Goal: Task Accomplishment & Management: Manage account settings

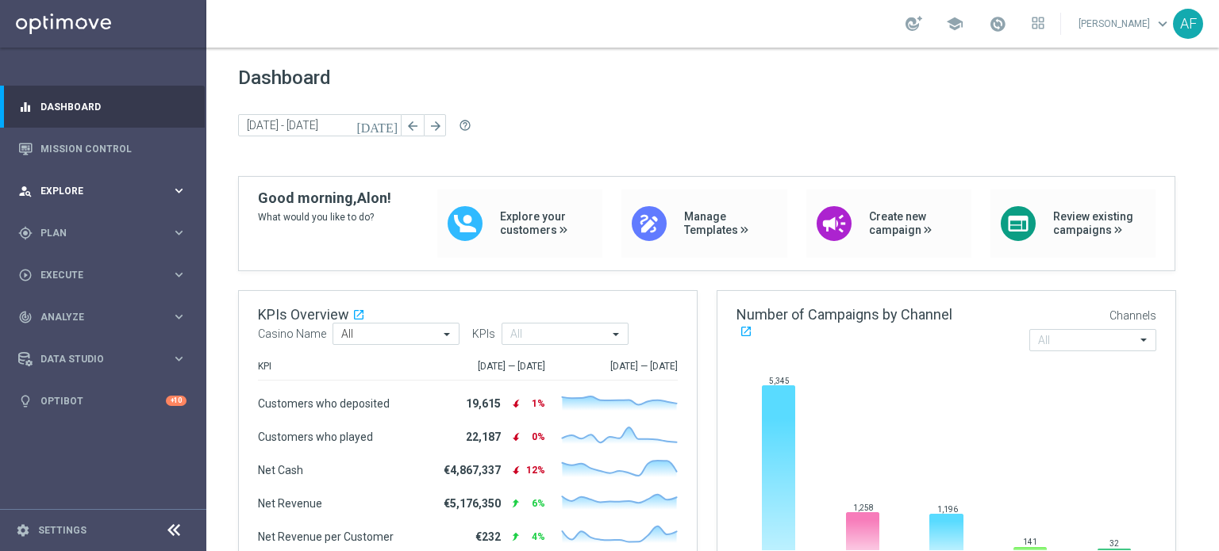
click at [108, 179] on div "person_search Explore keyboard_arrow_right" at bounding box center [102, 191] width 205 height 42
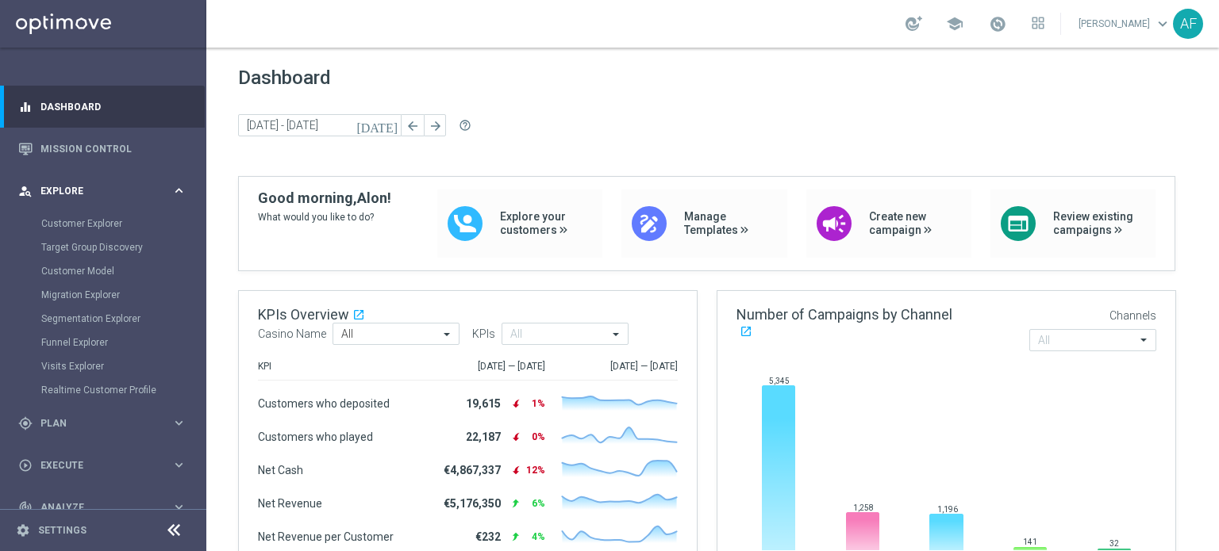
click at [94, 194] on span "Explore" at bounding box center [105, 191] width 131 height 10
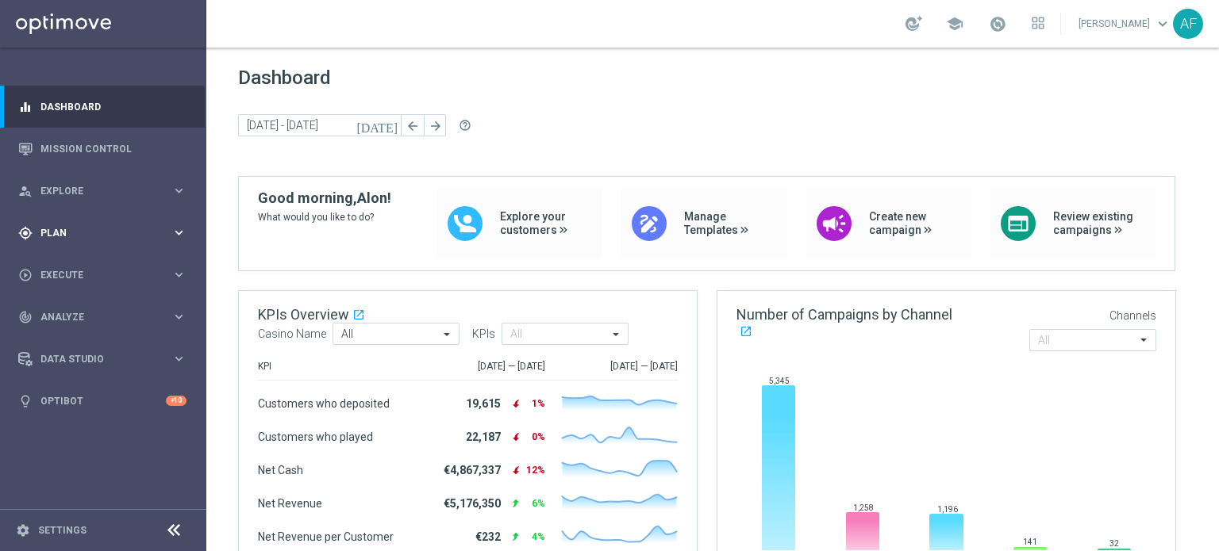
click at [83, 248] on div "gps_fixed Plan keyboard_arrow_right" at bounding box center [102, 233] width 205 height 42
click at [79, 263] on link "Target Groups" at bounding box center [103, 265] width 124 height 13
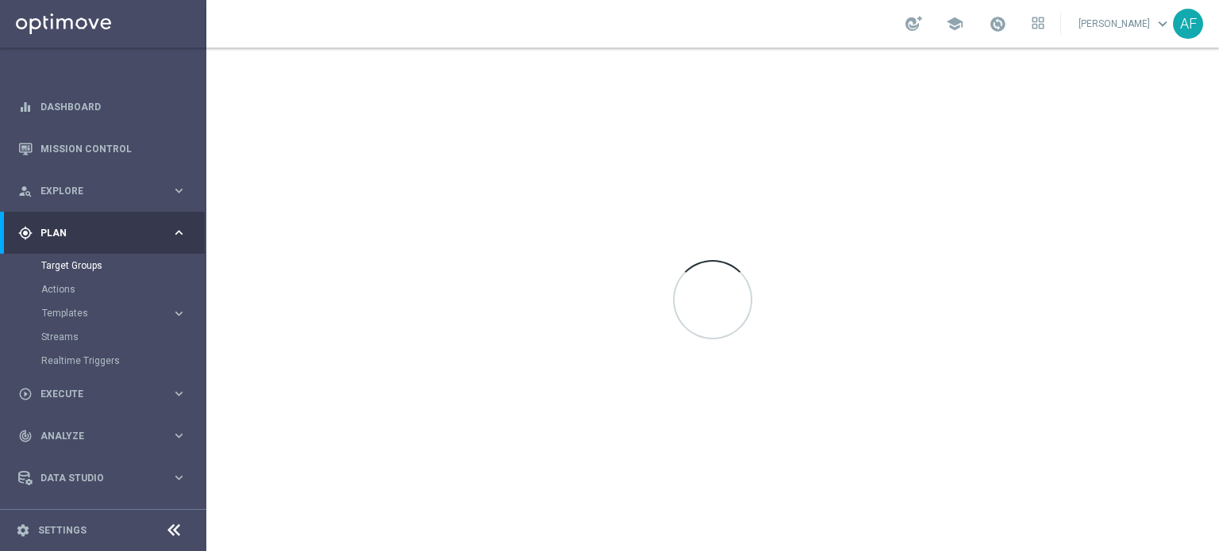
click at [88, 307] on button "Templates keyboard_arrow_right" at bounding box center [114, 313] width 146 height 13
click at [80, 336] on link "Optimail" at bounding box center [107, 337] width 116 height 13
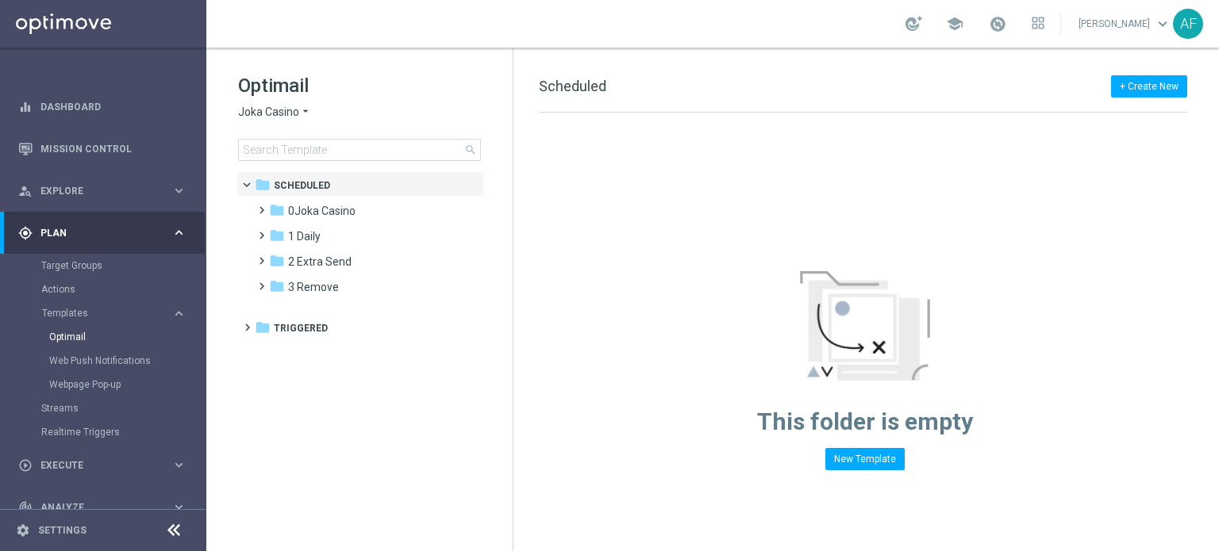
click at [301, 110] on icon "arrow_drop_down" at bounding box center [305, 112] width 13 height 15
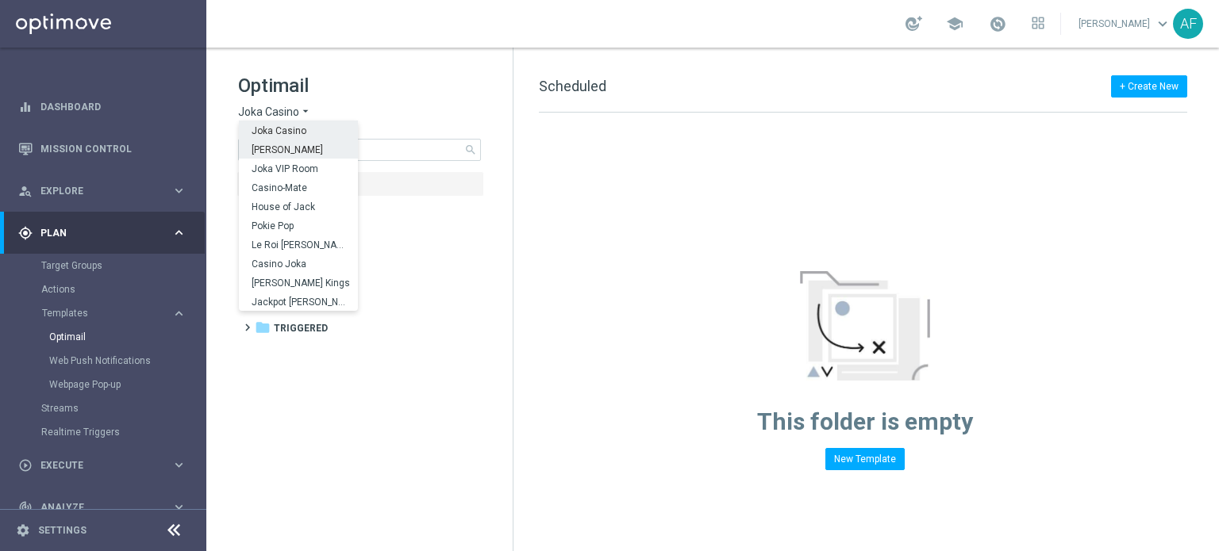
click at [0, 0] on span "[PERSON_NAME]" at bounding box center [0, 0] width 0 height 0
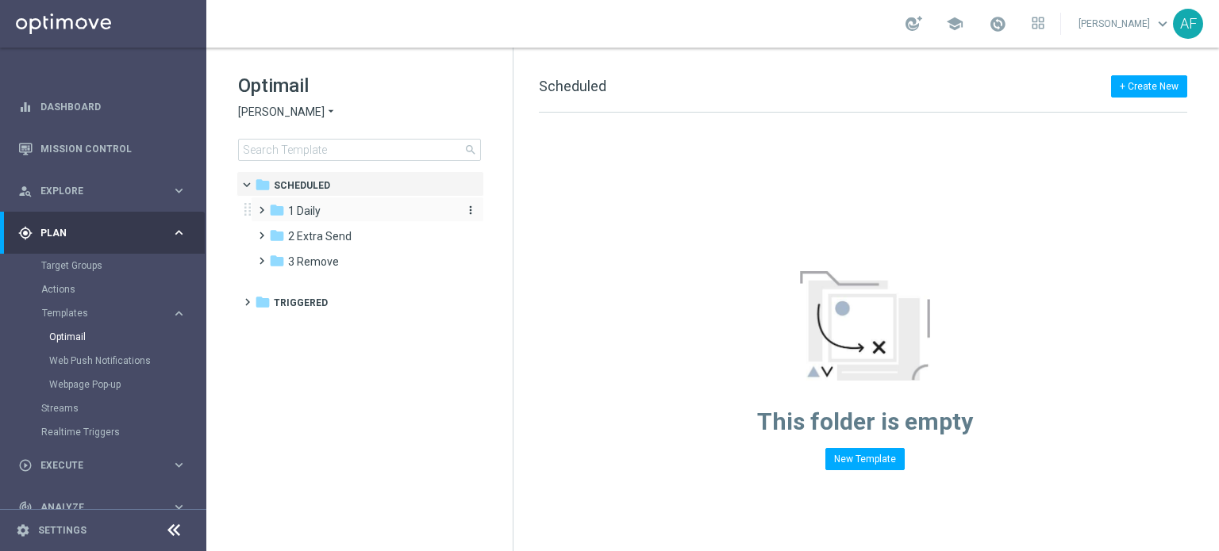
click at [330, 210] on div "folder 1 Daily" at bounding box center [360, 211] width 182 height 18
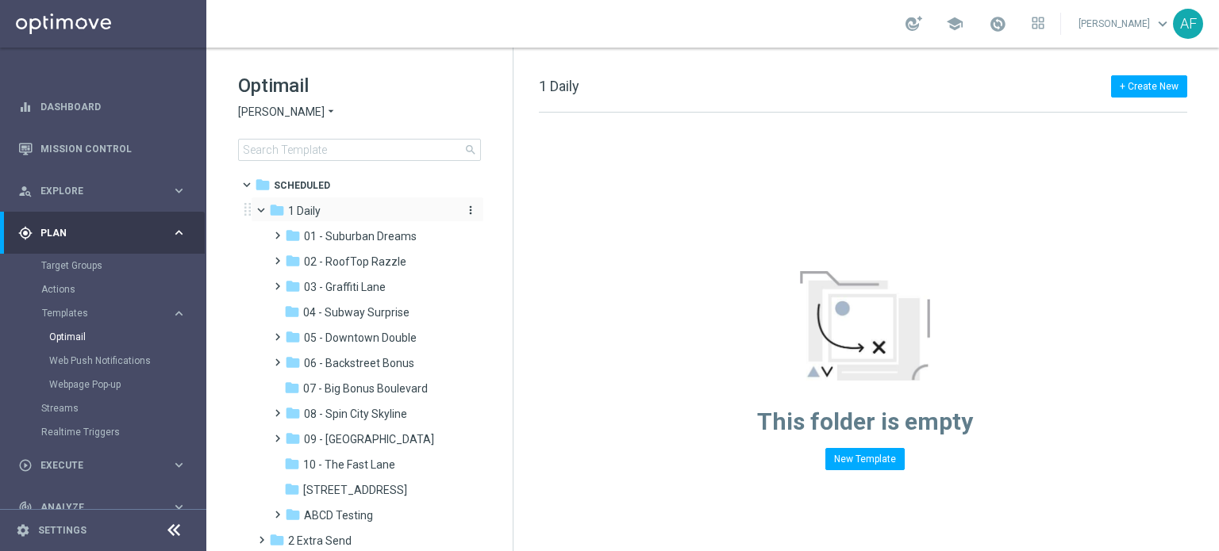
click at [330, 211] on div "folder 1 Daily" at bounding box center [360, 211] width 182 height 18
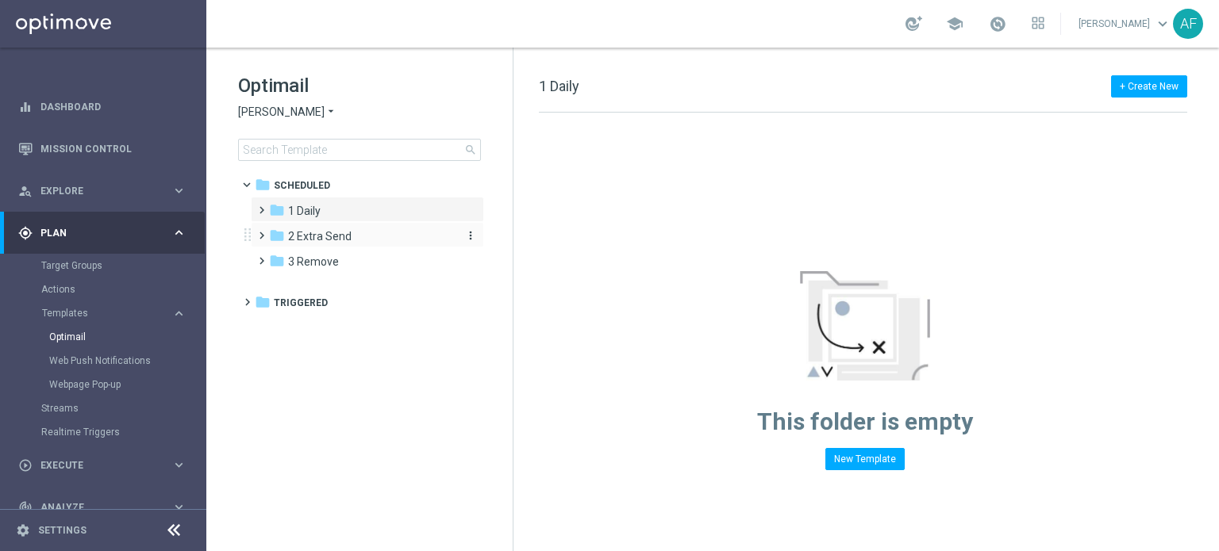
click at [337, 238] on span "2 Extra Send" at bounding box center [319, 236] width 63 height 14
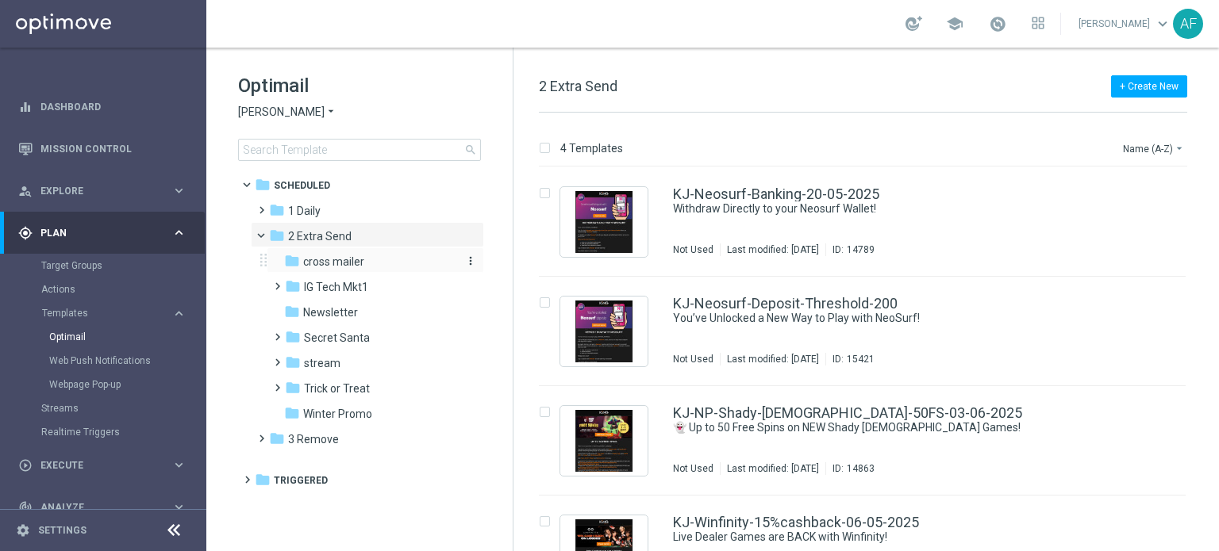
click at [344, 259] on span "cross mailer" at bounding box center [333, 262] width 61 height 14
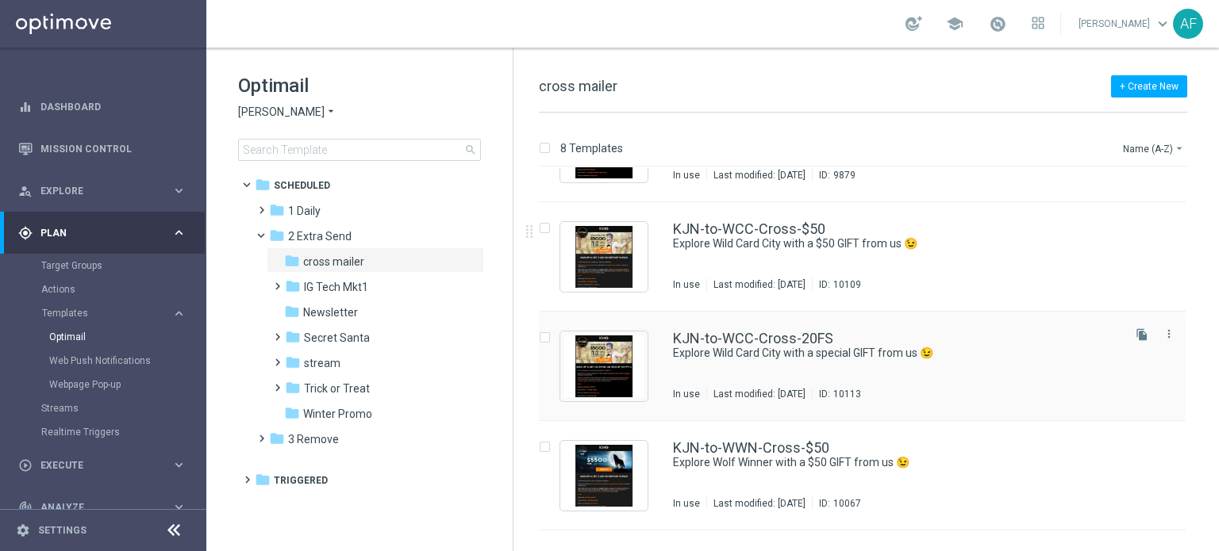
scroll to position [333, 0]
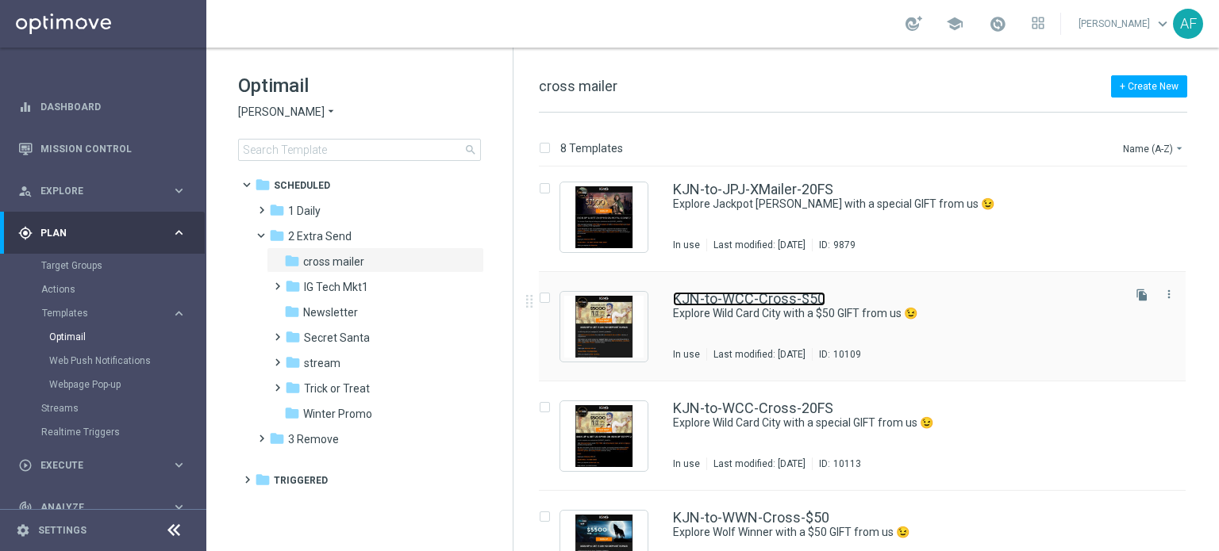
click at [732, 302] on link "KJN-to-WCC-Cross-$50" at bounding box center [749, 299] width 152 height 14
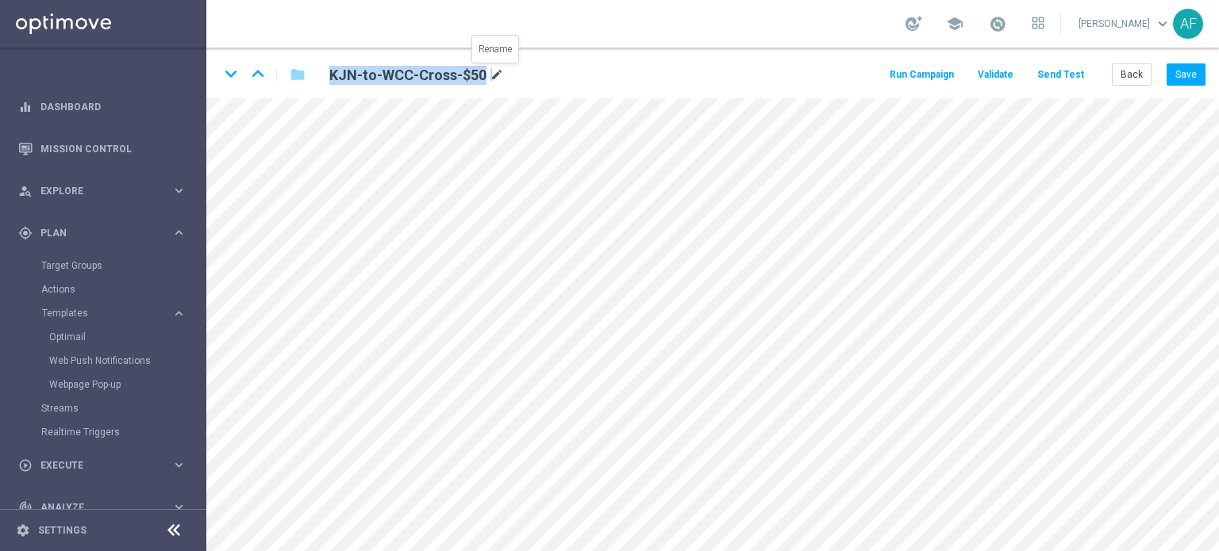
drag, startPoint x: 331, startPoint y: 72, endPoint x: 489, endPoint y: 71, distance: 157.9
click at [489, 71] on div "KJN-to-WCC-Cross-$50 mode_edit" at bounding box center [416, 75] width 175 height 19
copy div "KJN-to-WCC-Cross-$50 m"
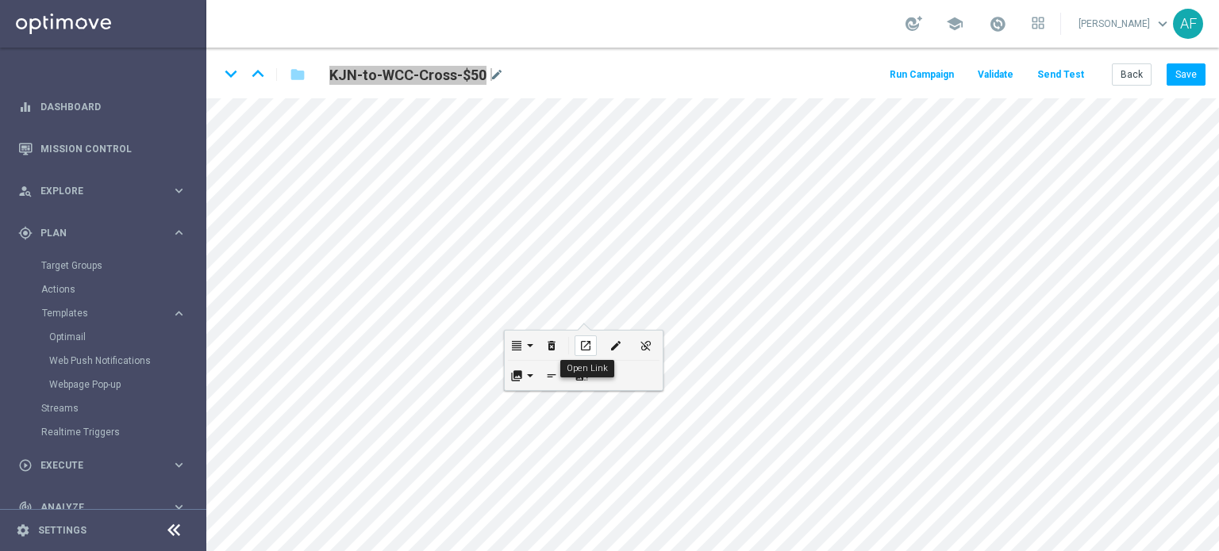
click at [583, 348] on icon "open_in_new" at bounding box center [585, 346] width 12 height 13
click at [612, 350] on icon "edit" at bounding box center [615, 346] width 12 height 13
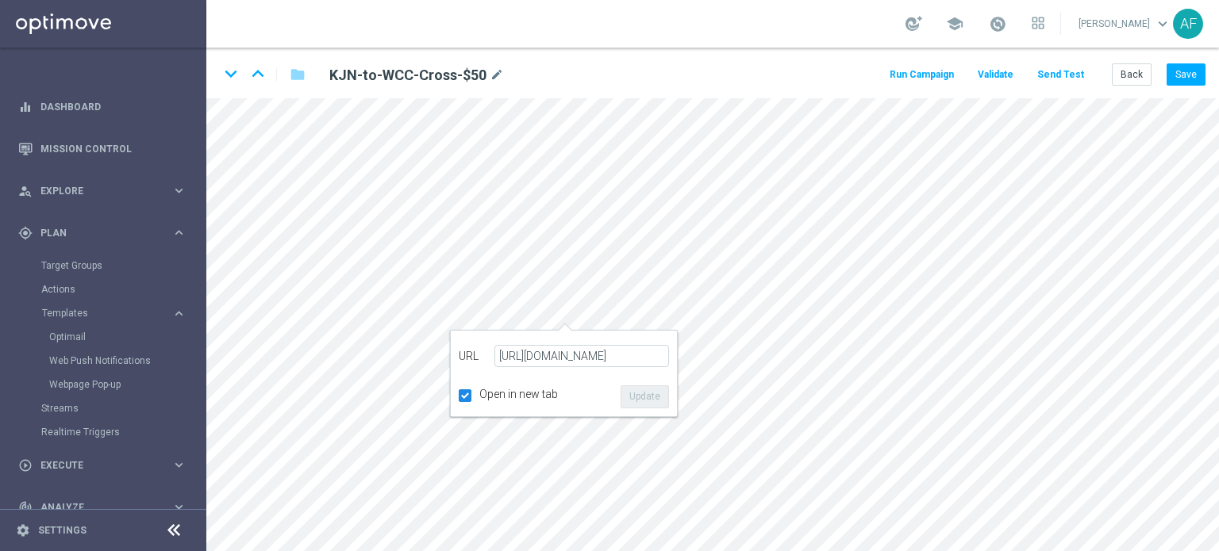
click at [608, 355] on input "[URL][DOMAIN_NAME]" at bounding box center [581, 356] width 175 height 22
drag, startPoint x: 536, startPoint y: 353, endPoint x: 663, endPoint y: 355, distance: 126.9
click at [663, 355] on input "[URL][DOMAIN_NAME]" at bounding box center [581, 356] width 175 height 22
click at [614, 360] on input "[URL][DOMAIN_NAME]" at bounding box center [581, 356] width 175 height 22
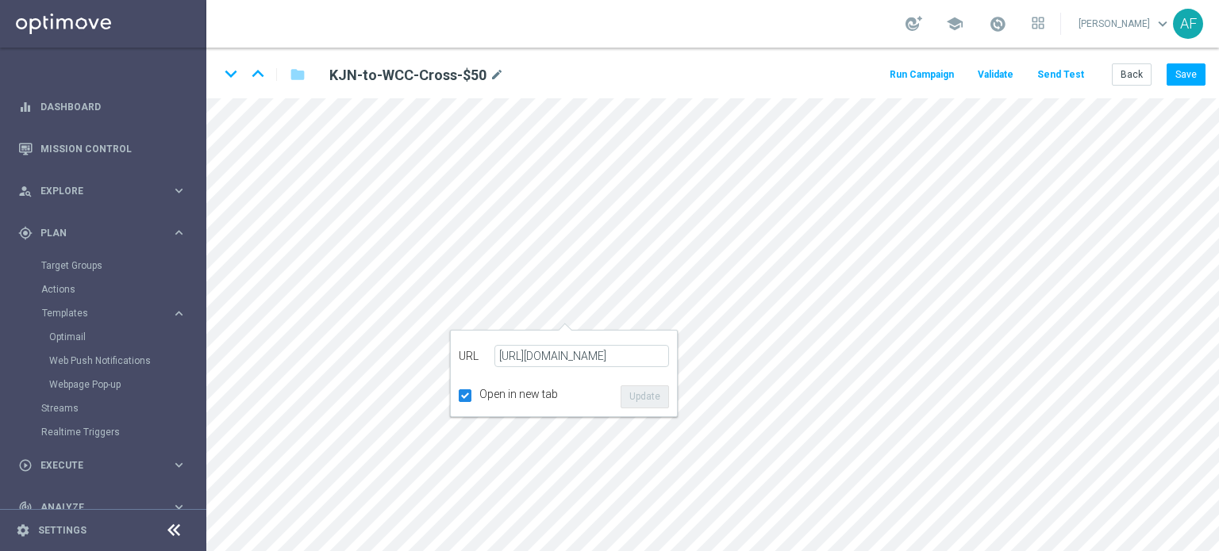
scroll to position [0, 0]
drag, startPoint x: 533, startPoint y: 354, endPoint x: 498, endPoint y: 353, distance: 34.9
click at [498, 353] on input "[URL][DOMAIN_NAME]" at bounding box center [581, 356] width 175 height 22
click at [547, 355] on input "[URL][DOMAIN_NAME]" at bounding box center [581, 356] width 175 height 22
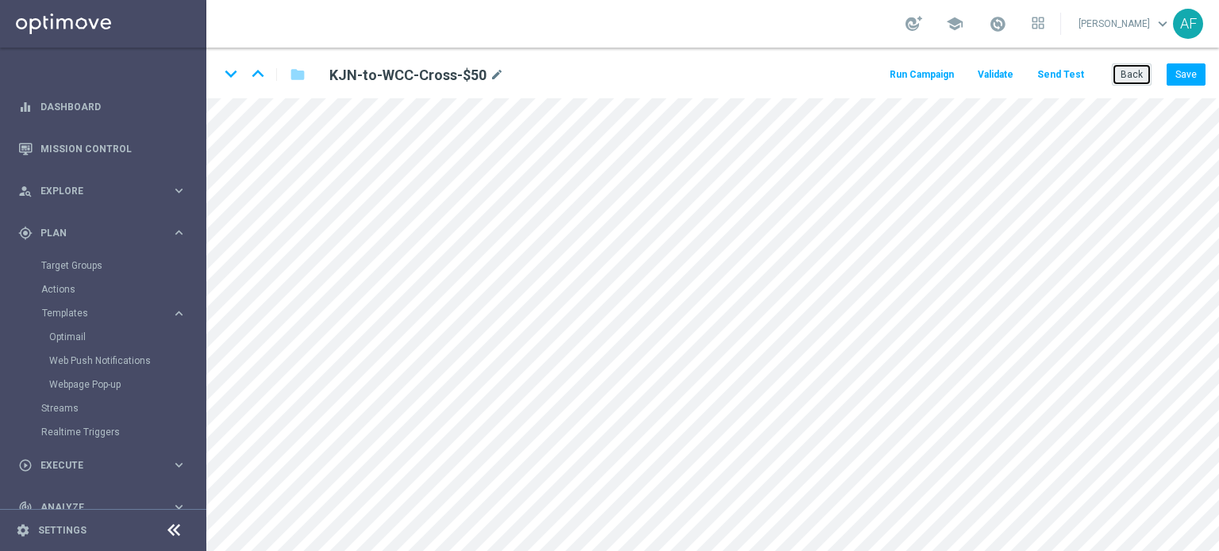
click at [1132, 79] on button "Back" at bounding box center [1131, 74] width 40 height 22
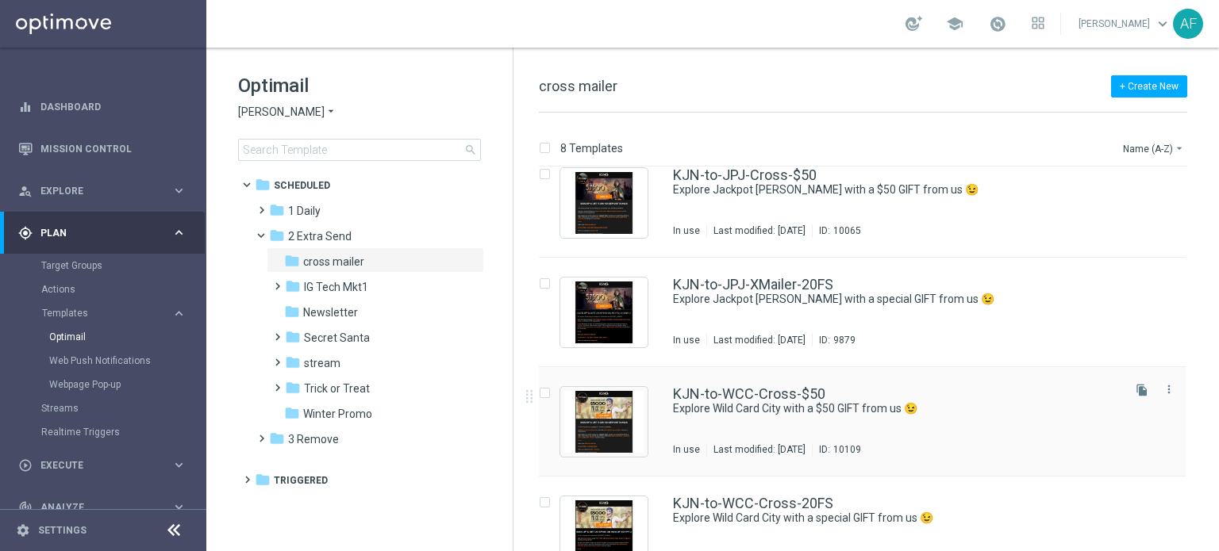
scroll to position [317, 0]
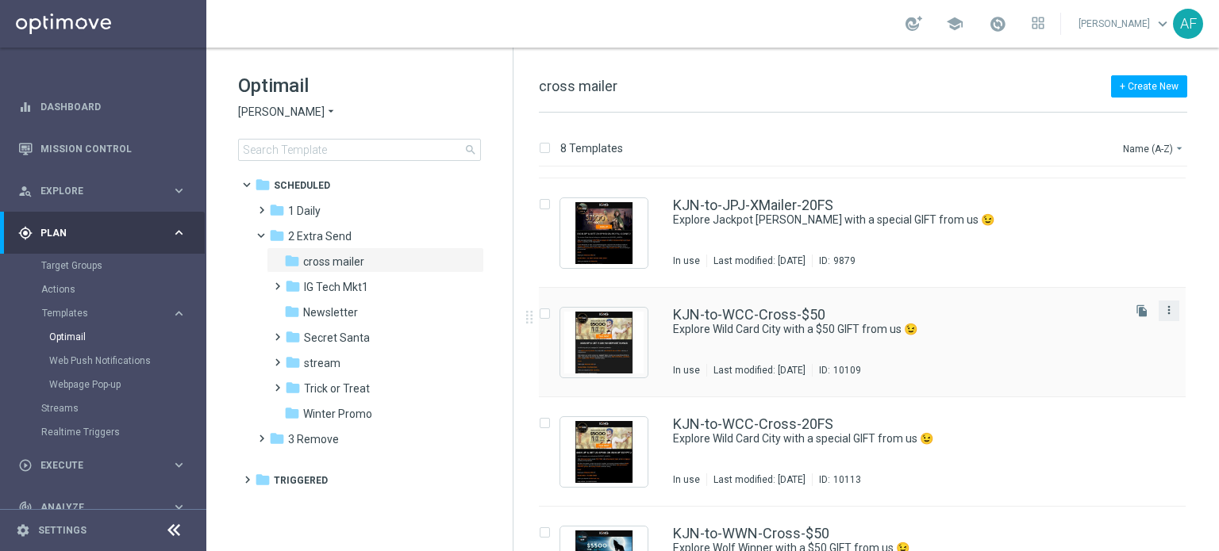
click at [1167, 311] on icon "more_vert" at bounding box center [1168, 310] width 13 height 13
click at [1198, 289] on div "insert_drive_file KJN-to-WCC-Cross-$50 Explore Wild Card City with a $50 GIFT f…" at bounding box center [869, 342] width 693 height 109
click at [1162, 308] on icon "more_vert" at bounding box center [1168, 310] width 13 height 13
click at [1193, 323] on div "insert_drive_file KJN-to-WCC-Cross-$50 Explore Wild Card City with a $50 GIFT f…" at bounding box center [869, 342] width 693 height 109
click at [1137, 310] on icon "file_copy" at bounding box center [1141, 311] width 13 height 13
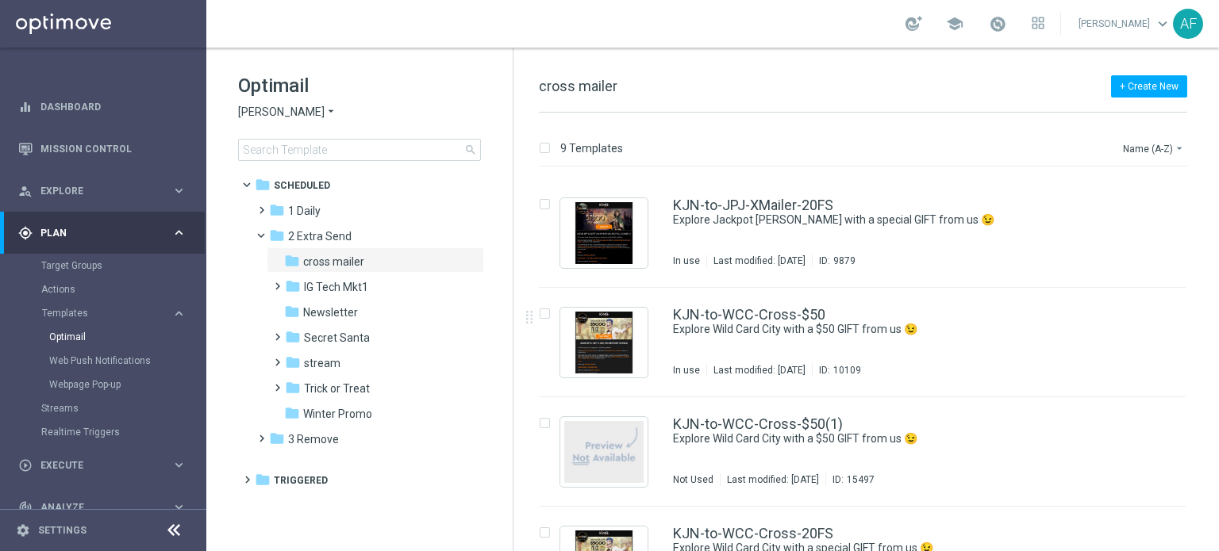
scroll to position [397, 0]
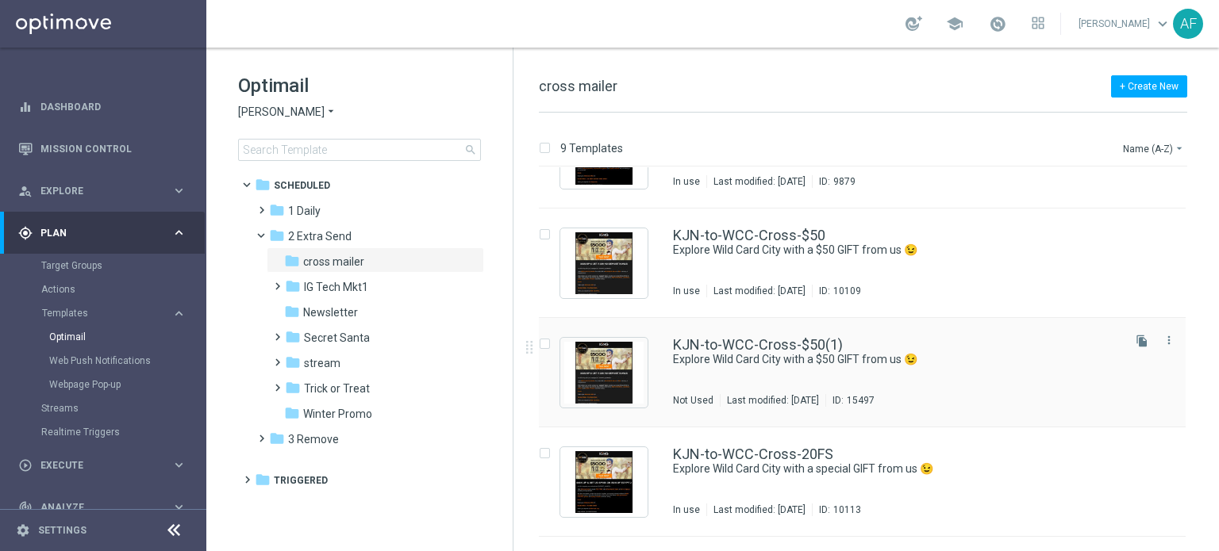
click at [838, 344] on div "KJN-to-WCC-Cross-$50(1)" at bounding box center [896, 345] width 446 height 14
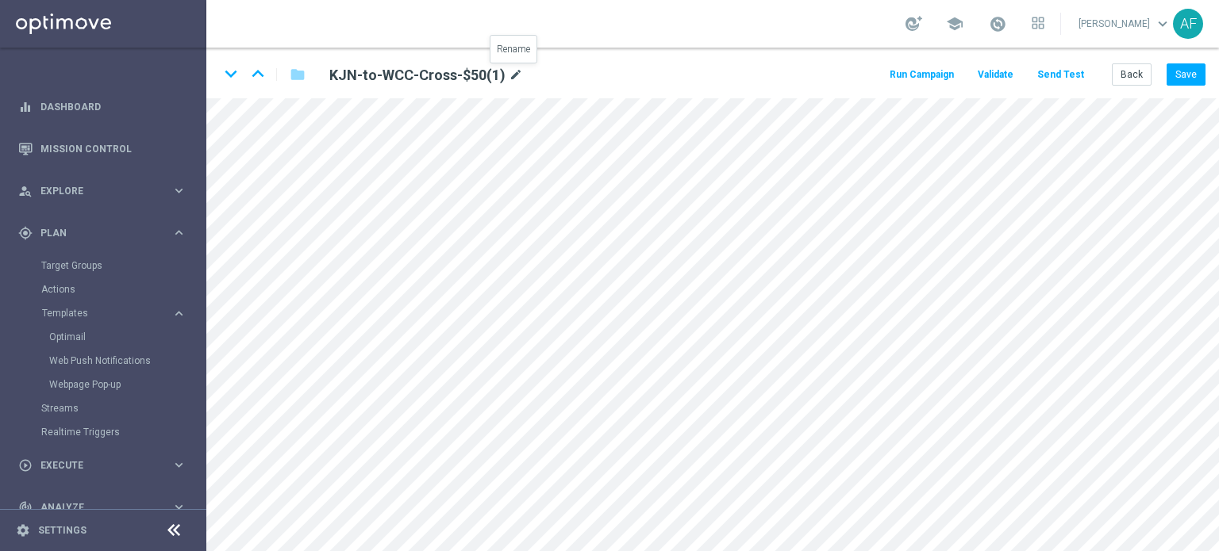
click at [510, 75] on icon "mode_edit" at bounding box center [516, 75] width 14 height 19
click at [480, 75] on input "KJN-to-WCC-Cross-$50(1)" at bounding box center [513, 74] width 393 height 22
type input "KJN-to-WCC-Cross-$50(FittiTest)"
click at [806, 72] on div "keyboard_arrow_down keyboard_arrow_up folder KJN-to-WCC-Cross-$50(FittiTest) Ru…" at bounding box center [712, 73] width 1012 height 51
click at [557, 75] on icon "mode_edit" at bounding box center [564, 75] width 14 height 19
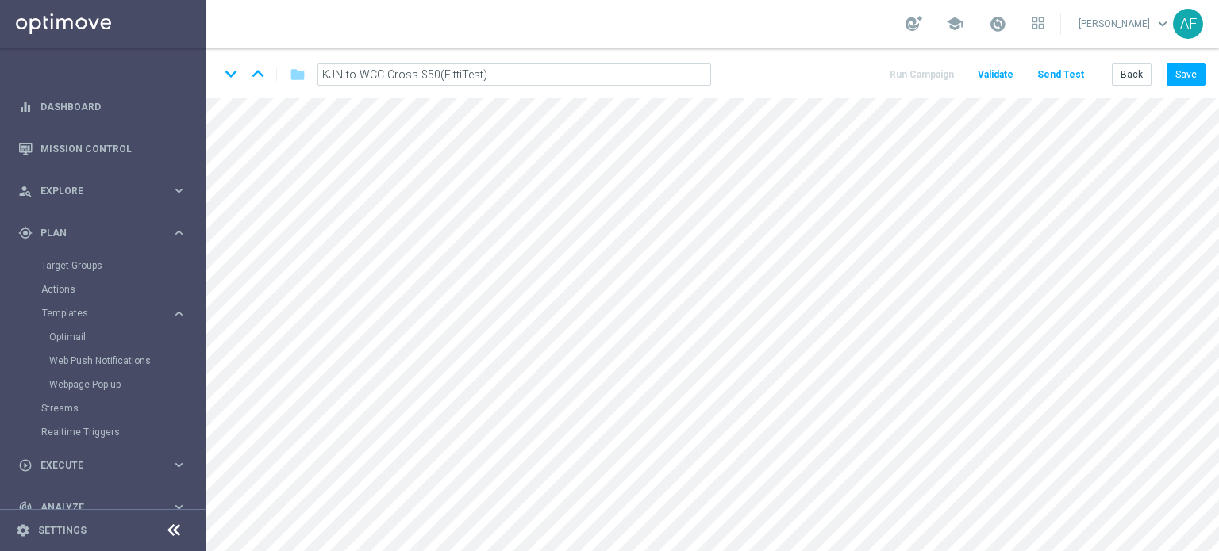
click at [436, 73] on input "KJN-to-WCC-Cross-$50(FittiTest)" at bounding box center [513, 74] width 393 height 22
click at [444, 79] on input "KJN-to-WCC-Cross-(FittiTest)" at bounding box center [513, 74] width 393 height 22
click at [440, 78] on input "KJN-to-WCC-Cross-(FittiTest)" at bounding box center [513, 74] width 393 height 22
type input "KJN-to-WCC-Cross-(Test)"
click at [815, 83] on div "keyboard_arrow_down keyboard_arrow_up folder KJN-to-WCC-Cross-(Test) Run Campai…" at bounding box center [712, 73] width 1012 height 51
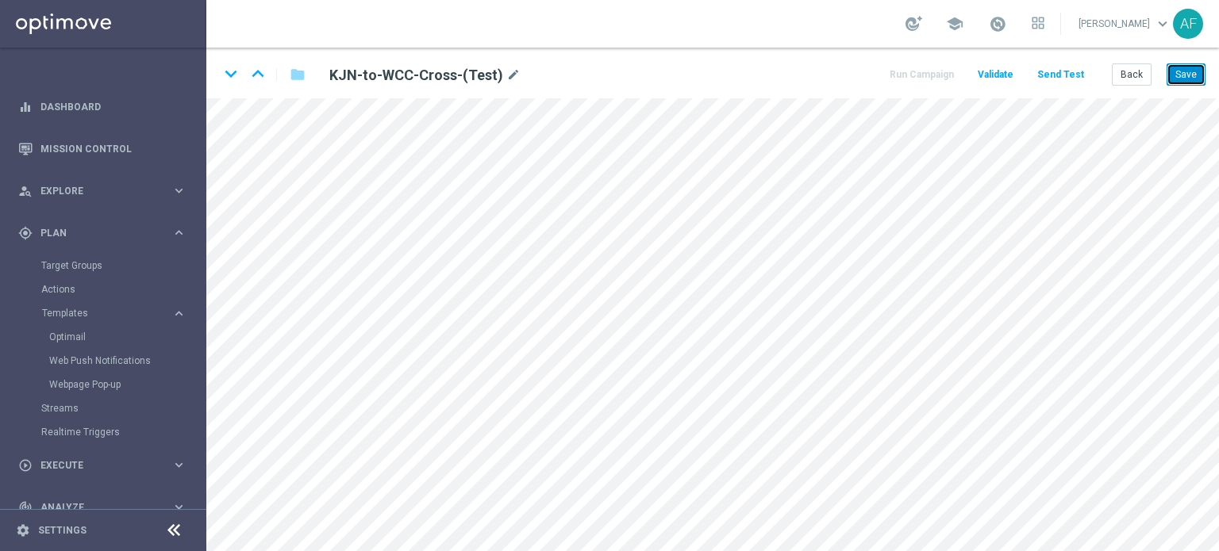
click at [1184, 79] on button "Save" at bounding box center [1185, 74] width 39 height 22
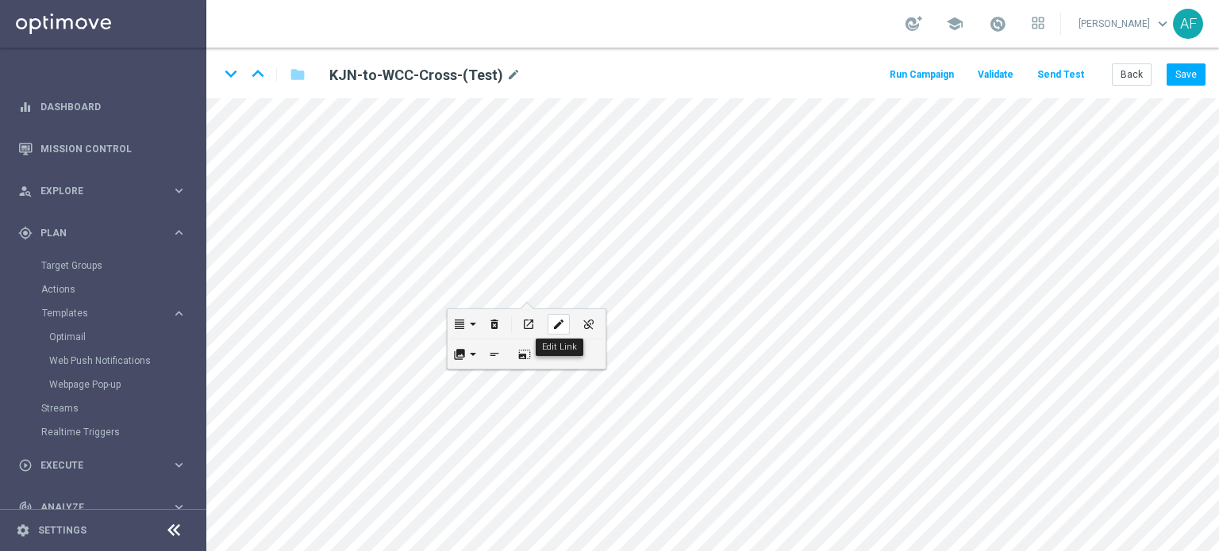
click at [552, 323] on icon "edit" at bounding box center [558, 324] width 12 height 13
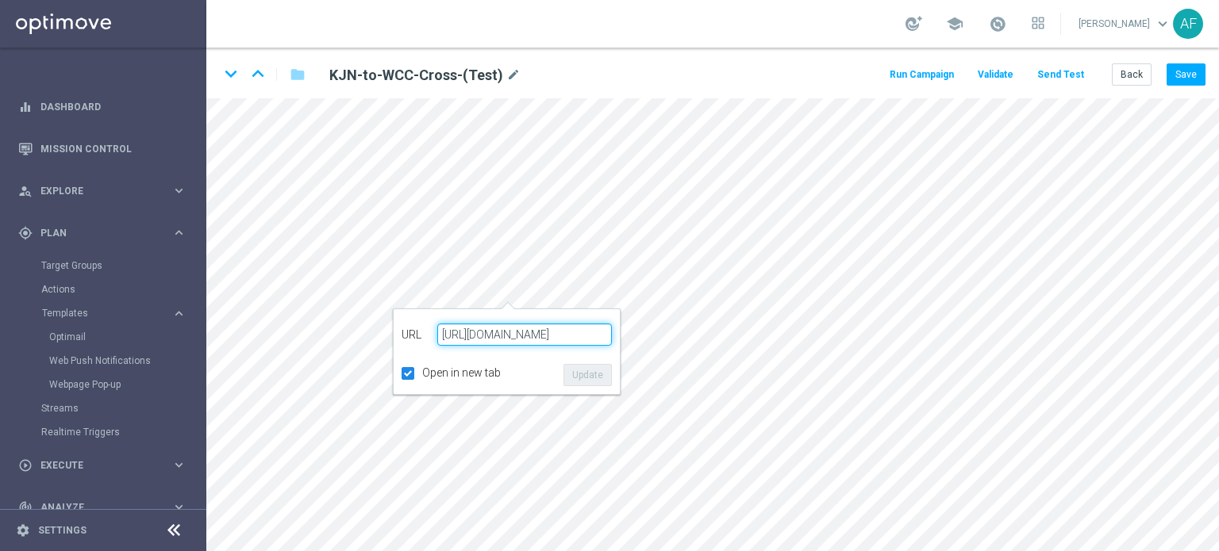
drag, startPoint x: 529, startPoint y: 336, endPoint x: 497, endPoint y: 333, distance: 32.6
click at [528, 336] on input "[URL][DOMAIN_NAME]" at bounding box center [524, 335] width 175 height 22
click at [456, 332] on input "[URL][DOMAIN_NAME]" at bounding box center [524, 335] width 175 height 22
drag, startPoint x: 440, startPoint y: 332, endPoint x: 609, endPoint y: 330, distance: 169.0
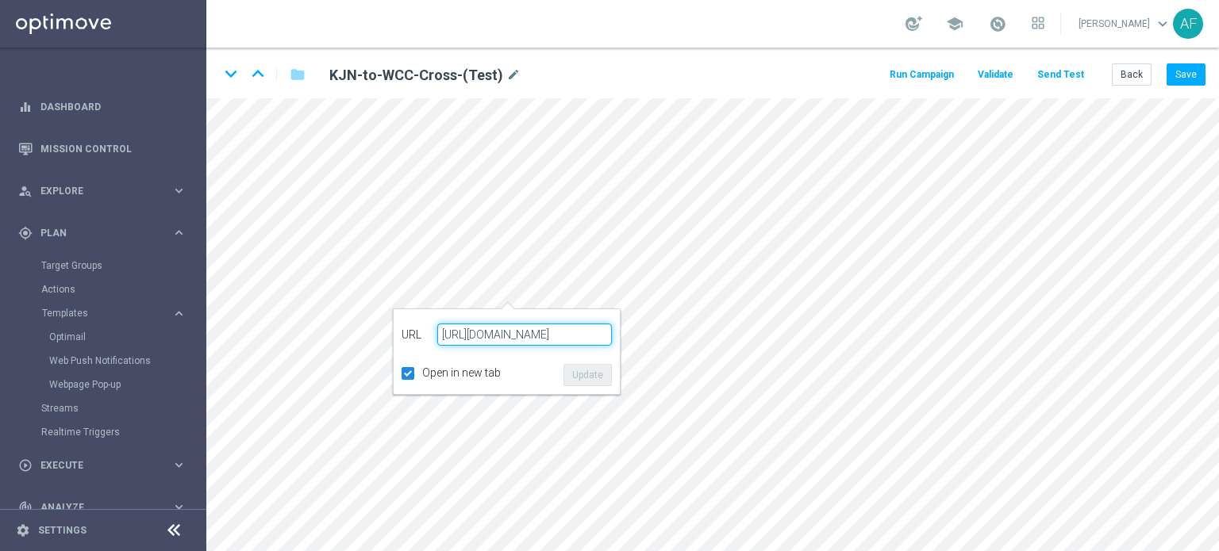
click at [609, 330] on input "[URL][DOMAIN_NAME]" at bounding box center [524, 335] width 175 height 22
paste input "[URL][DOMAIN_NAME]"
type input "[URL][DOMAIN_NAME]"
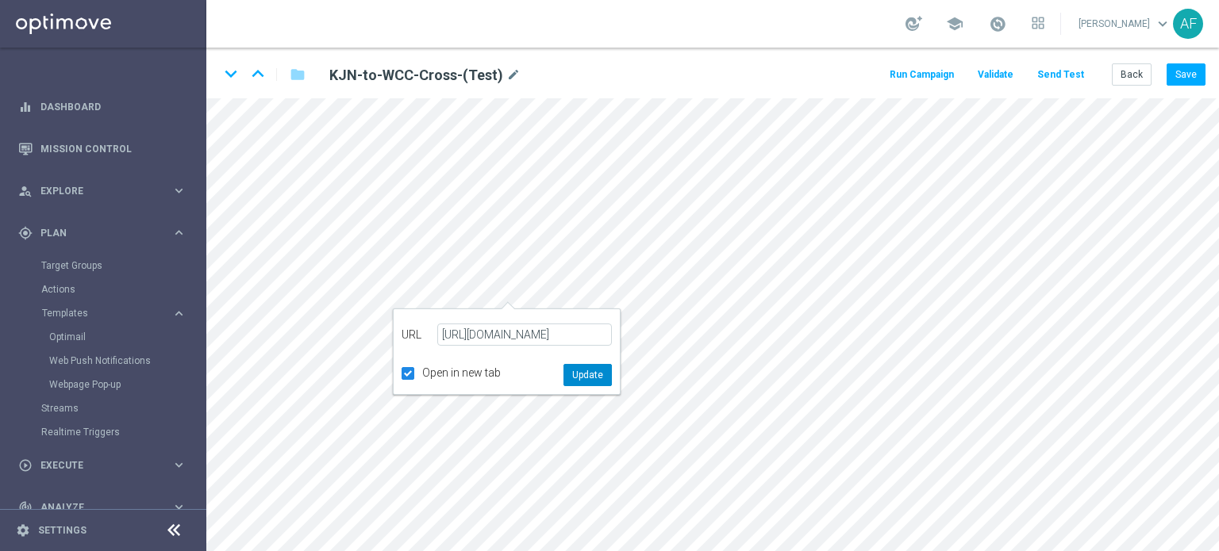
click at [584, 377] on button "Update" at bounding box center [587, 375] width 48 height 22
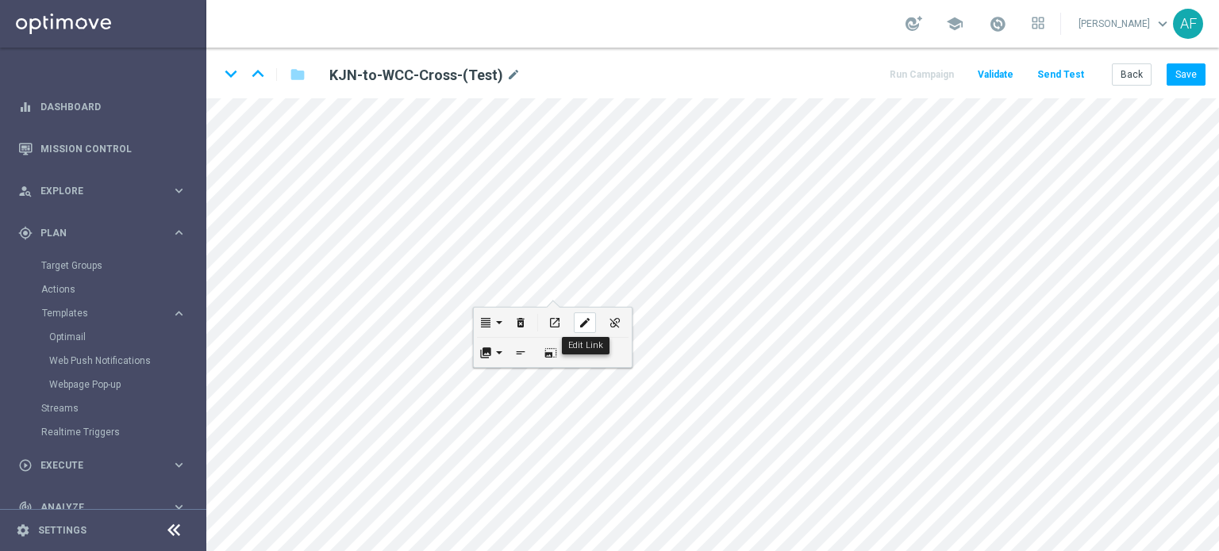
click at [582, 323] on icon "edit" at bounding box center [584, 323] width 12 height 13
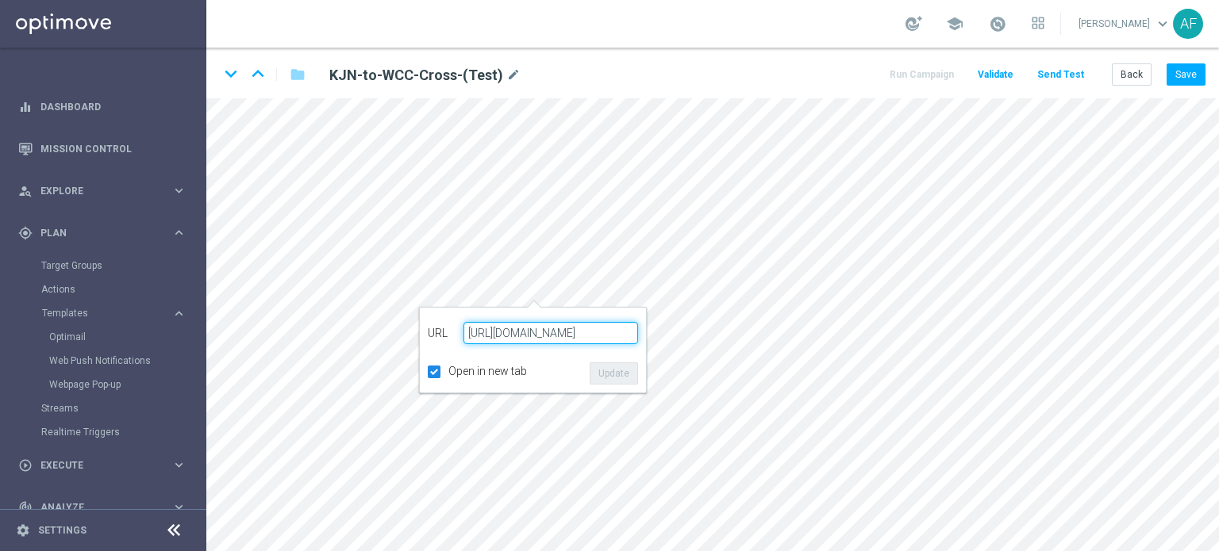
click at [581, 332] on input "[URL][DOMAIN_NAME]" at bounding box center [550, 333] width 175 height 22
drag, startPoint x: 542, startPoint y: 332, endPoint x: 636, endPoint y: 335, distance: 94.4
click at [636, 335] on input "[URL][DOMAIN_NAME]" at bounding box center [550, 333] width 175 height 22
click at [598, 332] on input "[URL][DOMAIN_NAME]" at bounding box center [550, 333] width 175 height 22
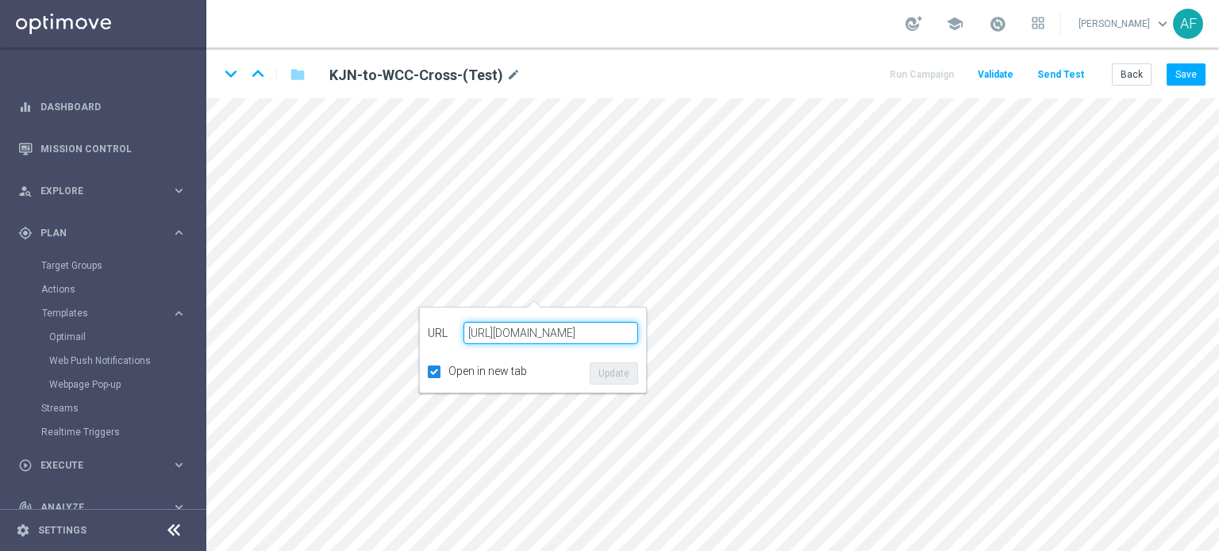
drag, startPoint x: 577, startPoint y: 332, endPoint x: 636, endPoint y: 334, distance: 59.5
click at [636, 334] on input "[URL][DOMAIN_NAME]" at bounding box center [550, 333] width 175 height 22
click at [608, 332] on input "[URL][DOMAIN_NAME]" at bounding box center [550, 333] width 175 height 22
drag, startPoint x: 581, startPoint y: 331, endPoint x: 632, endPoint y: 331, distance: 51.6
click at [632, 331] on input "[URL][DOMAIN_NAME]" at bounding box center [550, 333] width 175 height 22
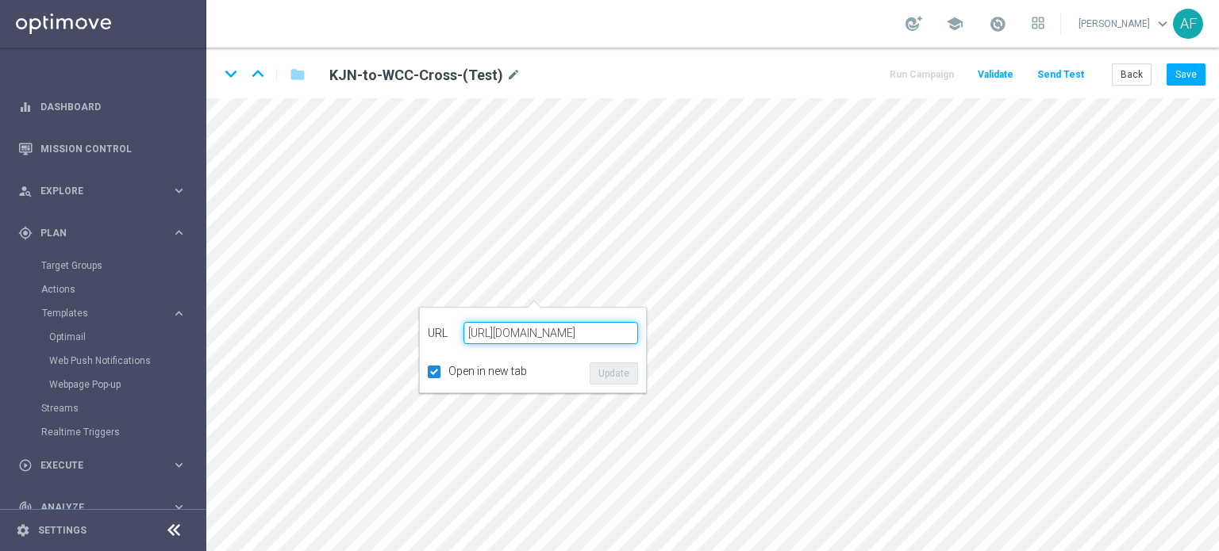
click at [632, 331] on input "[URL][DOMAIN_NAME]" at bounding box center [550, 333] width 175 height 22
drag, startPoint x: 609, startPoint y: 331, endPoint x: 632, endPoint y: 332, distance: 23.1
click at [632, 332] on input "[URL][DOMAIN_NAME]" at bounding box center [550, 333] width 175 height 22
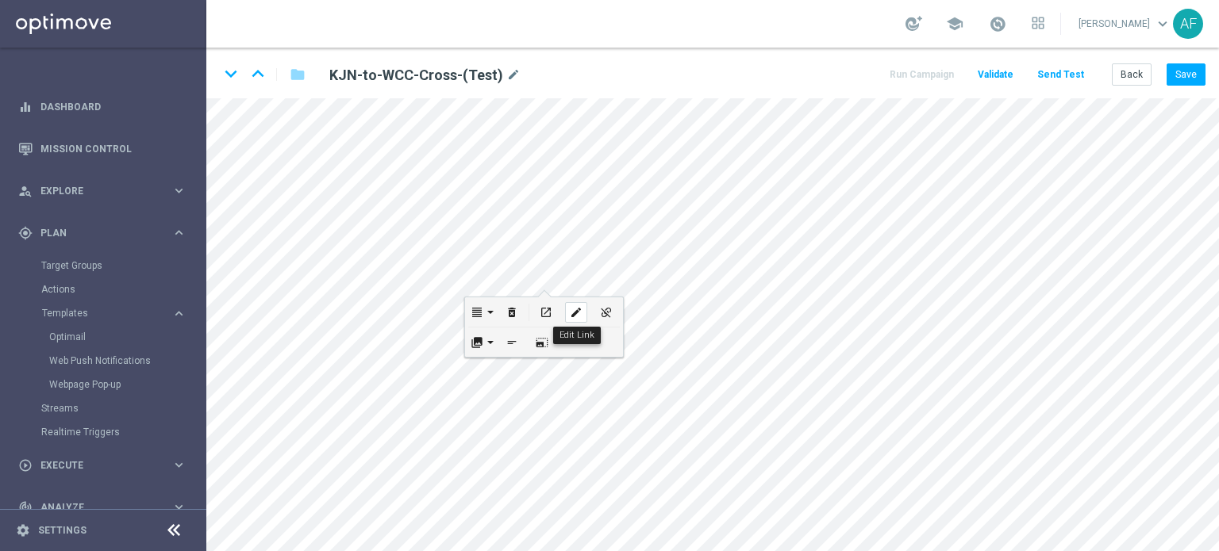
click at [578, 320] on div "edit" at bounding box center [576, 312] width 22 height 21
checkbox input "true"
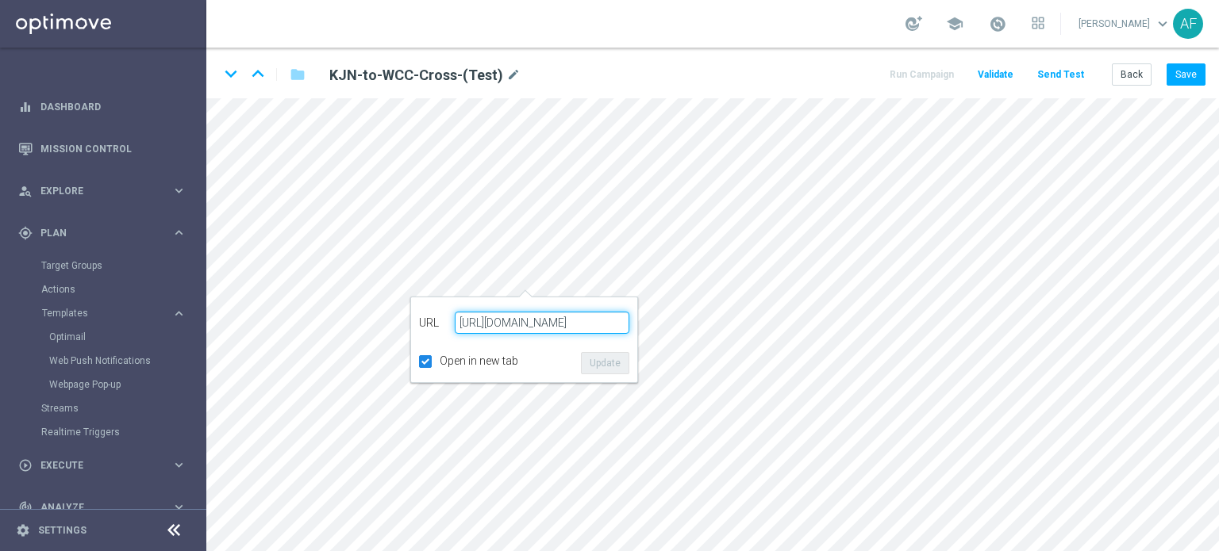
click at [479, 323] on input "[URL][DOMAIN_NAME]" at bounding box center [542, 323] width 175 height 22
click at [463, 323] on input "[URL][DOMAIN_NAME]" at bounding box center [542, 323] width 175 height 22
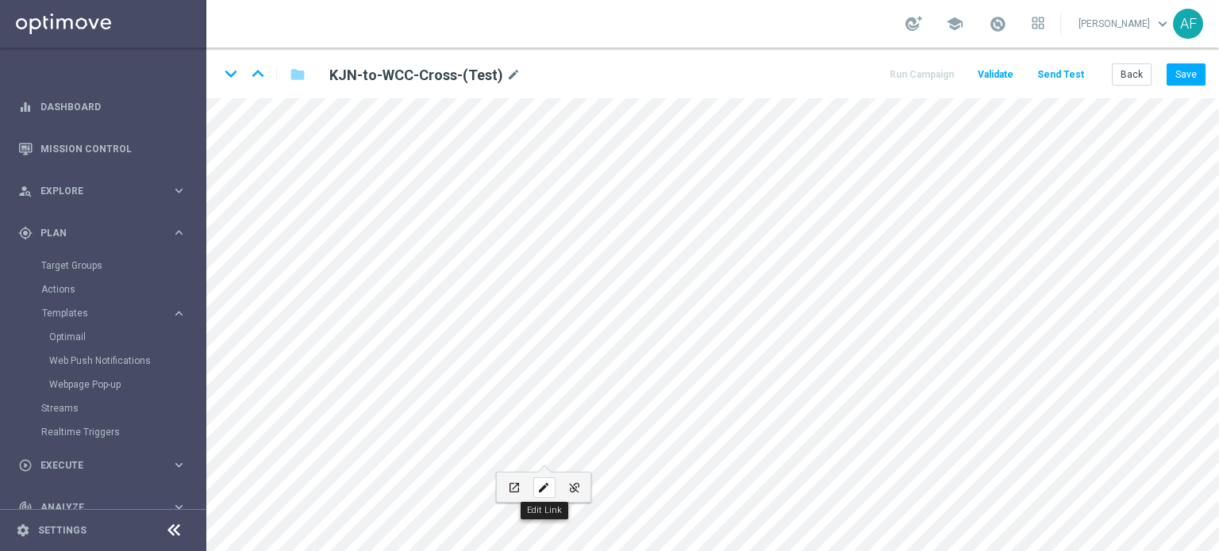
click at [542, 486] on icon "edit" at bounding box center [543, 488] width 12 height 13
type input "[URL][DOMAIN_NAME]"
type input "SIGN UP"
checkbox input "true"
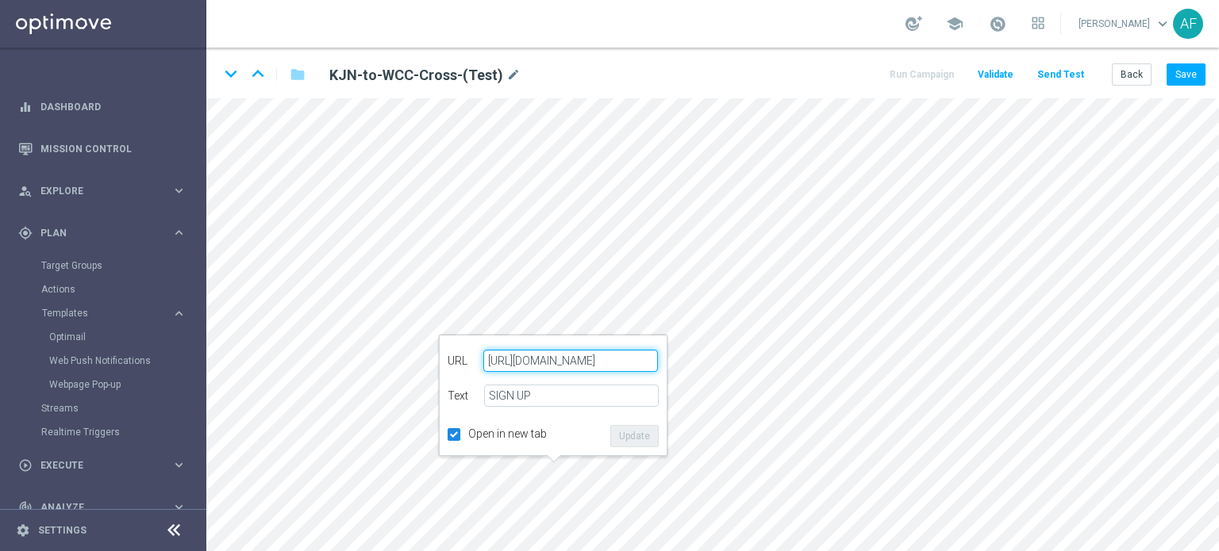
paste input "[DOMAIN_NAME]"
type input "h"
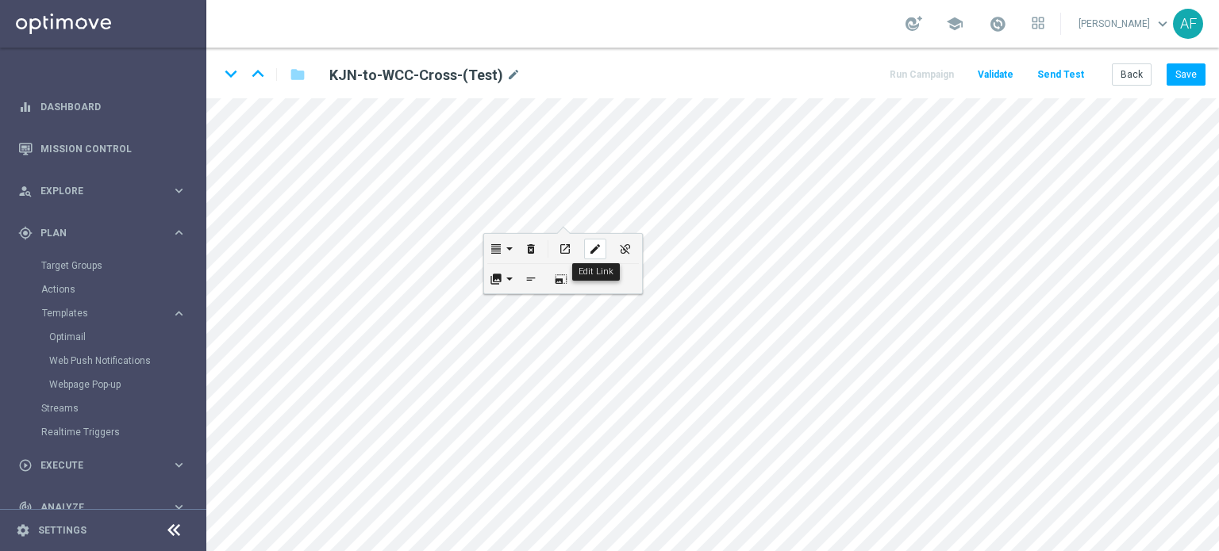
click at [587, 248] on div "edit" at bounding box center [595, 249] width 22 height 21
type input "[URL][DOMAIN_NAME]"
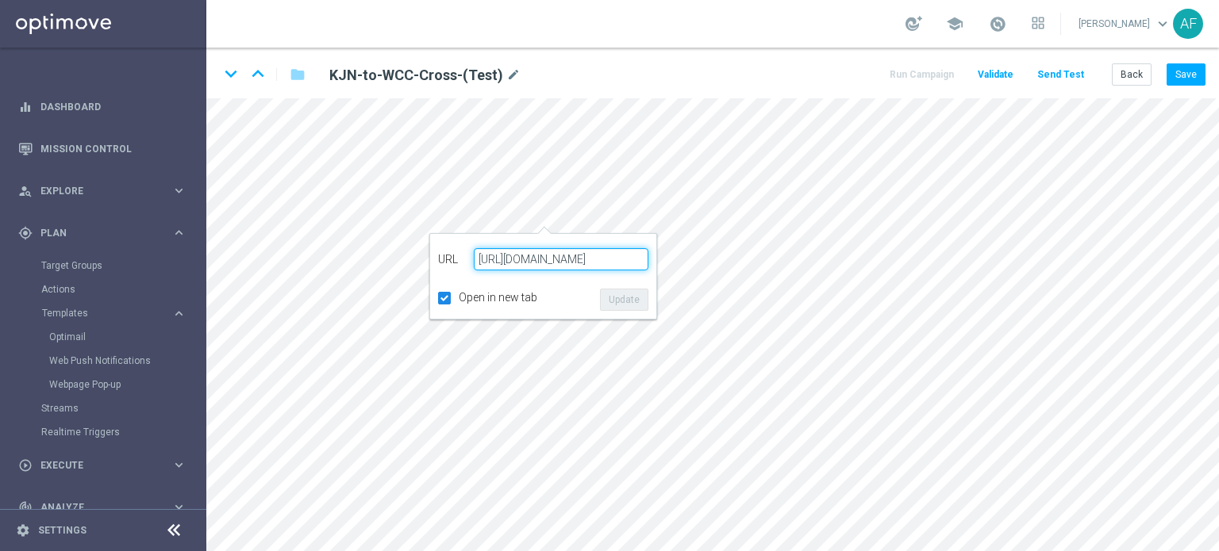
click at [578, 259] on input "[URL][DOMAIN_NAME]" at bounding box center [561, 259] width 175 height 22
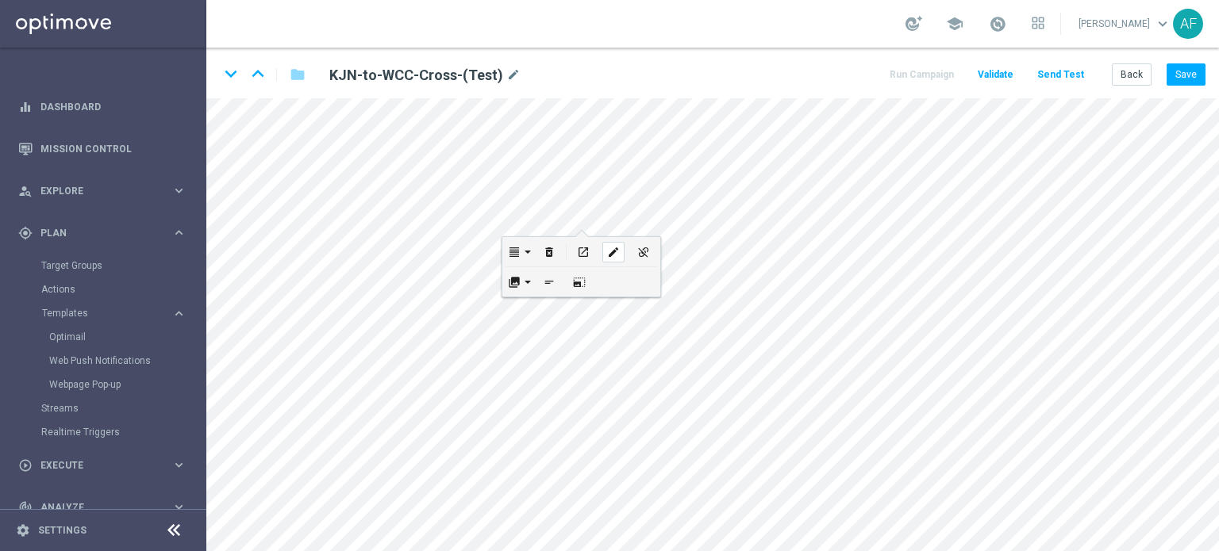
click at [610, 255] on icon "edit" at bounding box center [613, 252] width 12 height 13
checkbox input "true"
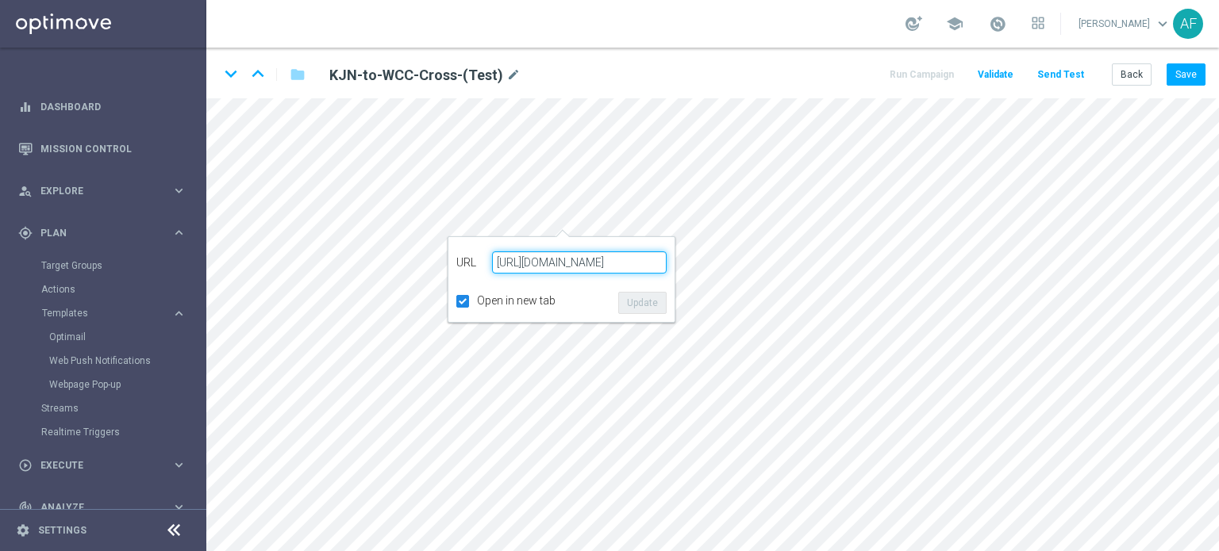
click at [544, 263] on input "[URL][DOMAIN_NAME]" at bounding box center [579, 262] width 175 height 22
click at [499, 259] on input "[URL][DOMAIN_NAME]" at bounding box center [579, 262] width 175 height 22
drag, startPoint x: 493, startPoint y: 263, endPoint x: 516, endPoint y: 263, distance: 23.0
click at [516, 263] on input "[URL][DOMAIN_NAME]" at bounding box center [579, 262] width 175 height 22
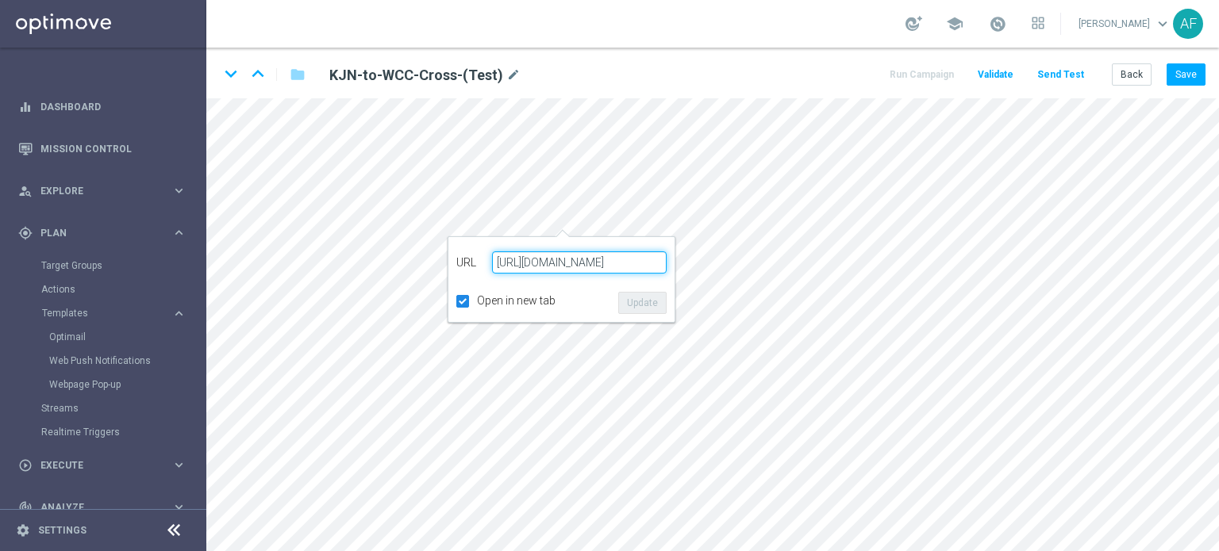
click at [509, 263] on input "[URL][DOMAIN_NAME]" at bounding box center [579, 262] width 175 height 22
drag, startPoint x: 497, startPoint y: 263, endPoint x: 662, endPoint y: 261, distance: 165.8
click at [662, 261] on input "[URL][DOMAIN_NAME]" at bounding box center [579, 262] width 175 height 22
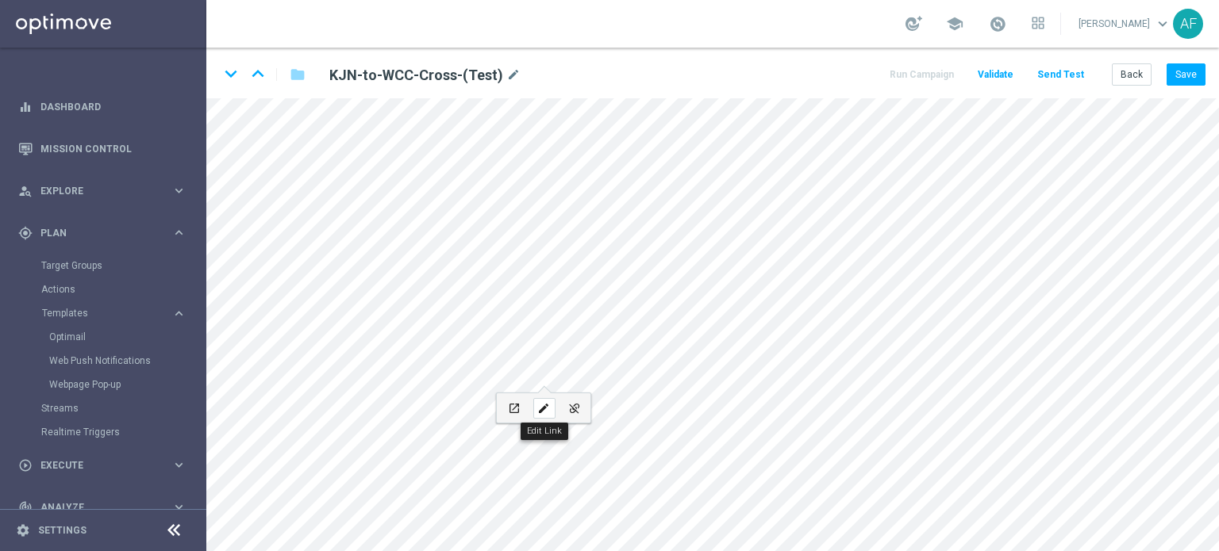
click at [543, 406] on icon "edit" at bounding box center [543, 408] width 12 height 13
type input "[URL][DOMAIN_NAME]"
type input "SIGN UP"
checkbox input "true"
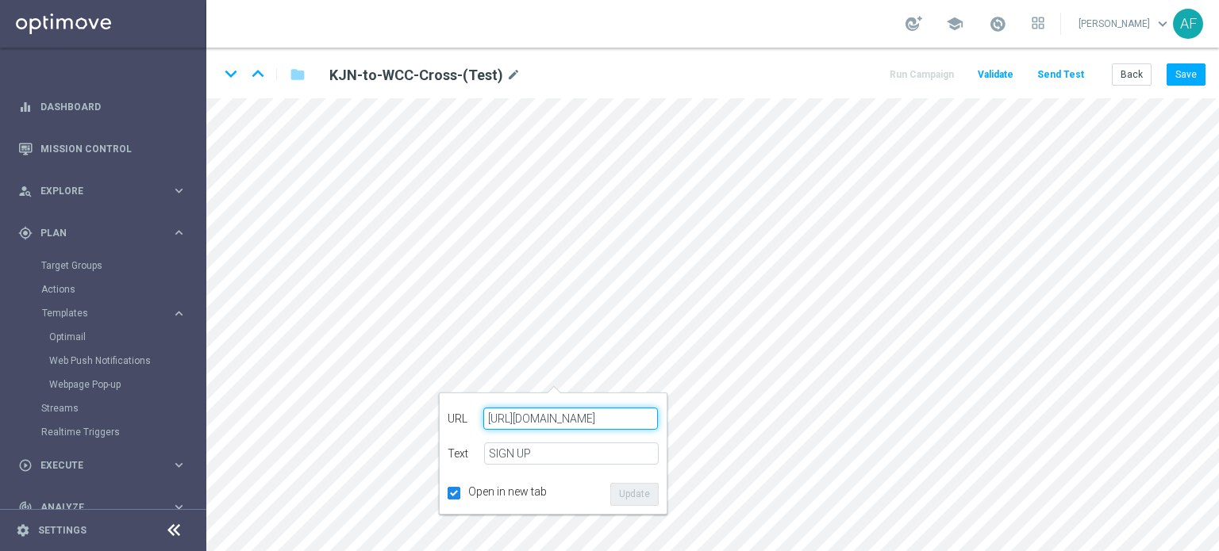
click at [486, 420] on input "[URL][DOMAIN_NAME]" at bounding box center [570, 419] width 175 height 22
click at [495, 421] on input "[URL][DOMAIN_NAME]" at bounding box center [570, 419] width 175 height 22
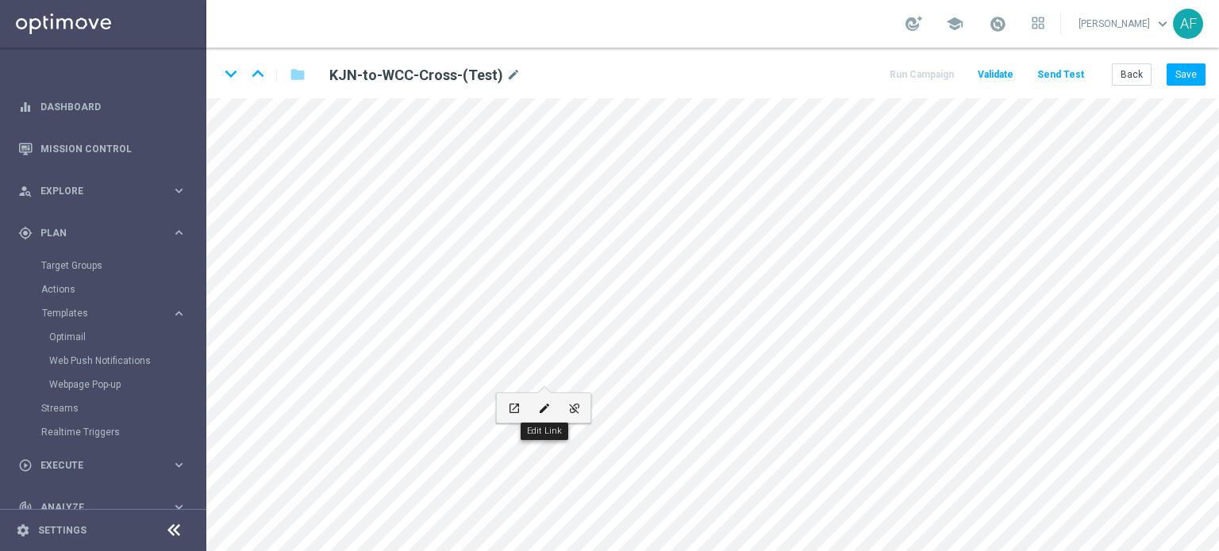
click at [540, 405] on icon "edit" at bounding box center [544, 408] width 12 height 13
type input "SIGN UP"
checkbox input "true"
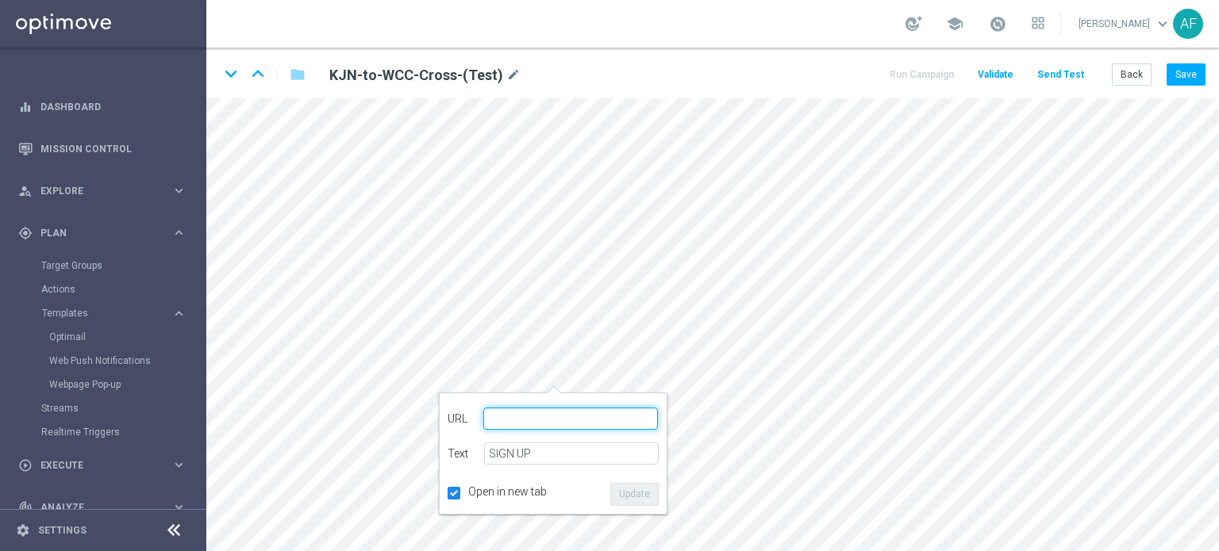
scroll to position [0, 0]
paste input "[URL][DOMAIN_NAME]"
type input "[URL][DOMAIN_NAME]"
click at [635, 491] on button "Update" at bounding box center [634, 494] width 48 height 22
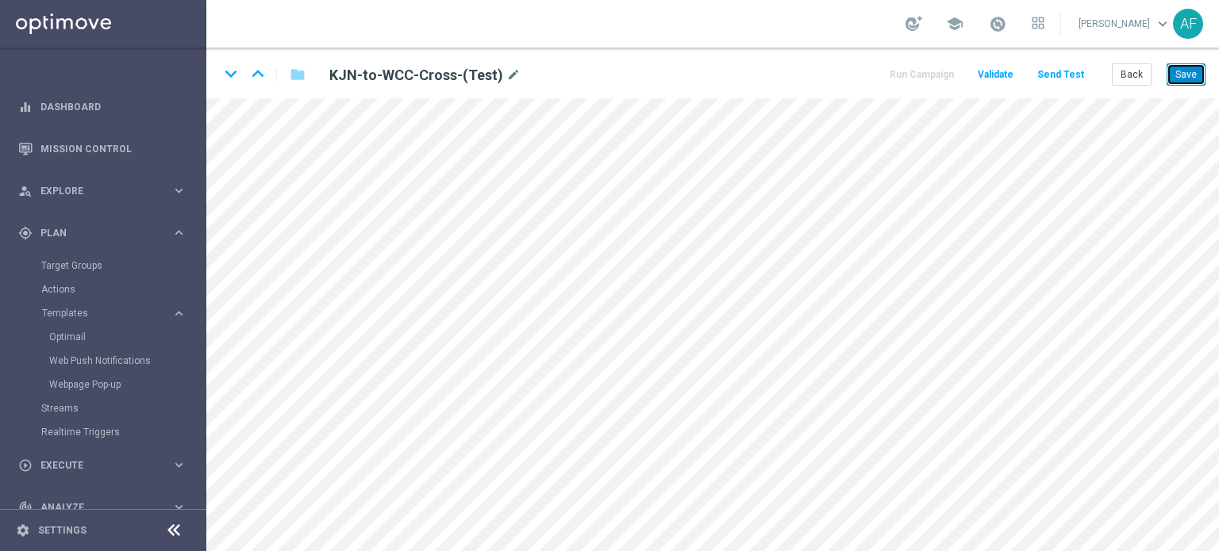
click at [1185, 74] on button "Save" at bounding box center [1185, 74] width 39 height 22
click at [546, 412] on icon "edit" at bounding box center [543, 411] width 12 height 13
type input "SIGN UP"
click at [577, 336] on div "edit" at bounding box center [577, 328] width 22 height 21
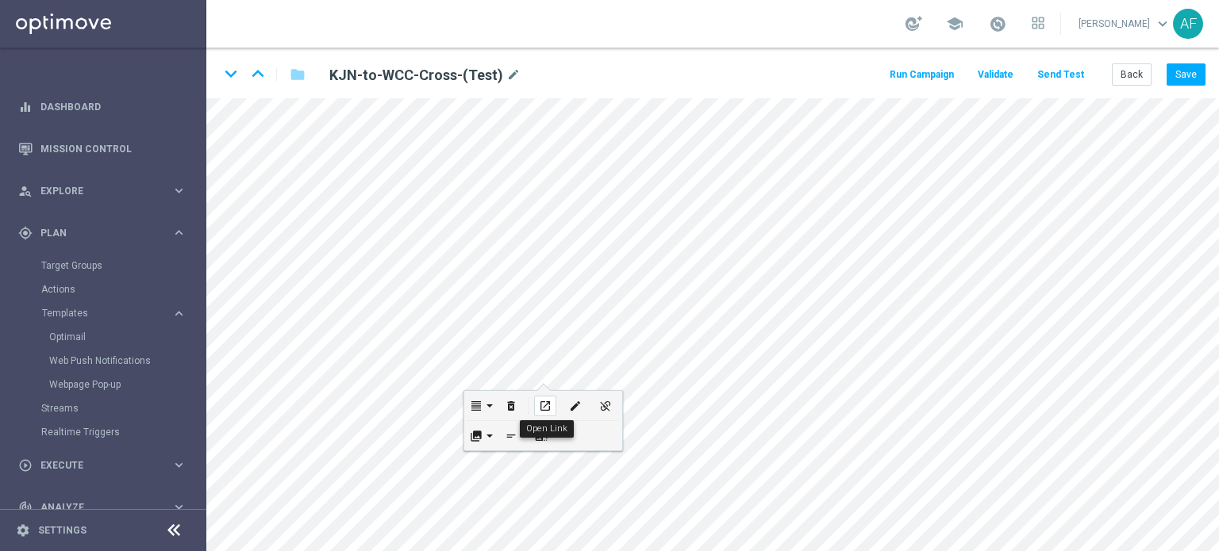
click at [546, 404] on icon "open_in_new" at bounding box center [545, 406] width 12 height 13
click at [577, 405] on icon "edit" at bounding box center [575, 406] width 12 height 13
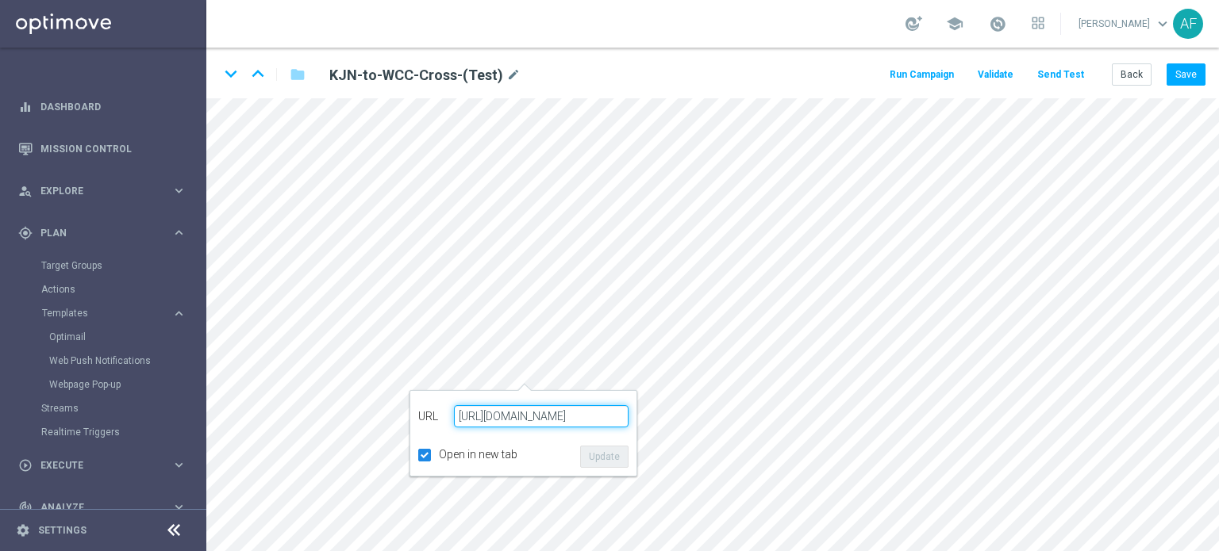
click at [520, 416] on input "[URL][DOMAIN_NAME]" at bounding box center [541, 416] width 175 height 22
drag, startPoint x: 461, startPoint y: 418, endPoint x: 516, endPoint y: 419, distance: 54.7
click at [516, 420] on input "[URL][DOMAIN_NAME]" at bounding box center [541, 416] width 175 height 22
click at [530, 415] on input "[URL][DOMAIN_NAME]" at bounding box center [541, 416] width 175 height 22
click at [609, 413] on input "[URL][DOMAIN_NAME]" at bounding box center [541, 416] width 175 height 22
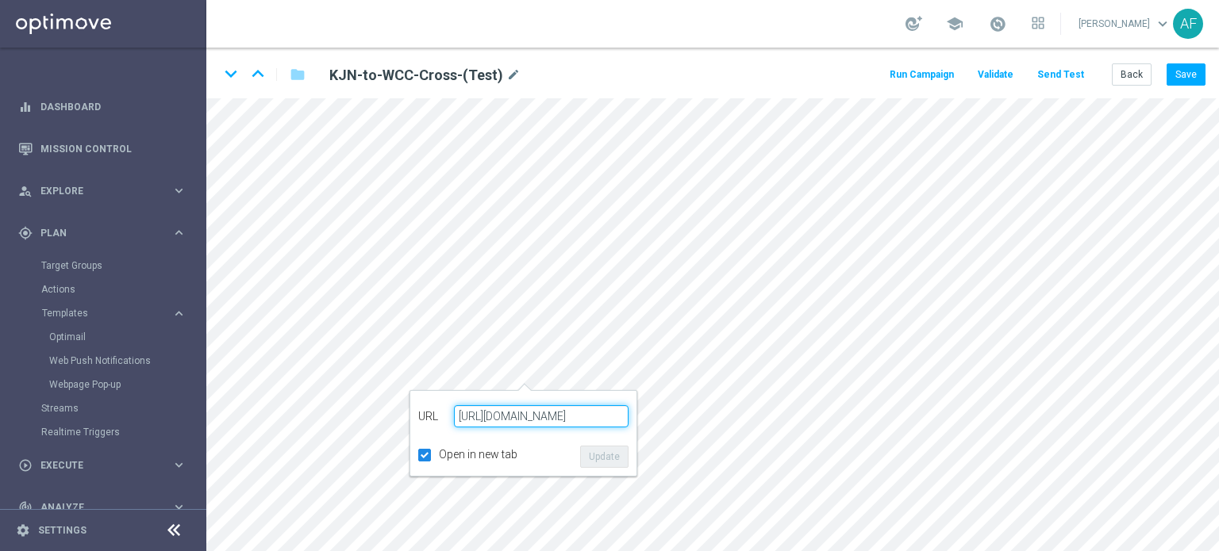
click at [609, 416] on input "[URL][DOMAIN_NAME]" at bounding box center [541, 416] width 175 height 22
click at [603, 415] on input "[URL][DOMAIN_NAME]" at bounding box center [541, 416] width 175 height 22
drag, startPoint x: 610, startPoint y: 412, endPoint x: 593, endPoint y: 416, distance: 18.1
click at [609, 413] on input "[URL][DOMAIN_NAME]" at bounding box center [541, 416] width 175 height 22
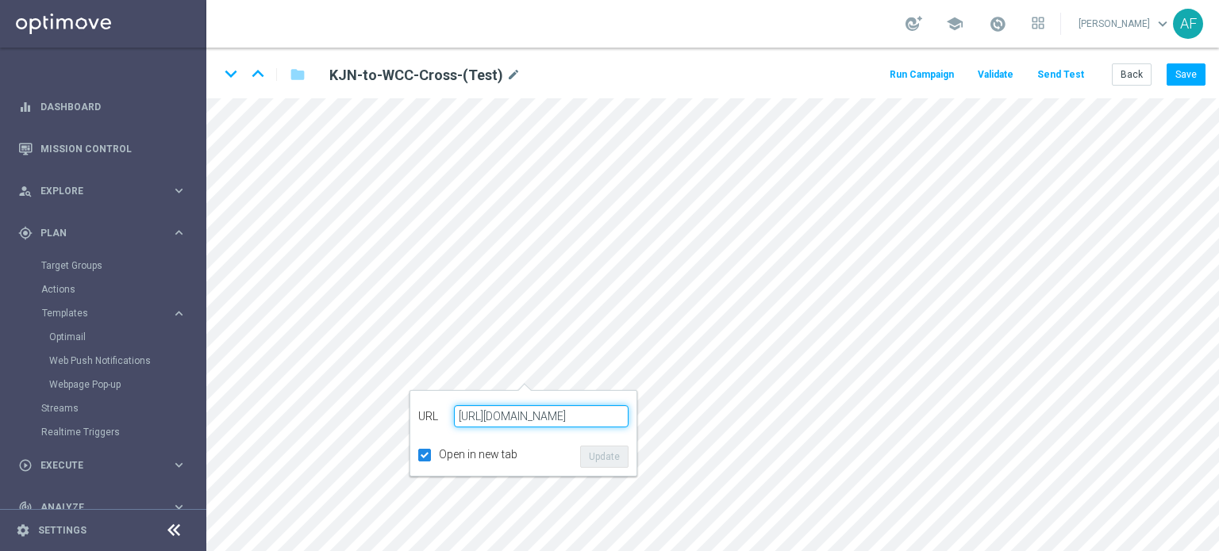
drag, startPoint x: 585, startPoint y: 416, endPoint x: 633, endPoint y: 418, distance: 47.6
click at [633, 418] on div "arrow-left URL [URL][DOMAIN_NAME] Text Open in new tab Update" at bounding box center [523, 433] width 228 height 86
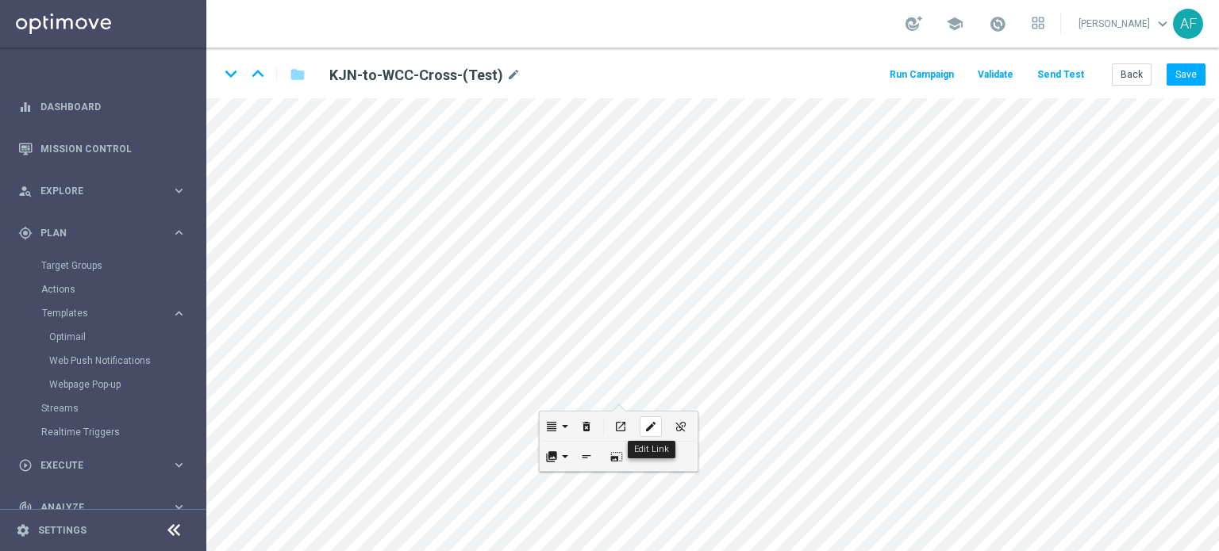
click at [654, 425] on icon "edit" at bounding box center [650, 426] width 12 height 13
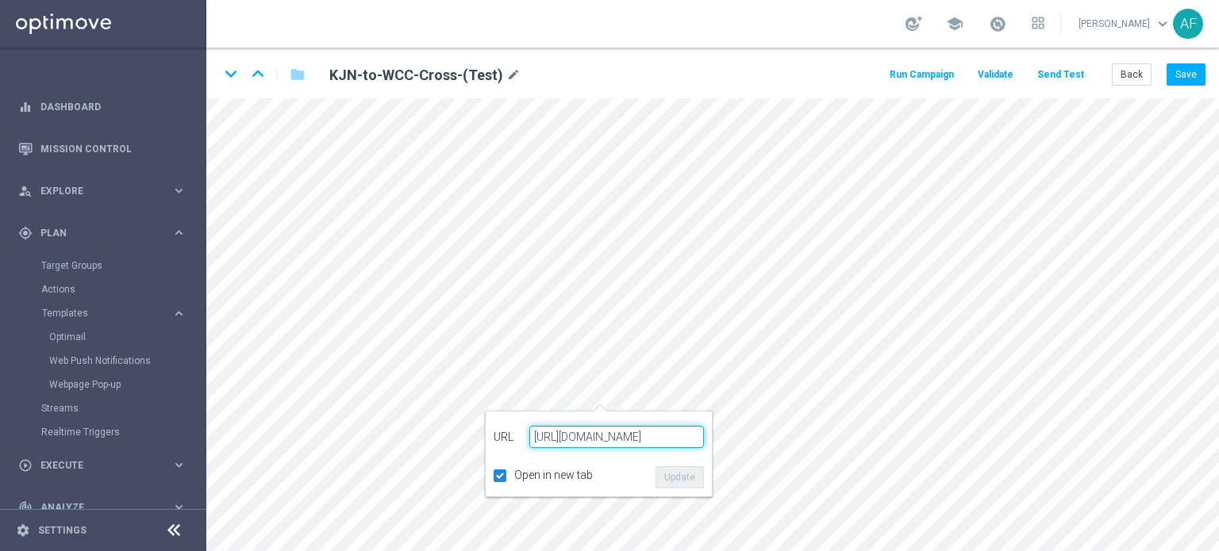
click at [658, 437] on input "[URL][DOMAIN_NAME]" at bounding box center [616, 437] width 175 height 22
drag, startPoint x: 698, startPoint y: 438, endPoint x: 508, endPoint y: 438, distance: 190.4
click at [508, 438] on div "URL [URL][DOMAIN_NAME]" at bounding box center [598, 437] width 210 height 35
click at [632, 437] on input "[URL][DOMAIN_NAME]" at bounding box center [616, 437] width 175 height 22
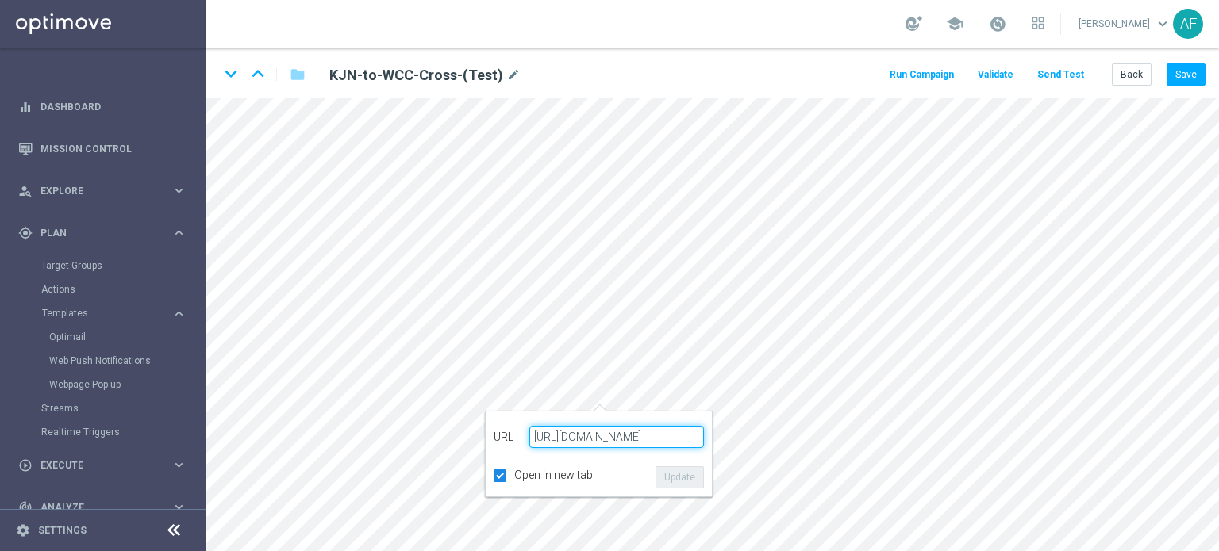
scroll to position [0, 29]
drag, startPoint x: 602, startPoint y: 435, endPoint x: 692, endPoint y: 431, distance: 89.7
click at [692, 431] on input "[URL][DOMAIN_NAME]" at bounding box center [616, 437] width 175 height 22
click at [673, 434] on input "[URL][DOMAIN_NAME]" at bounding box center [616, 437] width 175 height 22
click at [668, 436] on input "[URL][DOMAIN_NAME]" at bounding box center [616, 437] width 175 height 22
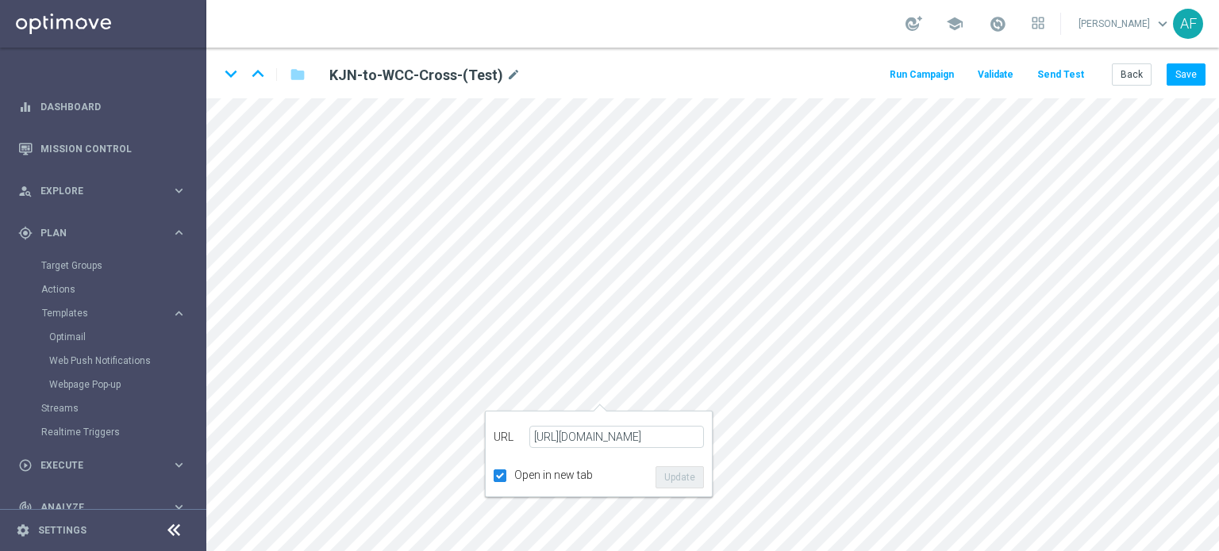
scroll to position [0, 0]
checkbox input "true"
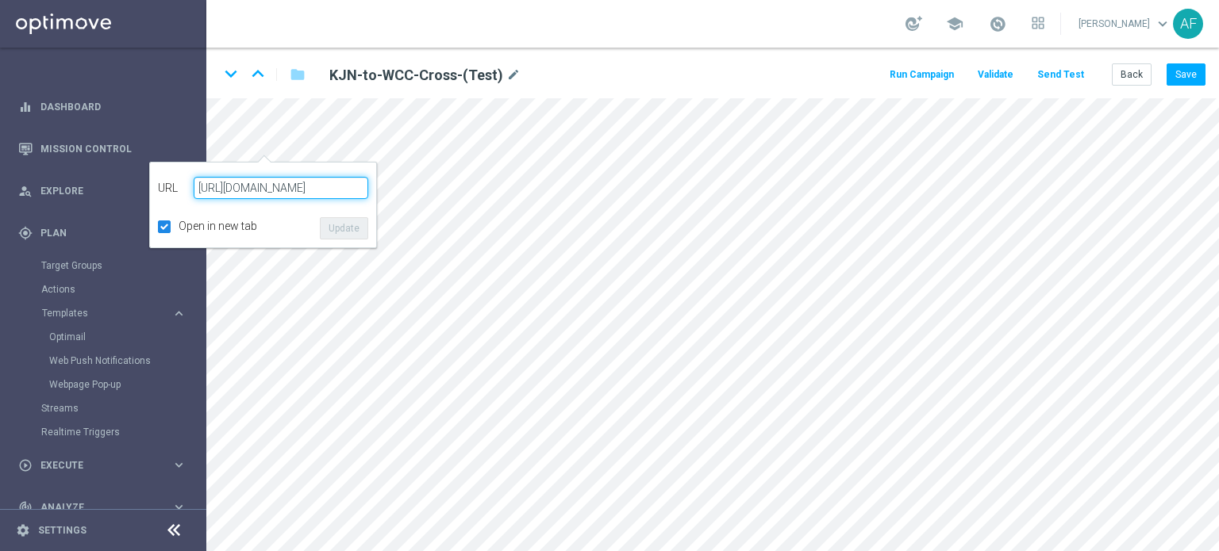
click at [328, 186] on input "[URL][DOMAIN_NAME]" at bounding box center [281, 188] width 175 height 22
click at [362, 190] on input "[URL][DOMAIN_NAME]" at bounding box center [281, 188] width 175 height 22
drag, startPoint x: 344, startPoint y: 189, endPoint x: 360, endPoint y: 189, distance: 16.7
click at [360, 189] on input "[URL][DOMAIN_NAME]" at bounding box center [281, 188] width 175 height 22
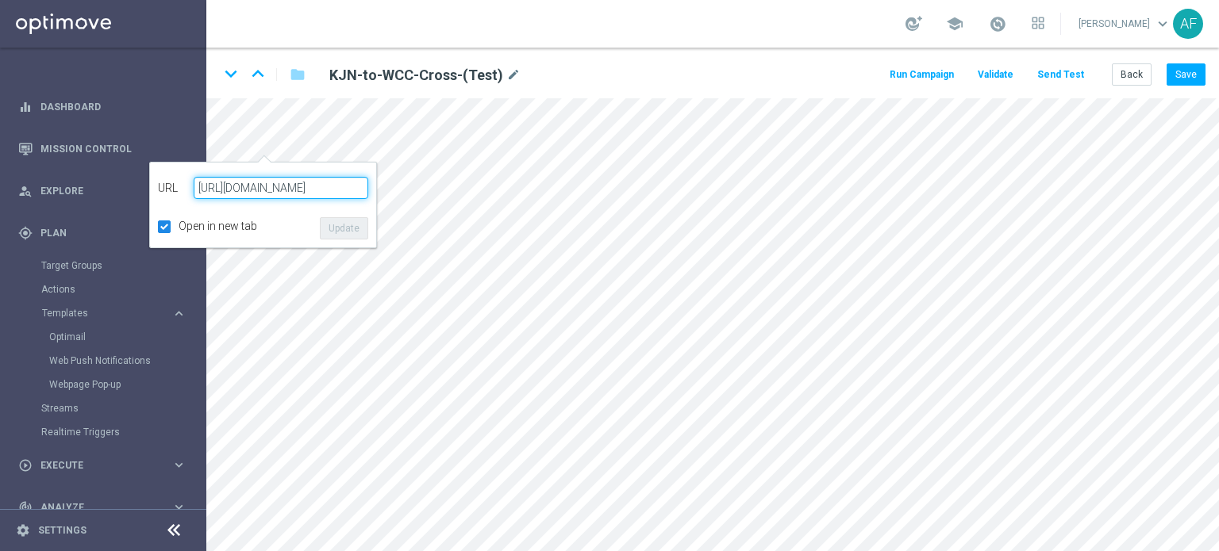
click at [333, 191] on input "[URL][DOMAIN_NAME]" at bounding box center [281, 188] width 175 height 22
drag, startPoint x: 340, startPoint y: 186, endPoint x: 320, endPoint y: 187, distance: 20.6
click at [320, 187] on input "[URL][DOMAIN_NAME]" at bounding box center [281, 188] width 175 height 22
click at [346, 186] on input "[URL][DOMAIN_NAME]" at bounding box center [281, 188] width 175 height 22
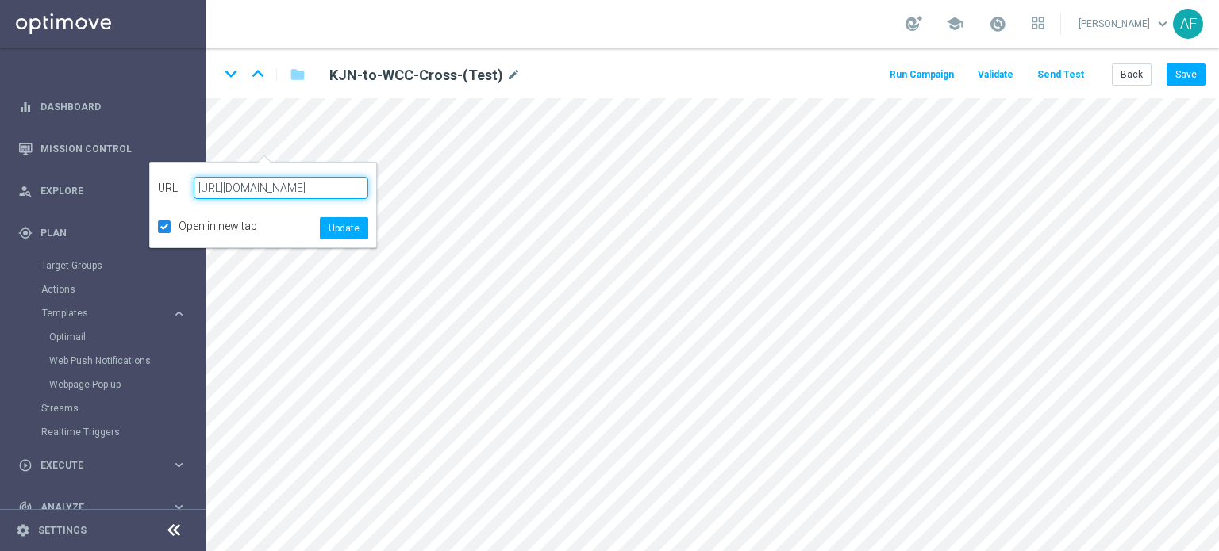
click at [184, 190] on div "URL [URL][DOMAIN_NAME]" at bounding box center [263, 188] width 210 height 35
type input "[URL][DOMAIN_NAME]"
click at [242, 231] on label "Open in new tab" at bounding box center [217, 226] width 79 height 13
click at [168, 231] on input "Open in new tab" at bounding box center [163, 226] width 10 height 10
checkbox input "false"
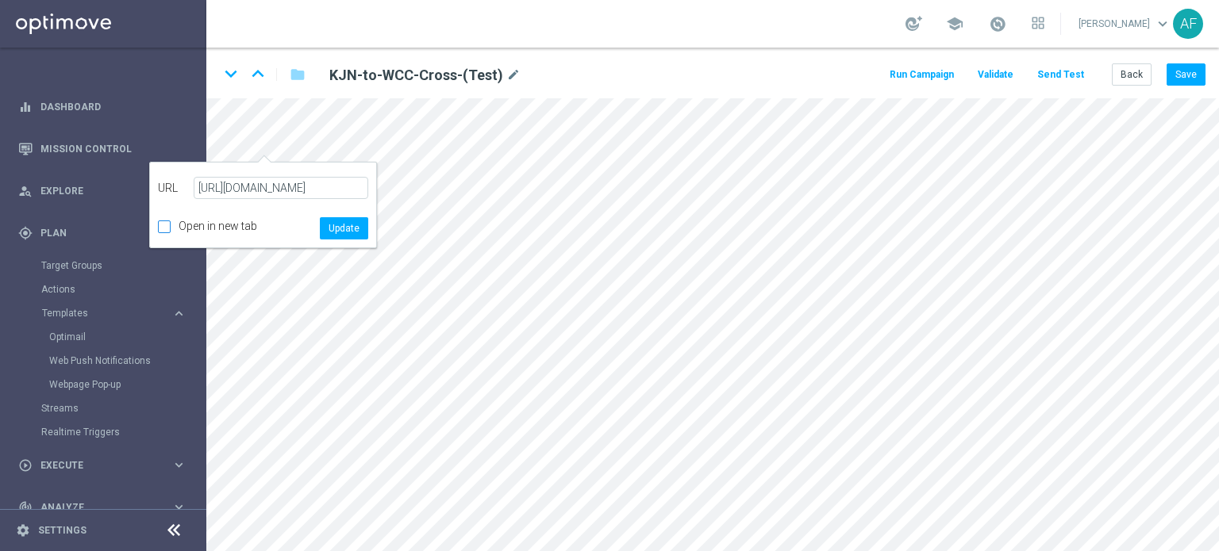
scroll to position [0, 0]
click at [338, 231] on button "Update" at bounding box center [344, 228] width 48 height 22
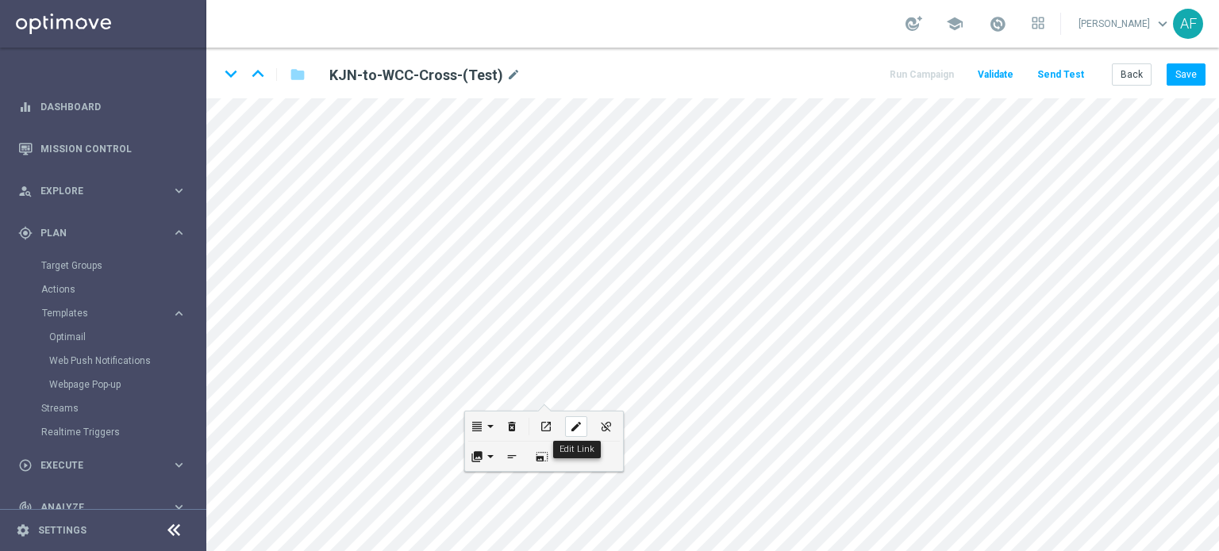
click at [578, 428] on icon "edit" at bounding box center [576, 426] width 12 height 13
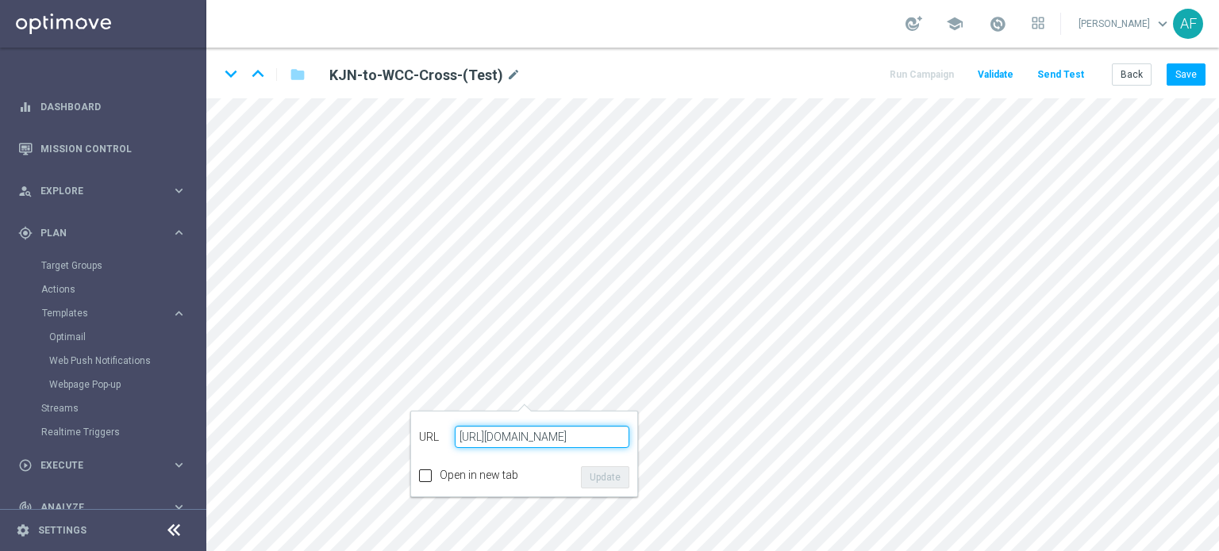
drag, startPoint x: 571, startPoint y: 437, endPoint x: 561, endPoint y: 437, distance: 10.3
click at [571, 437] on input "[URL][DOMAIN_NAME]" at bounding box center [542, 437] width 175 height 22
drag, startPoint x: 547, startPoint y: 434, endPoint x: 630, endPoint y: 431, distance: 82.6
click at [630, 431] on div "arrow-left URL [URL][DOMAIN_NAME] Text Open in new tab Update" at bounding box center [524, 454] width 228 height 86
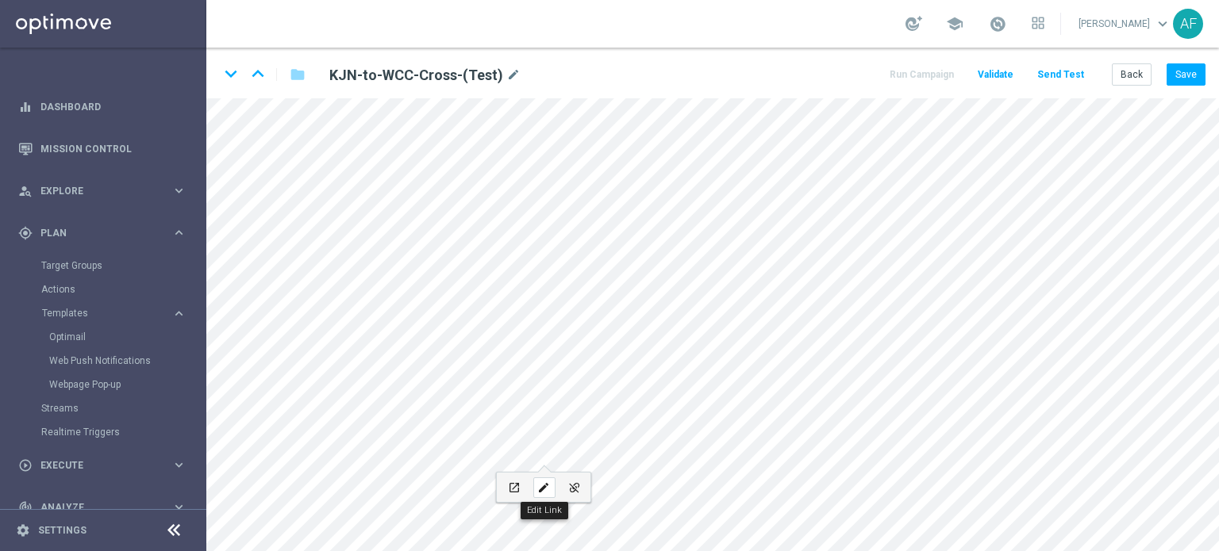
click at [546, 486] on icon "edit" at bounding box center [543, 488] width 12 height 13
type input "[URL][DOMAIN_NAME]"
type input "SIGN UP"
checkbox input "true"
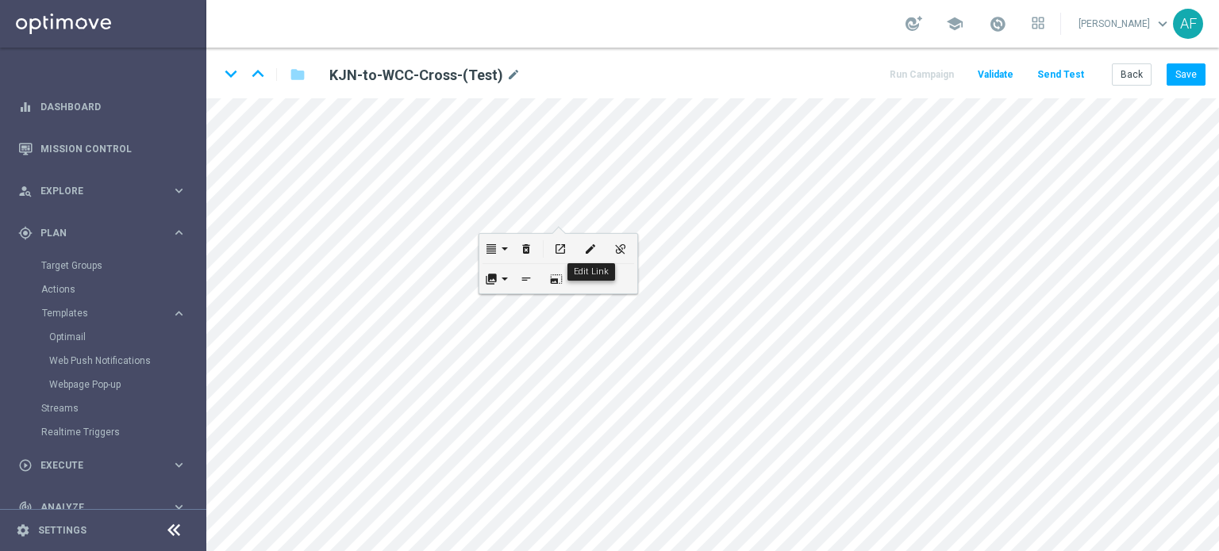
click at [586, 252] on icon "edit" at bounding box center [590, 249] width 12 height 13
type input "[URL][DOMAIN_NAME]"
checkbox input "false"
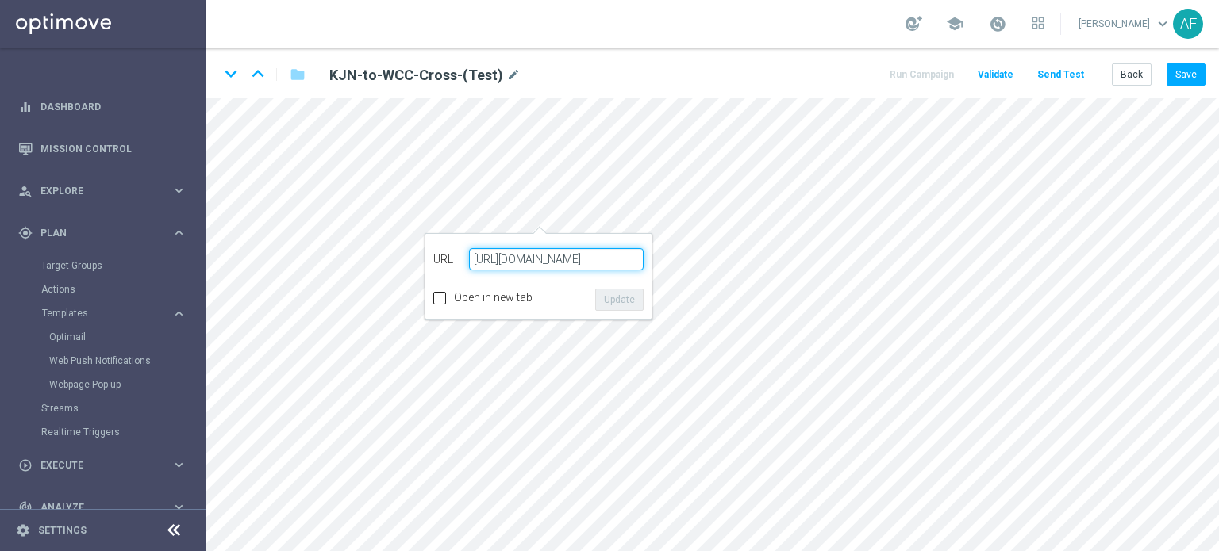
click at [628, 262] on input "[URL][DOMAIN_NAME]" at bounding box center [556, 259] width 175 height 22
click at [638, 260] on input "[URL][DOMAIN_NAME]" at bounding box center [556, 259] width 175 height 22
click at [624, 259] on input "[URL][DOMAIN_NAME]" at bounding box center [556, 259] width 175 height 22
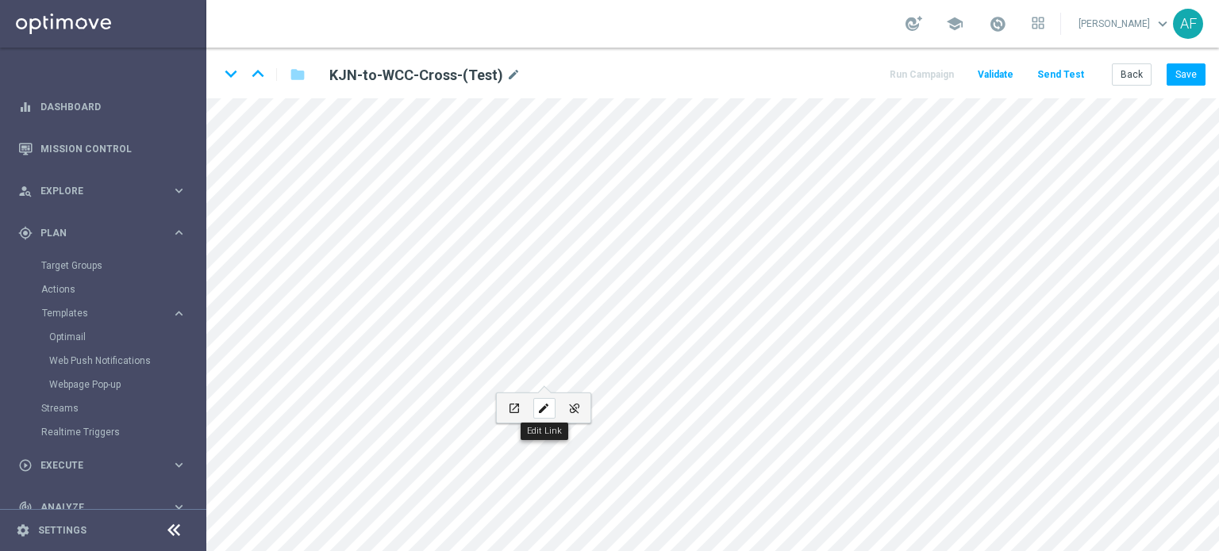
click at [543, 406] on icon "edit" at bounding box center [543, 408] width 12 height 13
type input "[URL][DOMAIN_NAME]"
type input "SIGN UP"
checkbox input "true"
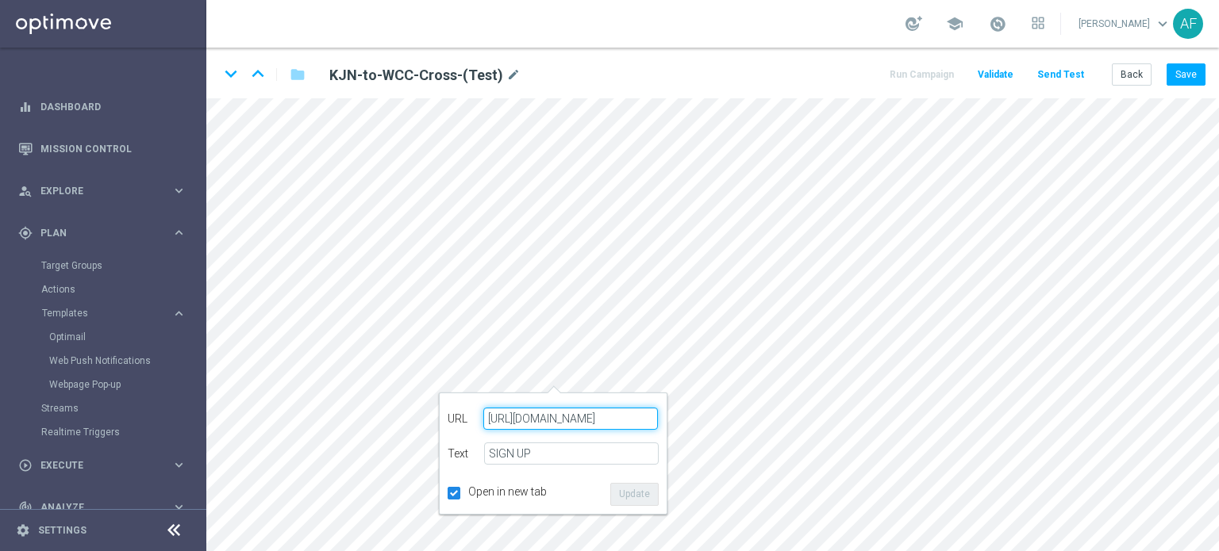
click at [628, 417] on input "[URL][DOMAIN_NAME]" at bounding box center [570, 419] width 175 height 22
click at [652, 420] on input "[URL][DOMAIN_NAME]" at bounding box center [570, 419] width 175 height 22
type input "[URL][DOMAIN_NAME]"
click at [638, 497] on button "Update" at bounding box center [634, 494] width 48 height 22
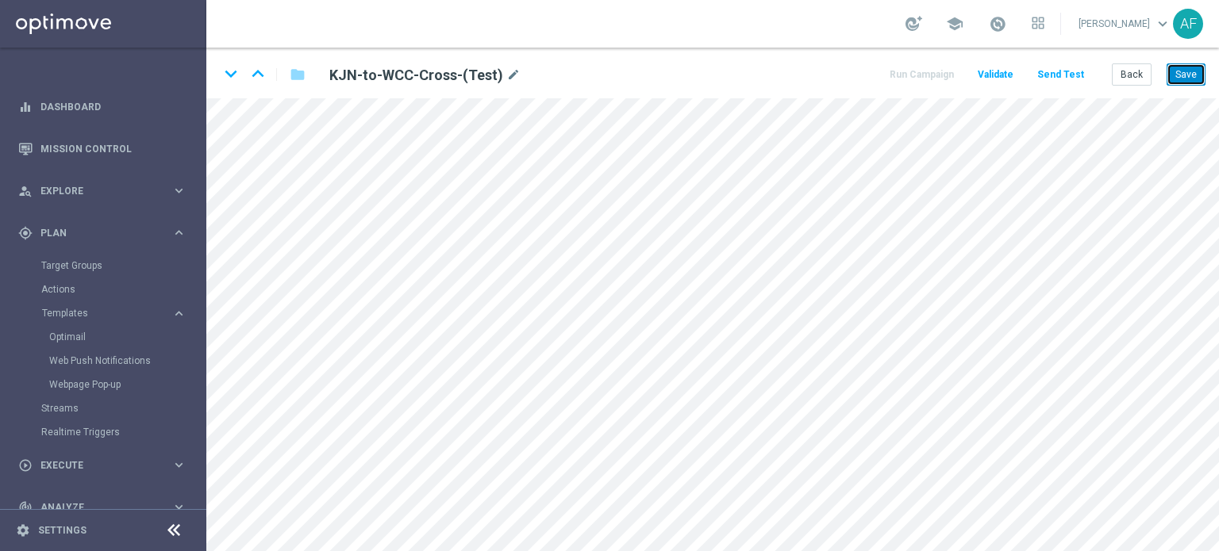
click at [1204, 72] on button "Save" at bounding box center [1185, 74] width 39 height 22
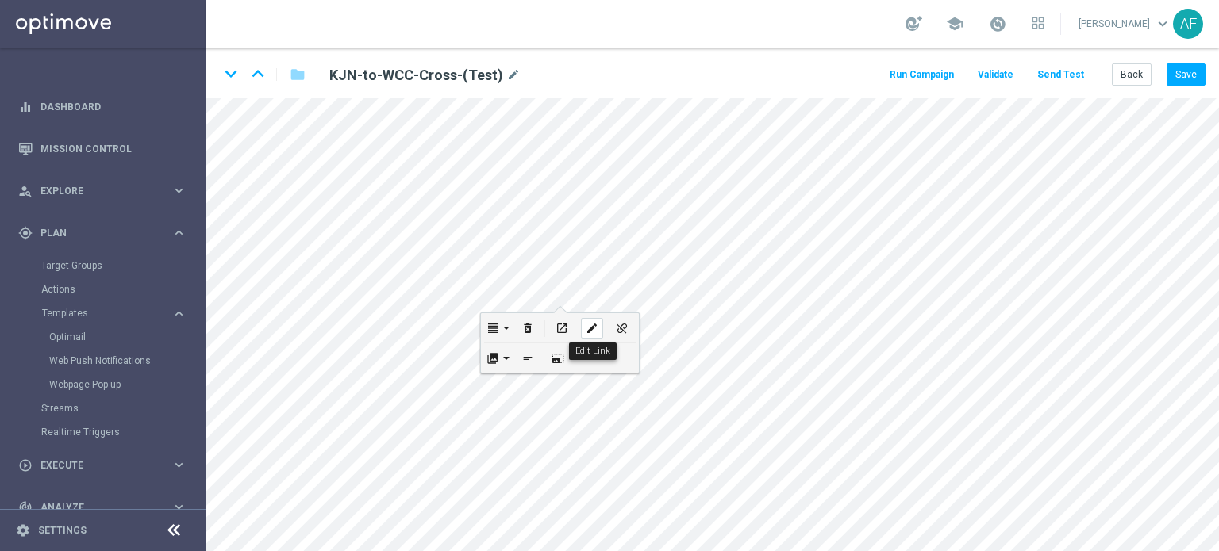
click at [586, 329] on icon "edit" at bounding box center [591, 328] width 12 height 13
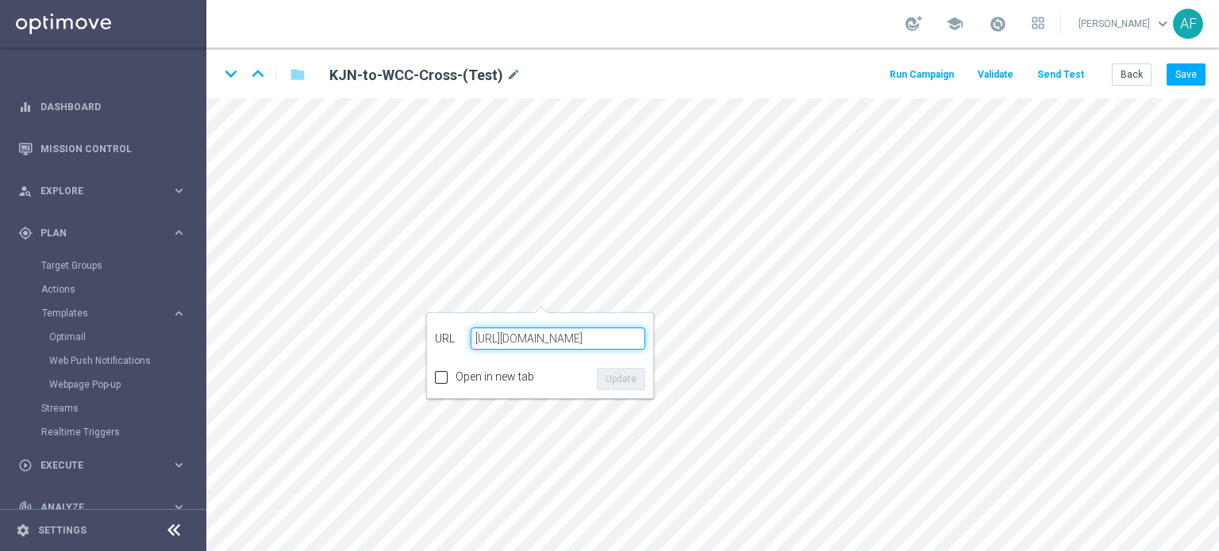
checkbox input "false"
click at [547, 341] on input "[URL][DOMAIN_NAME]" at bounding box center [557, 339] width 175 height 22
drag, startPoint x: 473, startPoint y: 338, endPoint x: 638, endPoint y: 338, distance: 165.0
click at [638, 338] on input "[URL][DOMAIN_NAME]" at bounding box center [557, 339] width 175 height 22
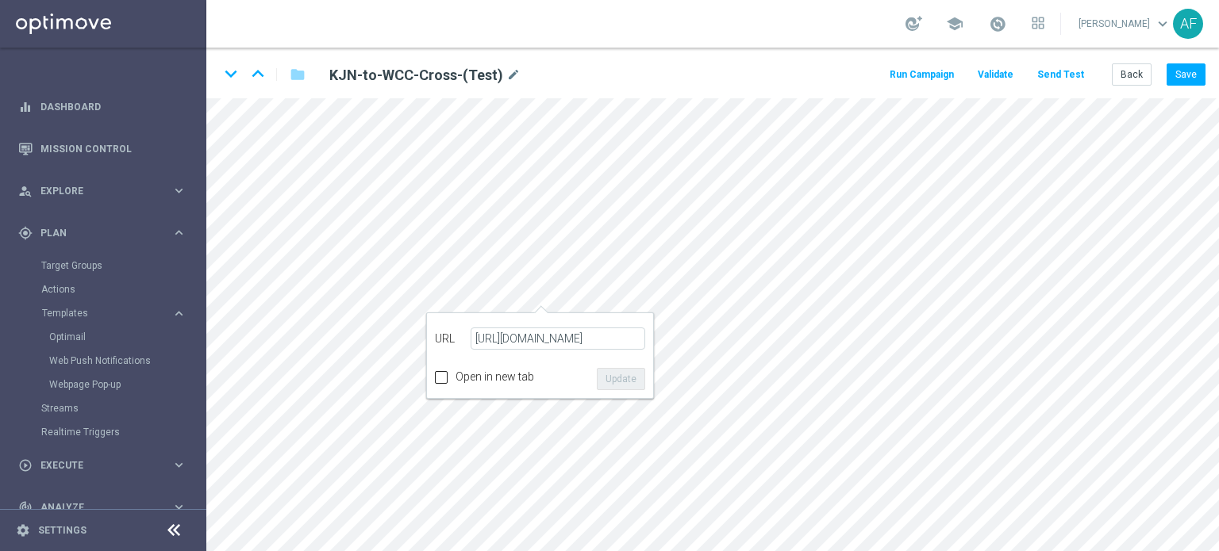
scroll to position [0, 0]
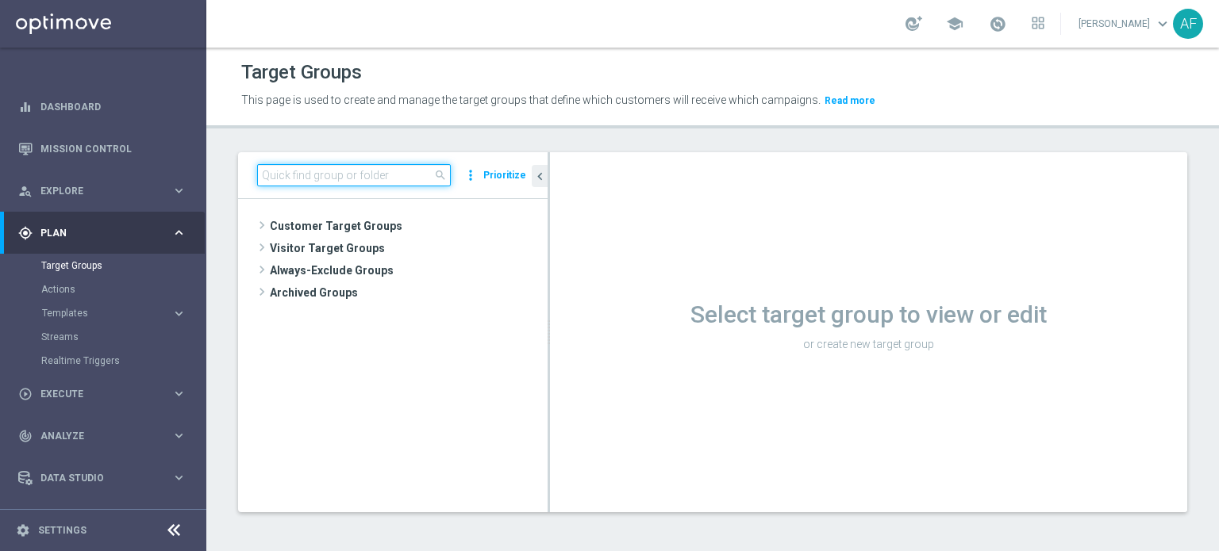
click at [383, 174] on input at bounding box center [354, 175] width 194 height 22
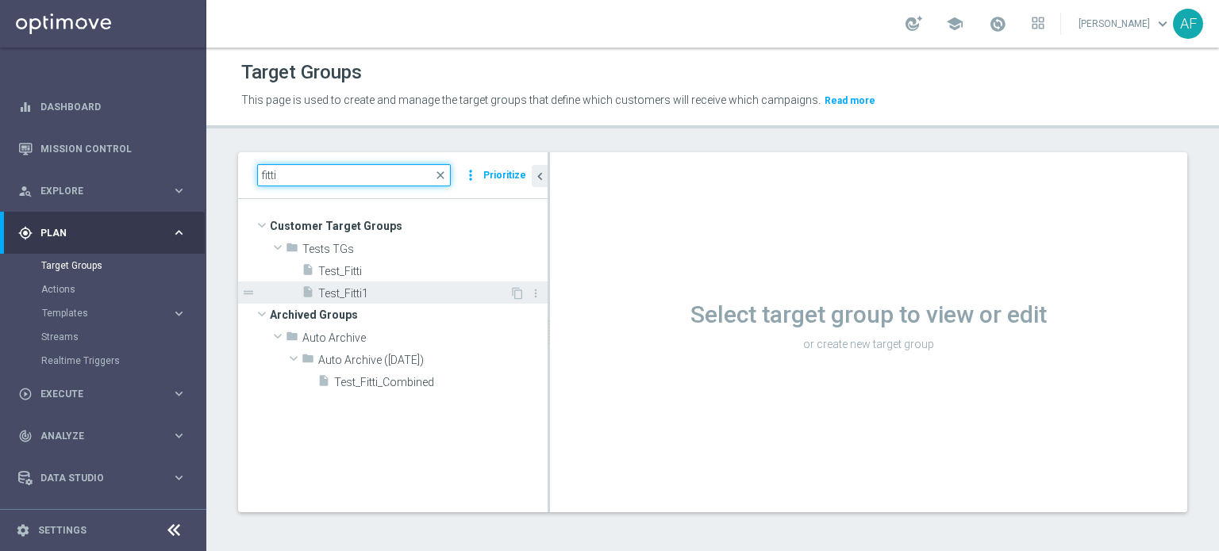
type input "fitti"
click at [366, 294] on span "Test_Fitti1" at bounding box center [413, 293] width 191 height 13
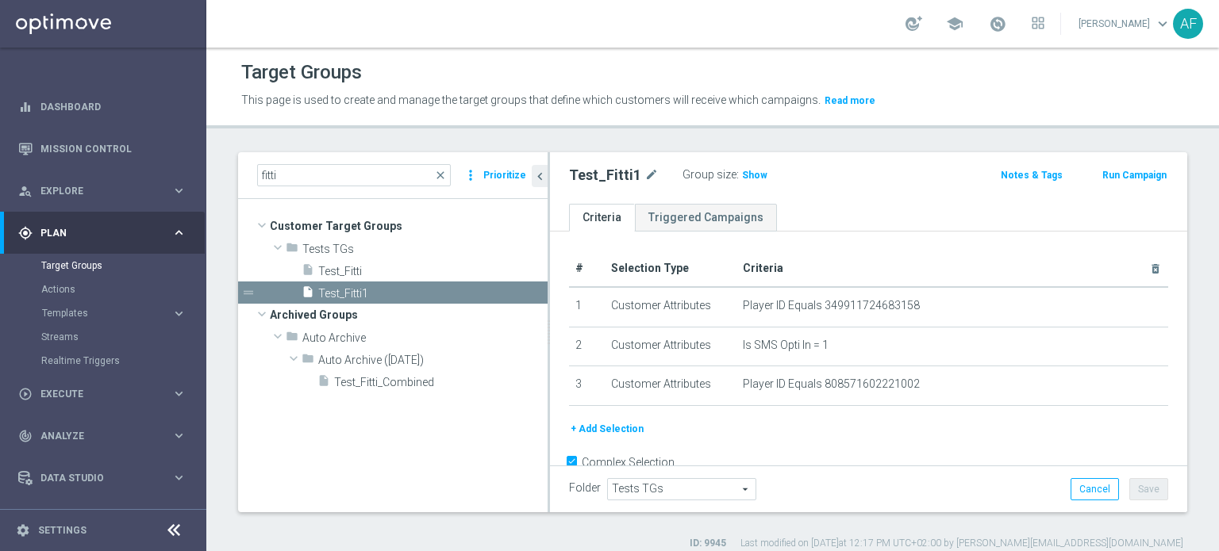
click at [628, 426] on button "+ Add Selection" at bounding box center [607, 428] width 76 height 17
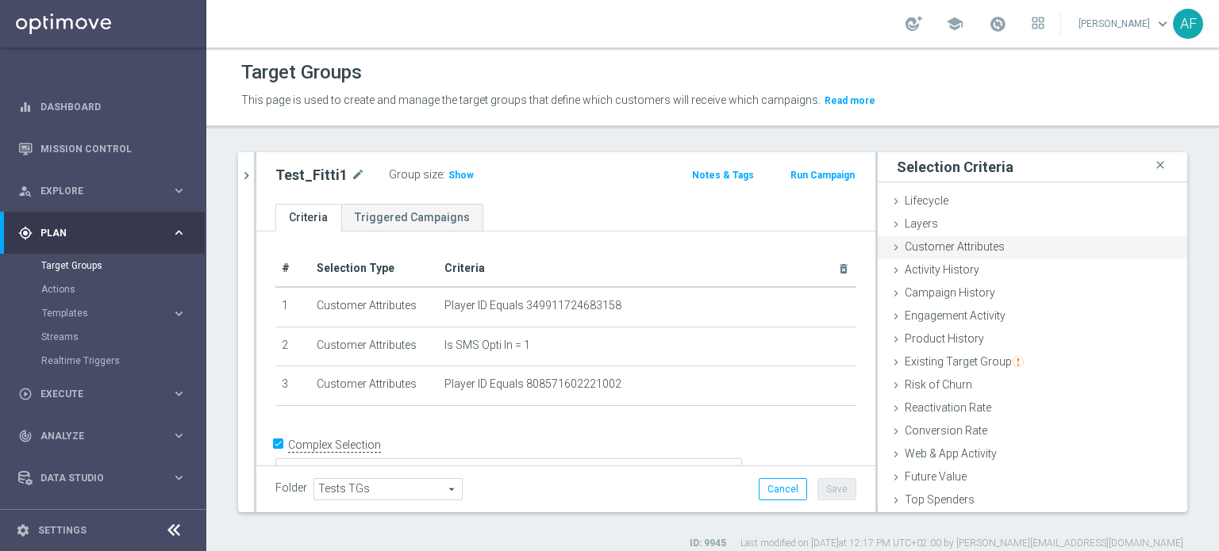
click at [958, 253] on div "Customer Attributes done" at bounding box center [1031, 248] width 309 height 24
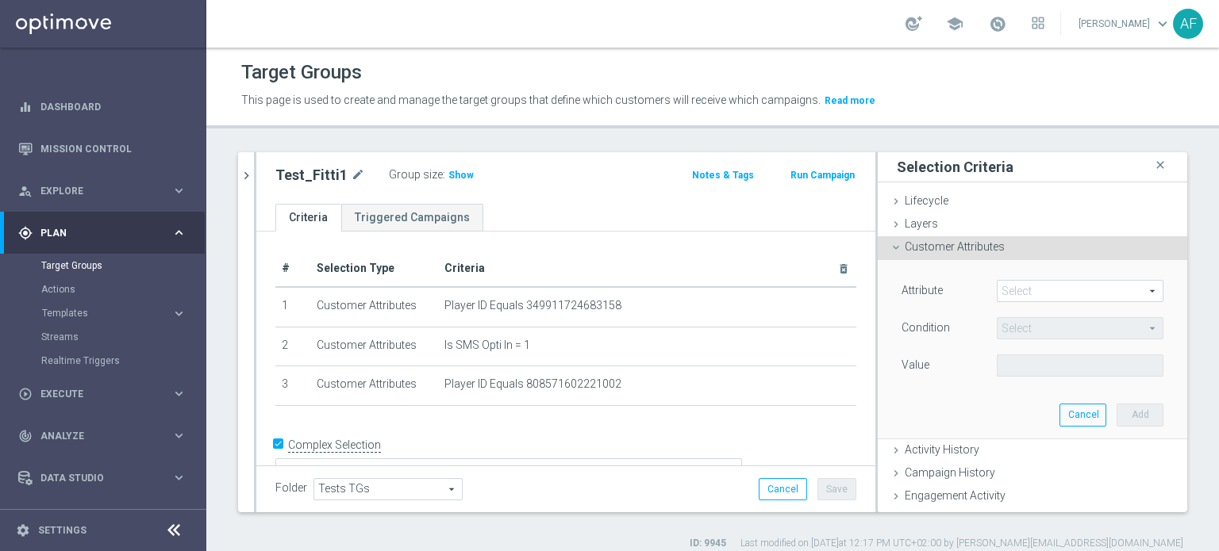
click at [1016, 288] on span at bounding box center [1079, 291] width 165 height 21
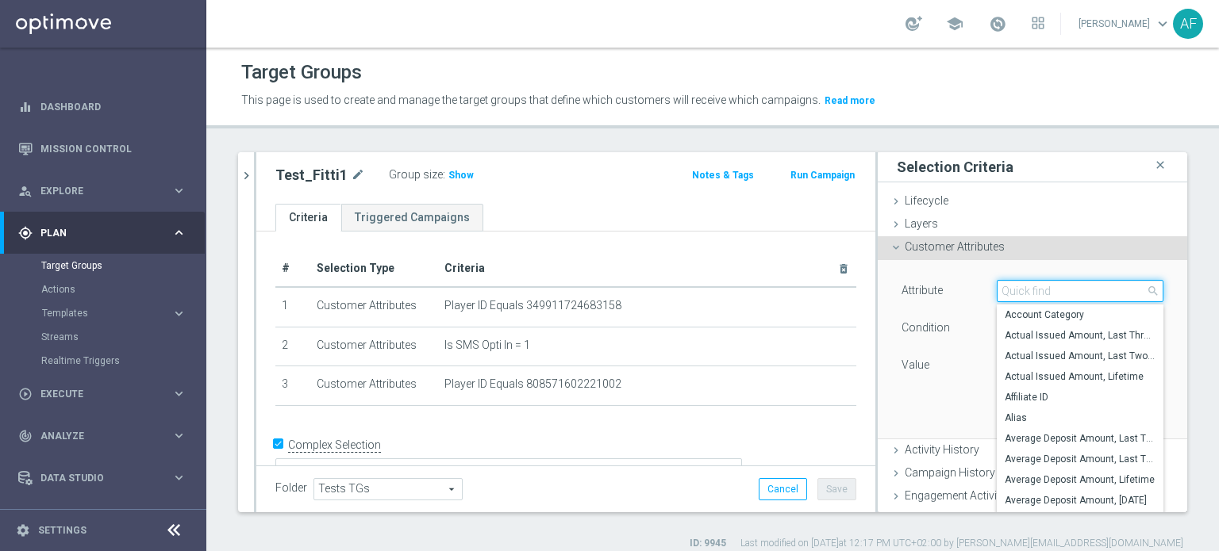
click at [1021, 290] on input "search" at bounding box center [1079, 291] width 167 height 22
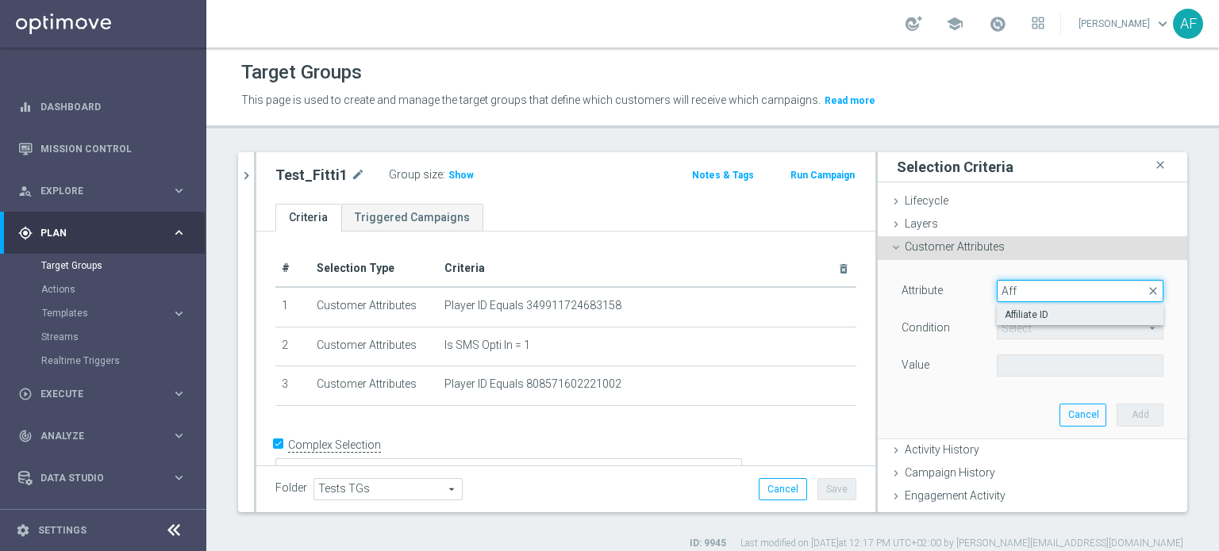
type input "Aff"
click at [1025, 312] on span "Affiliate ID" at bounding box center [1079, 315] width 151 height 13
type input "Affiliate ID"
type input "Equals"
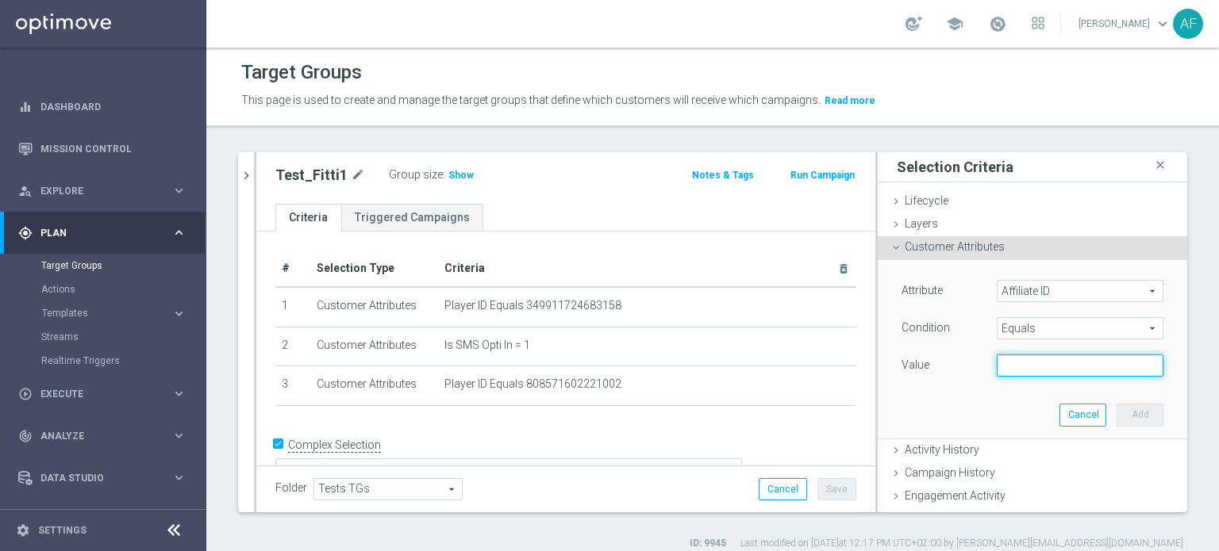
click at [1034, 367] on input "text" at bounding box center [1079, 366] width 167 height 22
click at [1005, 327] on span "Equals" at bounding box center [1079, 328] width 165 height 21
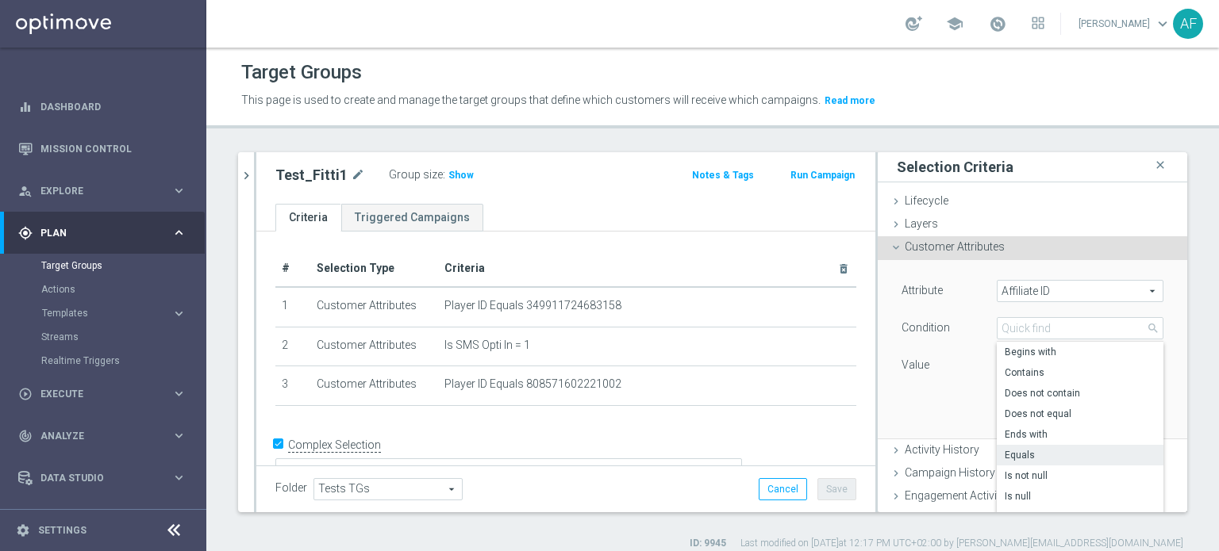
click at [973, 347] on div "Attribute Affiliate ID Affiliate ID arrow_drop_down search Condition Equals Equ…" at bounding box center [1032, 330] width 262 height 100
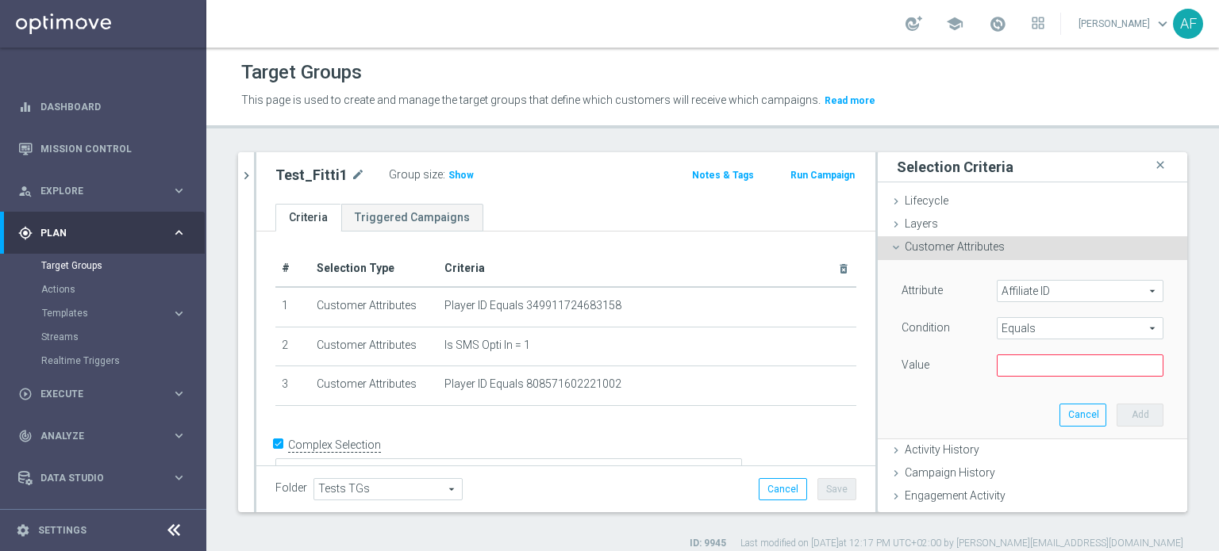
click at [1008, 327] on span "Equals" at bounding box center [1079, 328] width 165 height 21
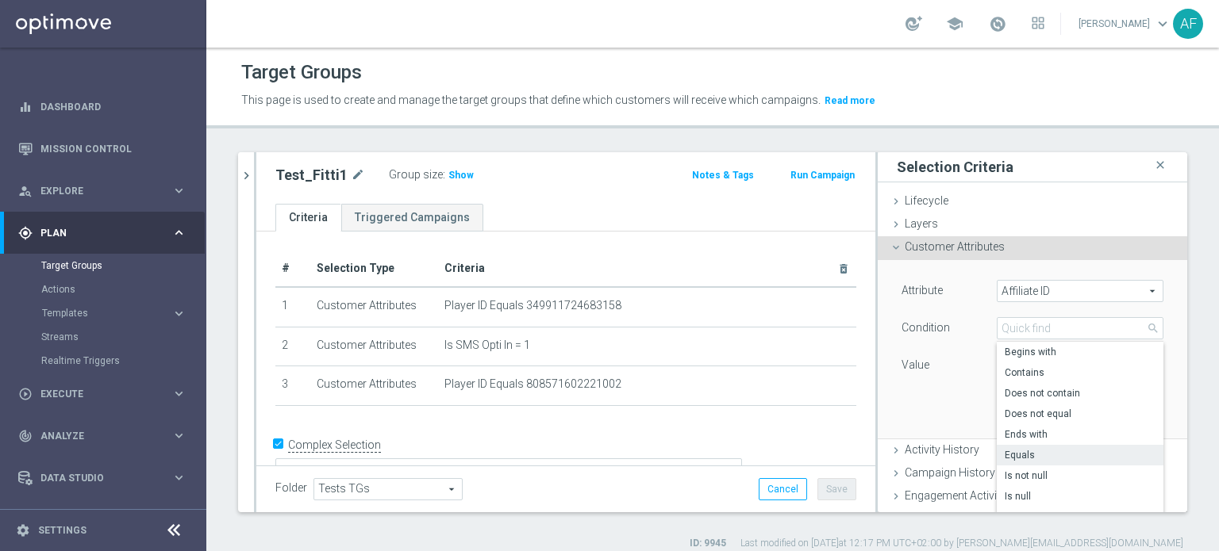
click at [962, 353] on div "Attribute Affiliate ID Affiliate ID arrow_drop_down search Condition Equals Equ…" at bounding box center [1032, 330] width 262 height 100
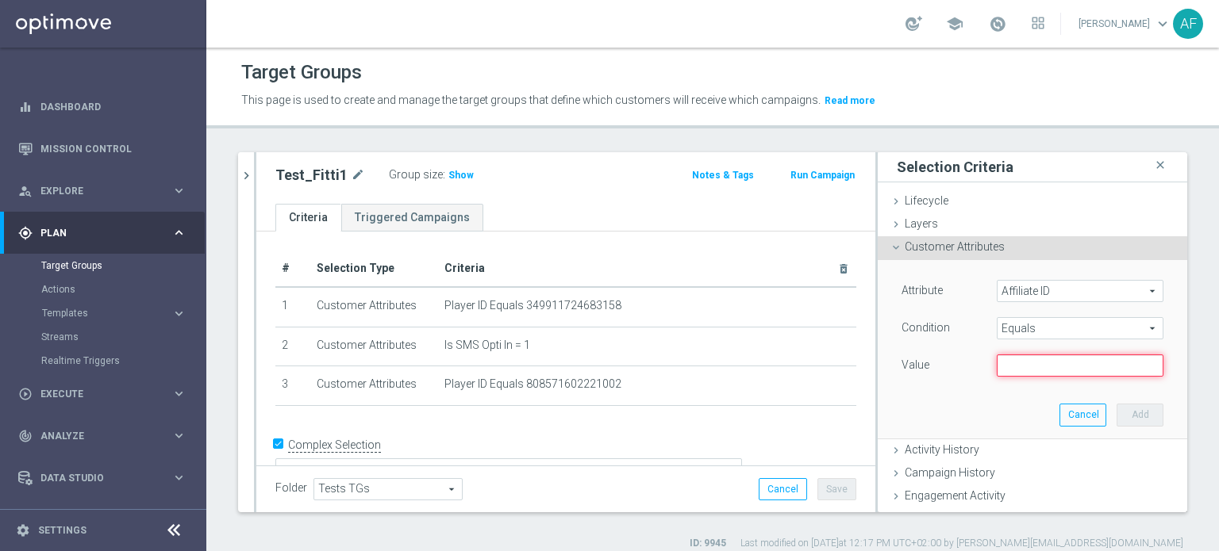
click at [1011, 364] on input "text" at bounding box center [1079, 366] width 167 height 22
click at [952, 347] on div "Attribute Affiliate ID Affiliate ID arrow_drop_down search Condition Equals Equ…" at bounding box center [1032, 330] width 262 height 100
click at [1015, 329] on span "Equals" at bounding box center [1079, 328] width 165 height 21
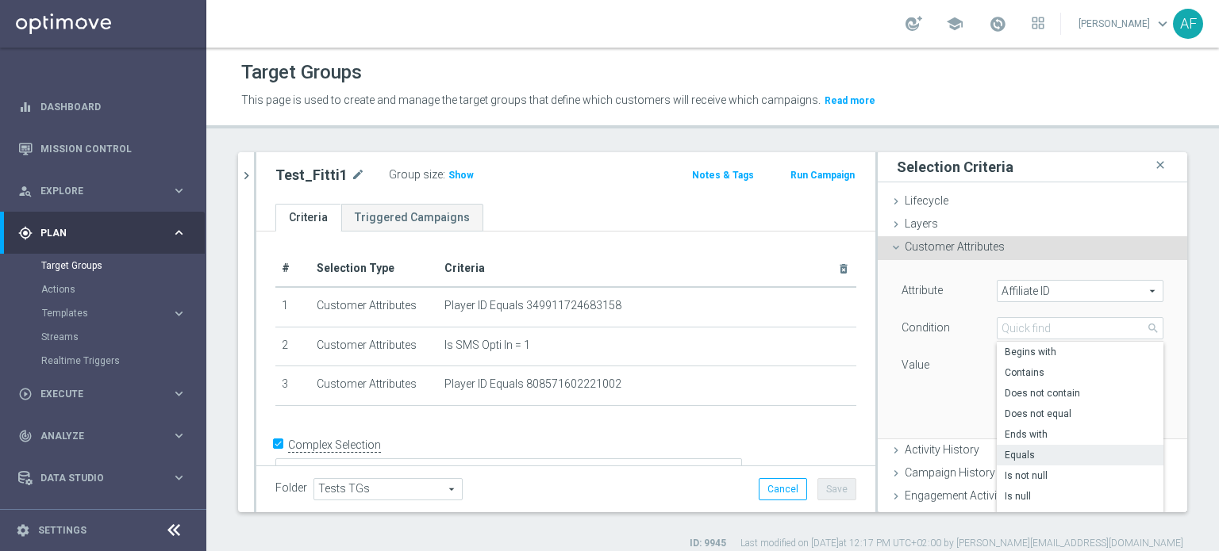
click at [953, 355] on div "Value" at bounding box center [936, 367] width 95 height 25
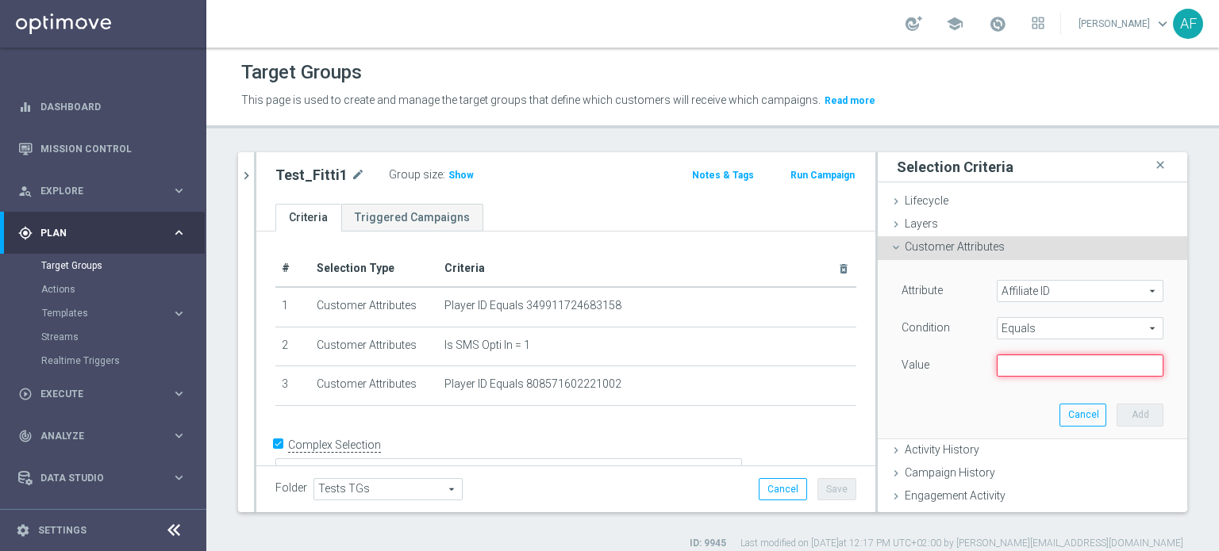
click at [1000, 363] on input "text" at bounding box center [1079, 366] width 167 height 22
type input "1"
click at [1059, 406] on button "Cancel" at bounding box center [1082, 415] width 47 height 22
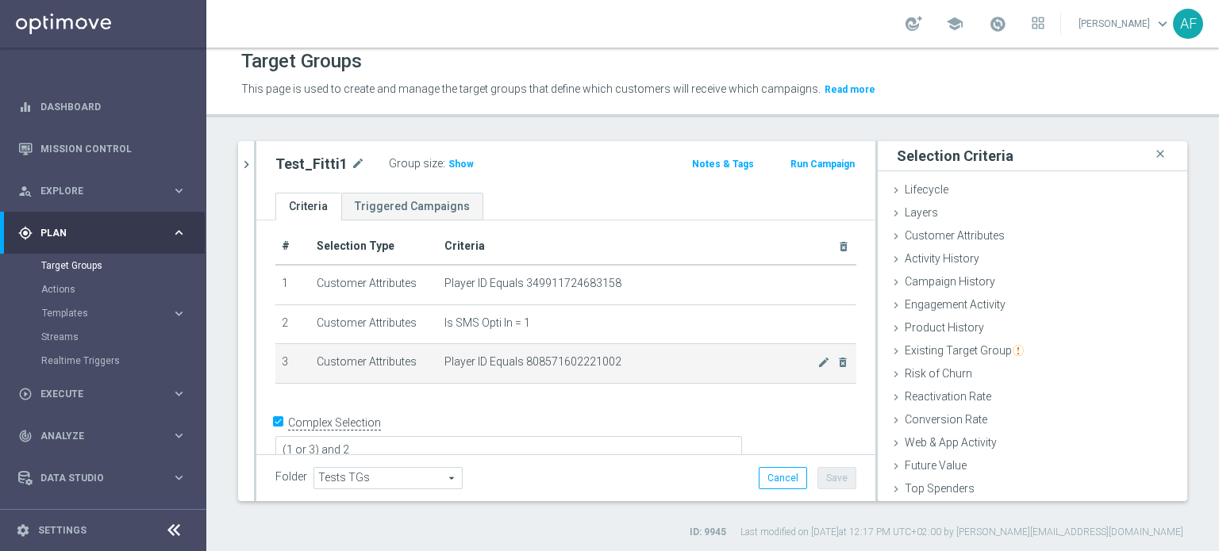
scroll to position [15, 0]
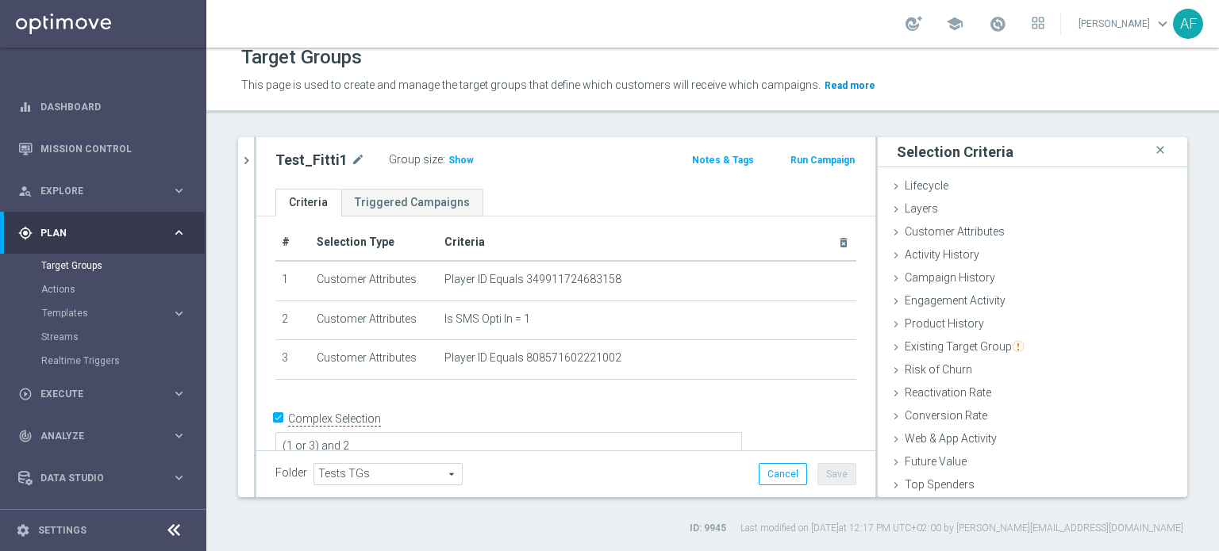
drag, startPoint x: 962, startPoint y: 321, endPoint x: 827, endPoint y: 91, distance: 265.6
click at [962, 321] on span "Product History" at bounding box center [943, 323] width 79 height 13
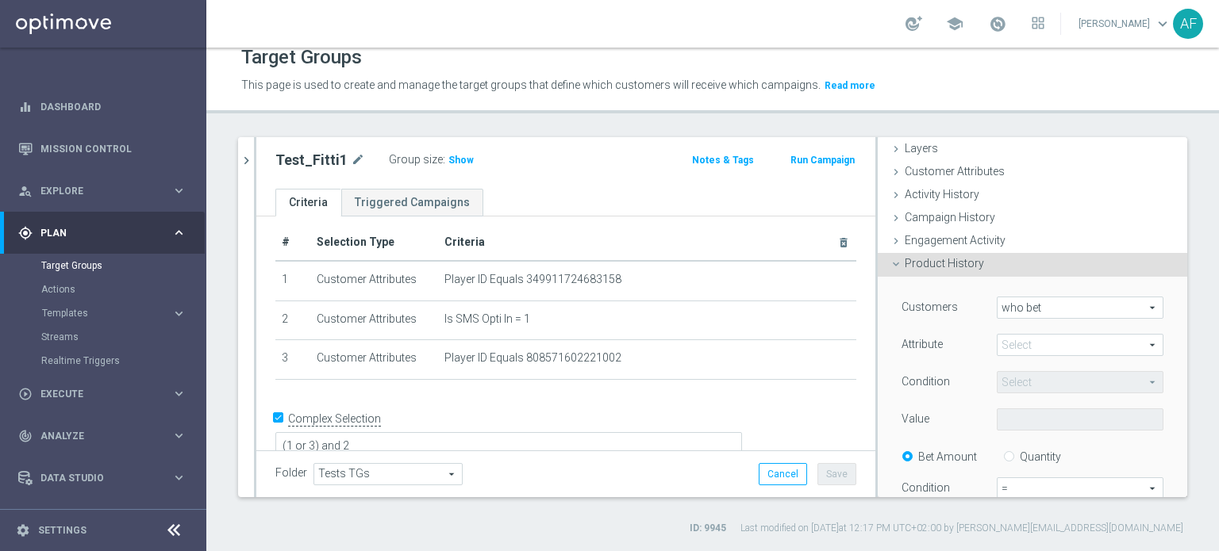
scroll to position [79, 0]
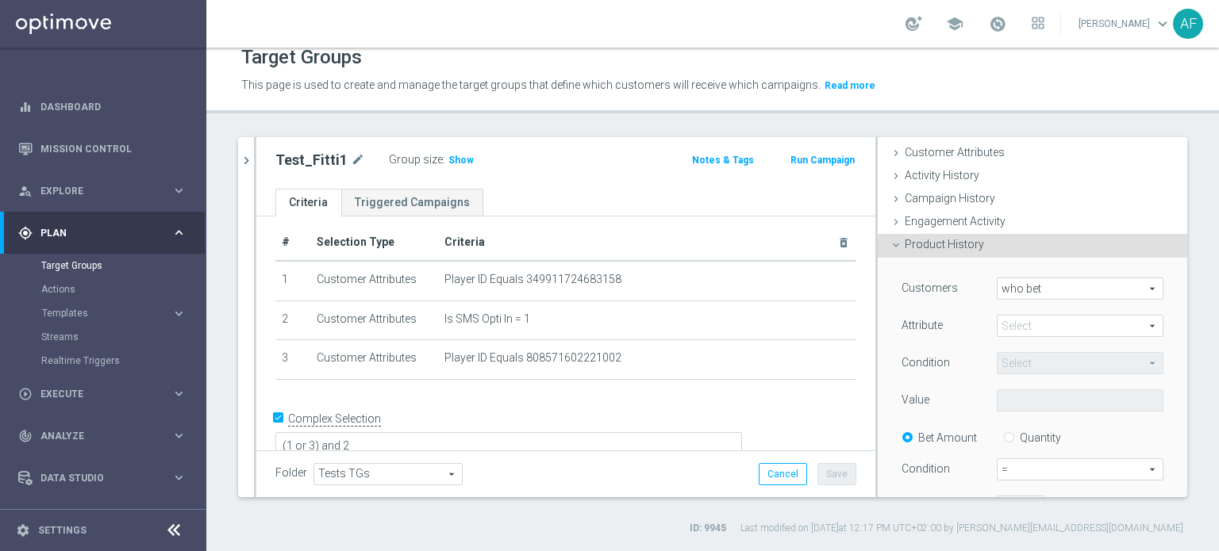
click at [1049, 294] on span "who bet" at bounding box center [1079, 288] width 165 height 21
click at [1060, 261] on div "Customers who bet who bet arrow_drop_down search who bet who did not bet Attrib…" at bounding box center [1032, 460] width 286 height 405
click at [1034, 320] on span at bounding box center [1079, 326] width 165 height 21
drag, startPoint x: 1015, startPoint y: 434, endPoint x: 1016, endPoint y: 426, distance: 8.0
click at [1015, 434] on span "Bonus ID" at bounding box center [1079, 432] width 151 height 13
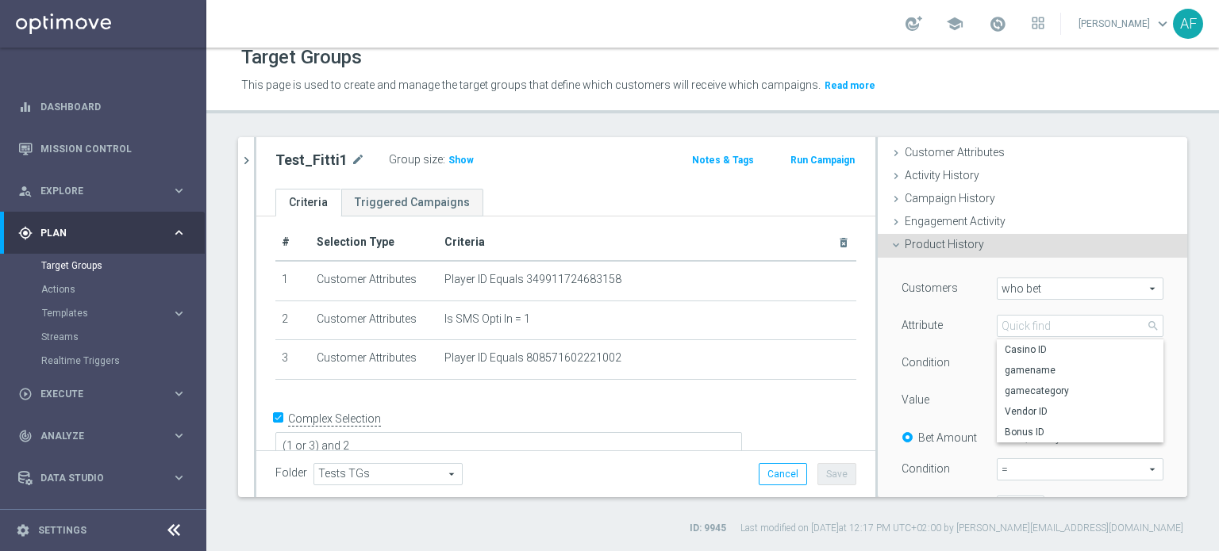
type input "Bonus ID"
type input "Equals"
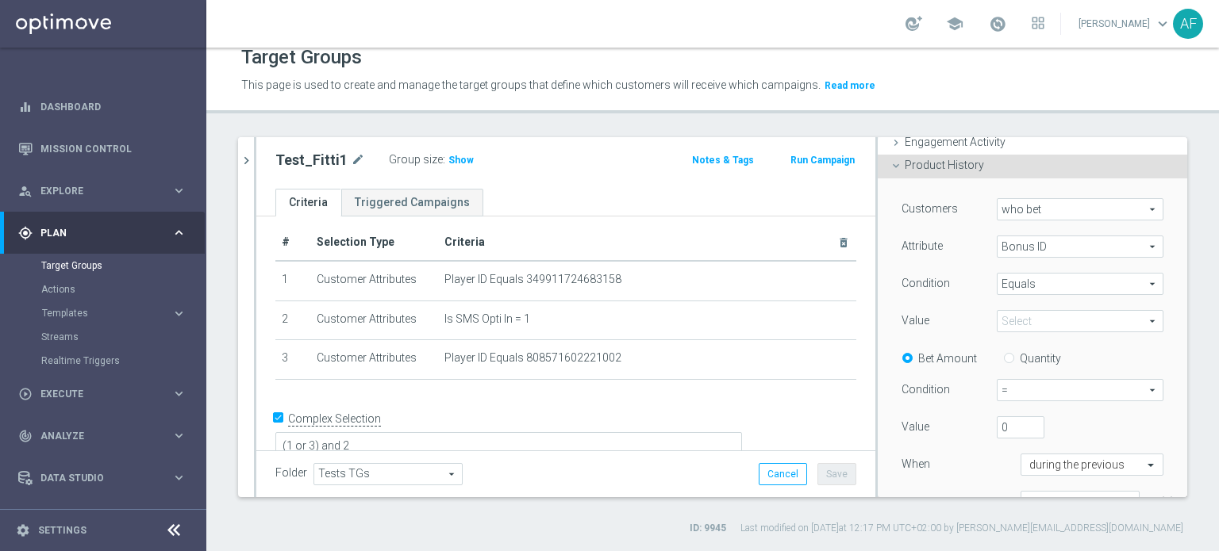
click at [1014, 279] on span "Equals" at bounding box center [1079, 284] width 165 height 21
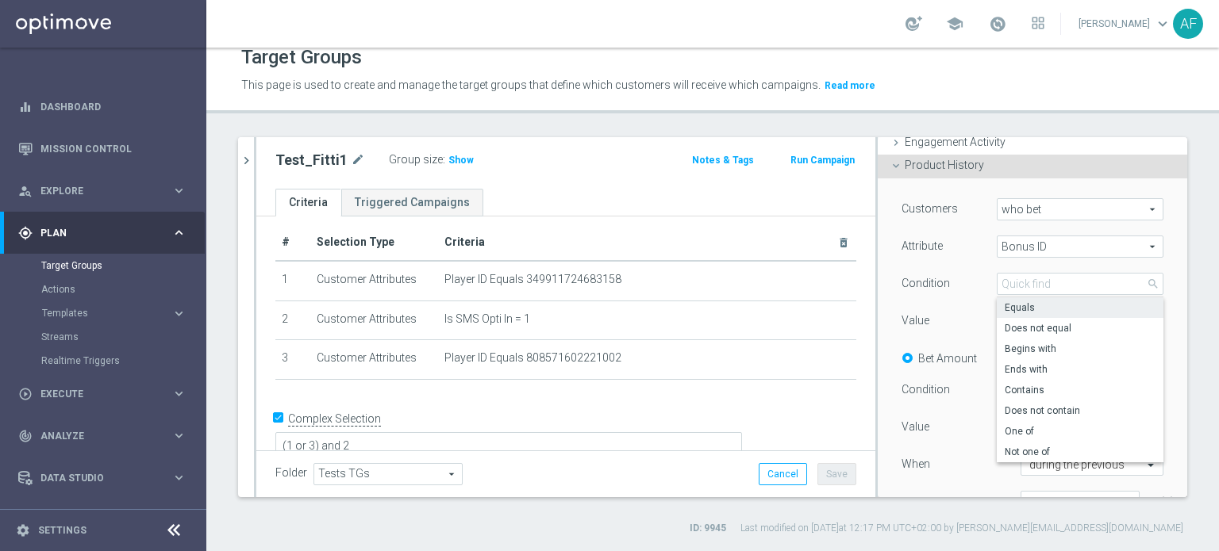
click at [950, 289] on div "Condition" at bounding box center [936, 285] width 95 height 25
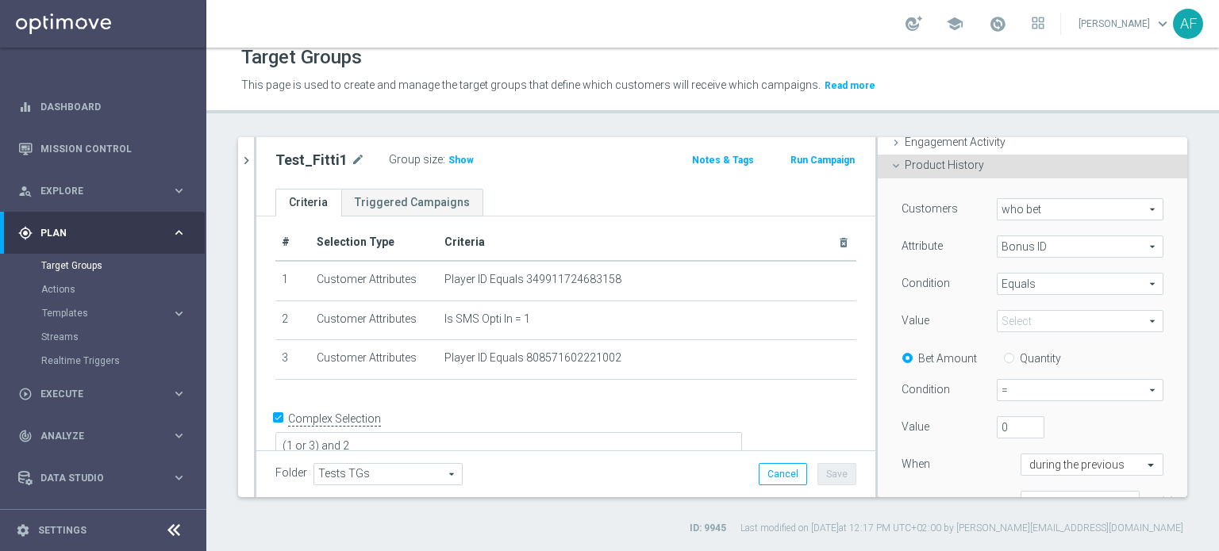
click at [1030, 317] on span at bounding box center [1079, 321] width 165 height 21
click at [1150, 319] on div "Select arrow_drop_down search 20210301769 20210329763 20210329818 20210329841 2…" at bounding box center [1080, 321] width 190 height 22
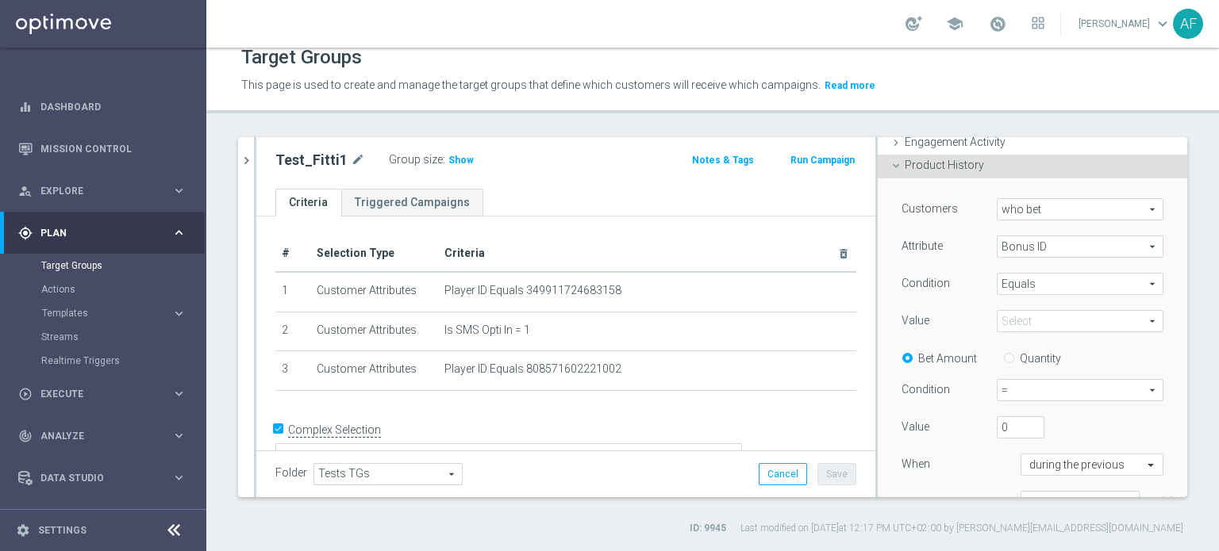
click at [1011, 169] on div "Product History done" at bounding box center [1031, 167] width 309 height 24
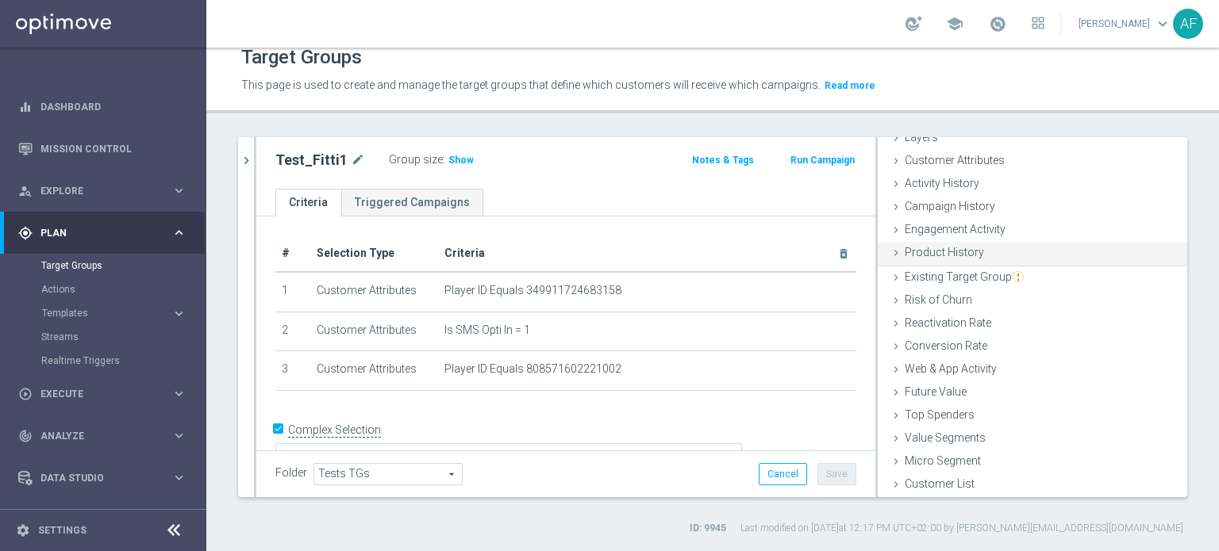
scroll to position [69, 0]
click at [148, 226] on div "gps_fixed Plan" at bounding box center [94, 233] width 153 height 14
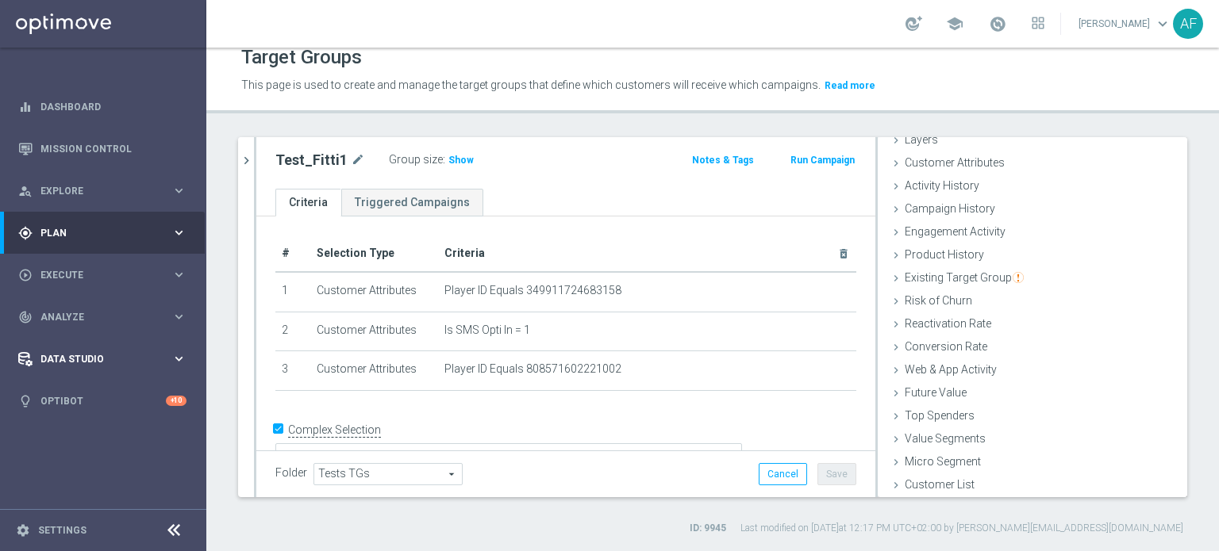
click at [79, 355] on span "Data Studio" at bounding box center [105, 360] width 131 height 10
click at [63, 393] on link "Attributes" at bounding box center [103, 392] width 124 height 13
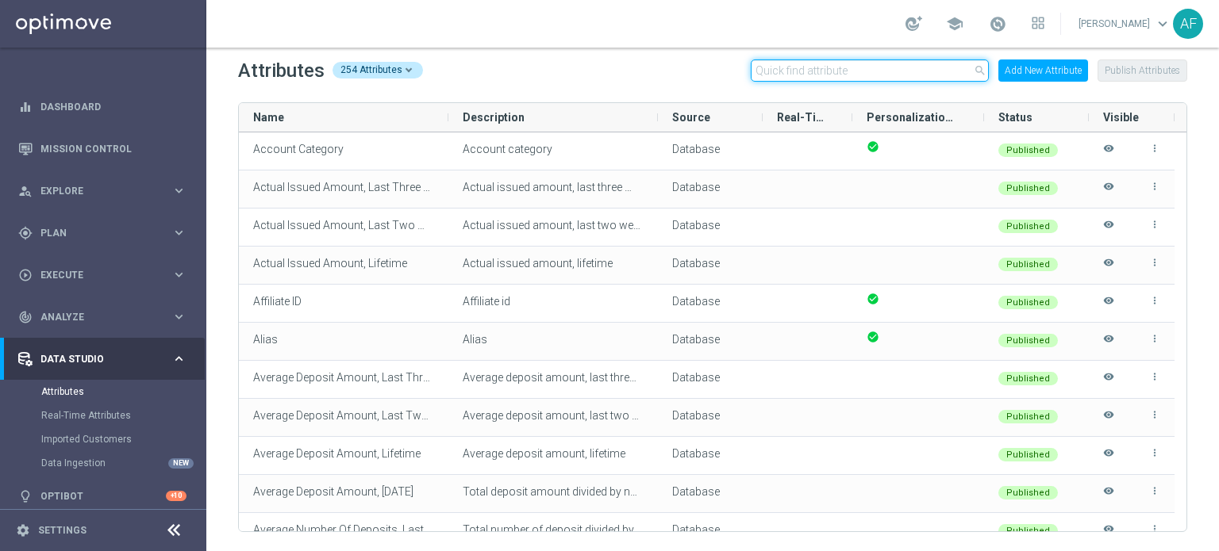
click at [835, 65] on input "text" at bounding box center [869, 70] width 238 height 22
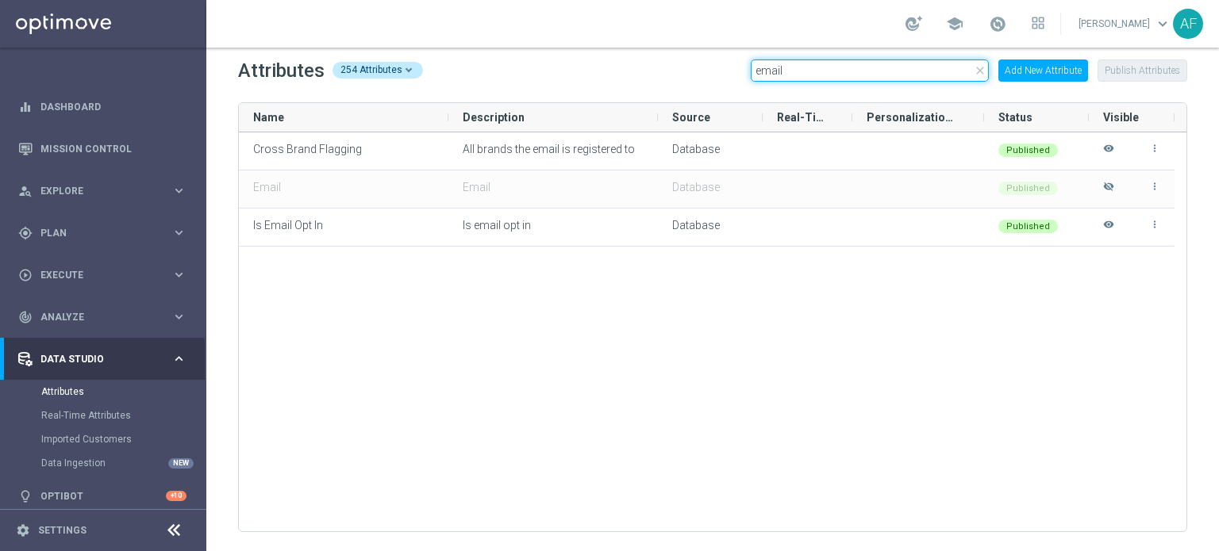
type input "email"
click at [110, 356] on span "Data Studio" at bounding box center [105, 360] width 131 height 10
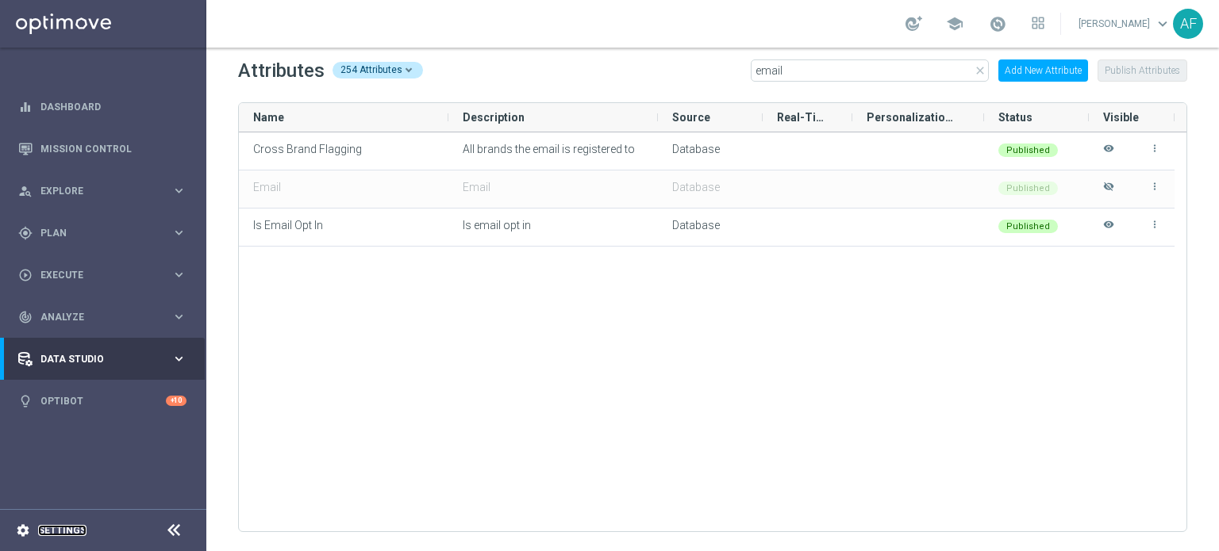
click at [51, 529] on link "Settings" at bounding box center [62, 531] width 48 height 10
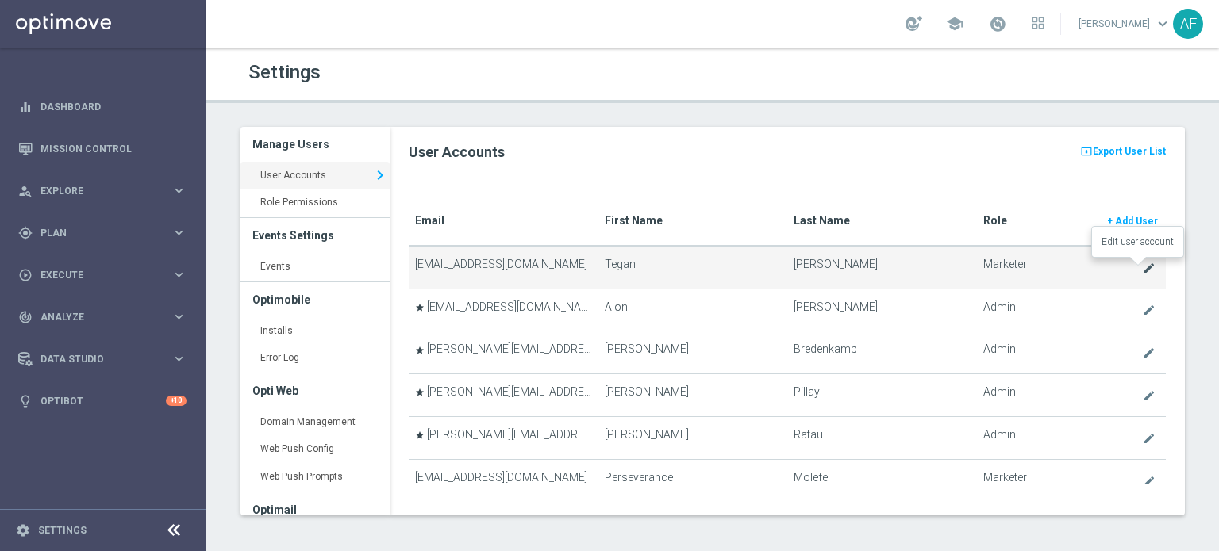
click at [1142, 267] on icon "create" at bounding box center [1148, 268] width 13 height 13
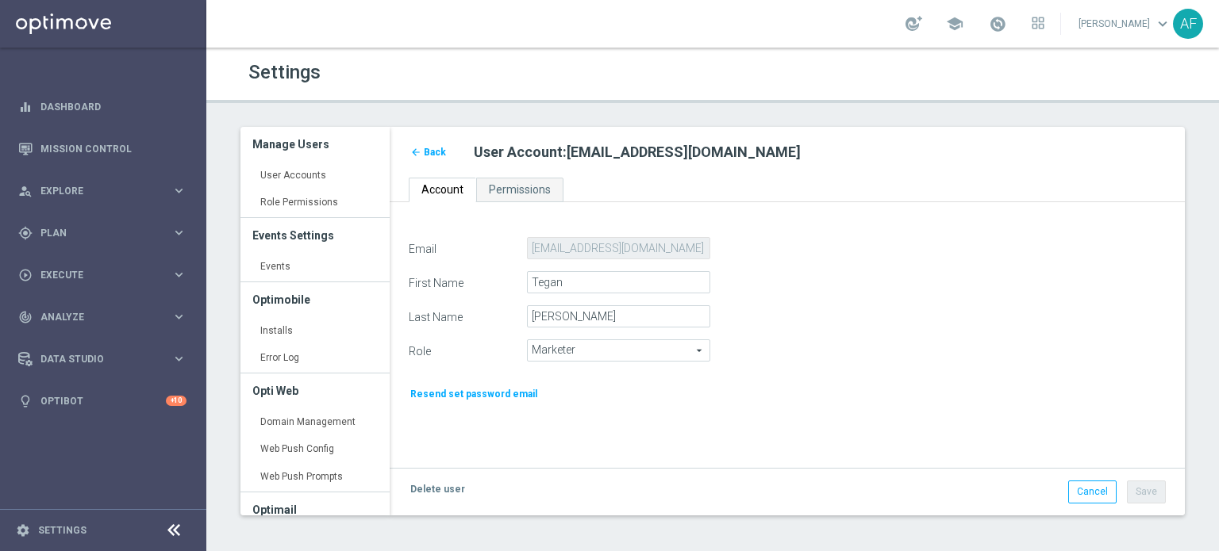
click at [641, 353] on span "Marketer" at bounding box center [619, 350] width 182 height 21
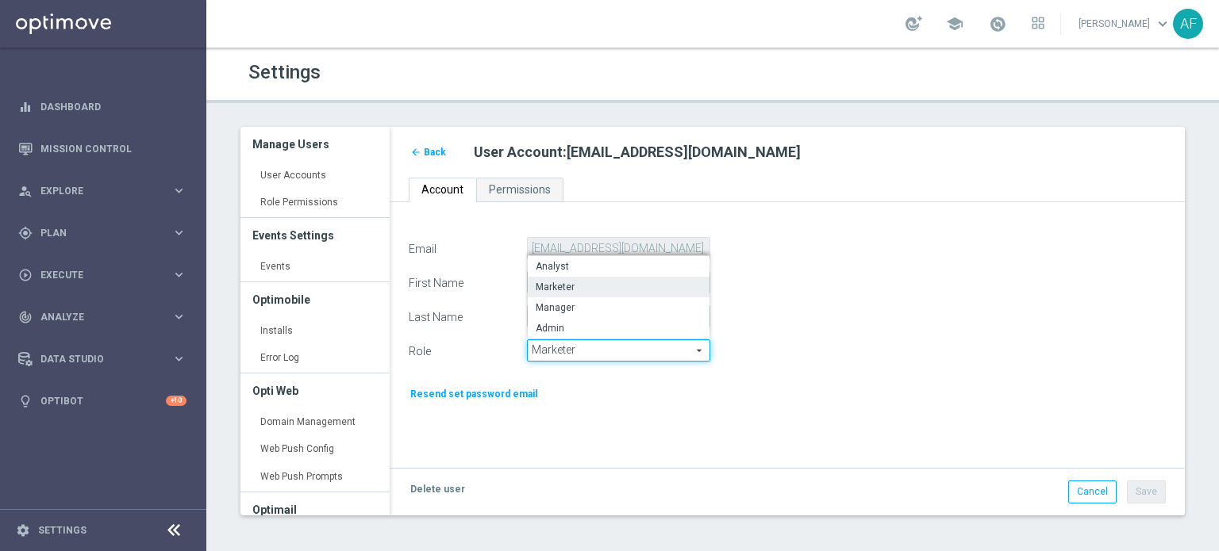
click at [802, 219] on div "Email tegan@goldmedialab.com First Name Tegan Last Name Zwart Role Marketer Mar…" at bounding box center [787, 318] width 795 height 232
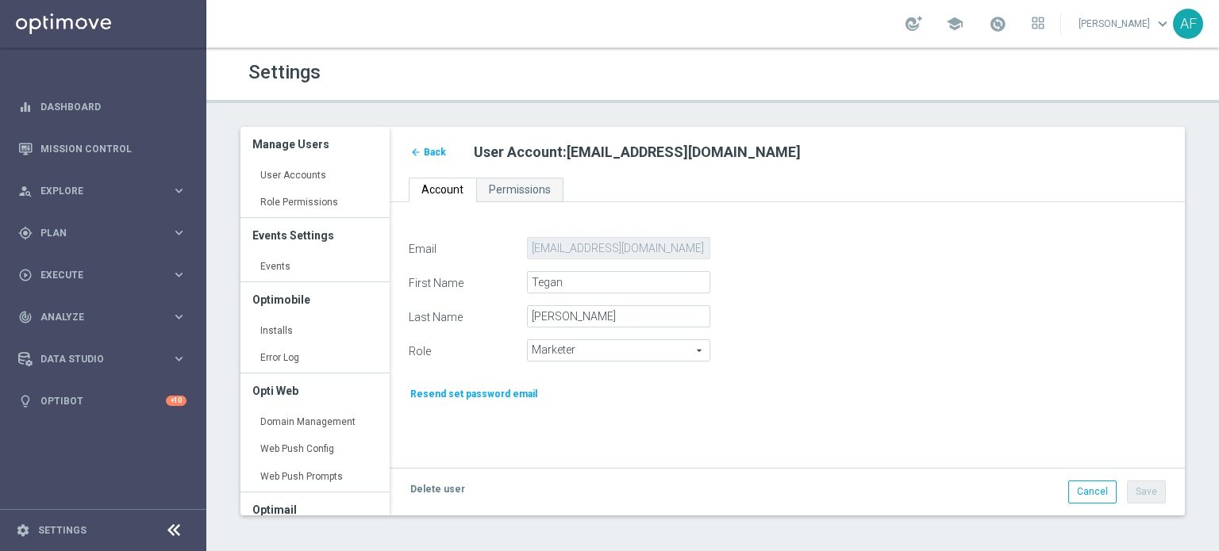
click at [431, 152] on span "Back" at bounding box center [435, 152] width 22 height 11
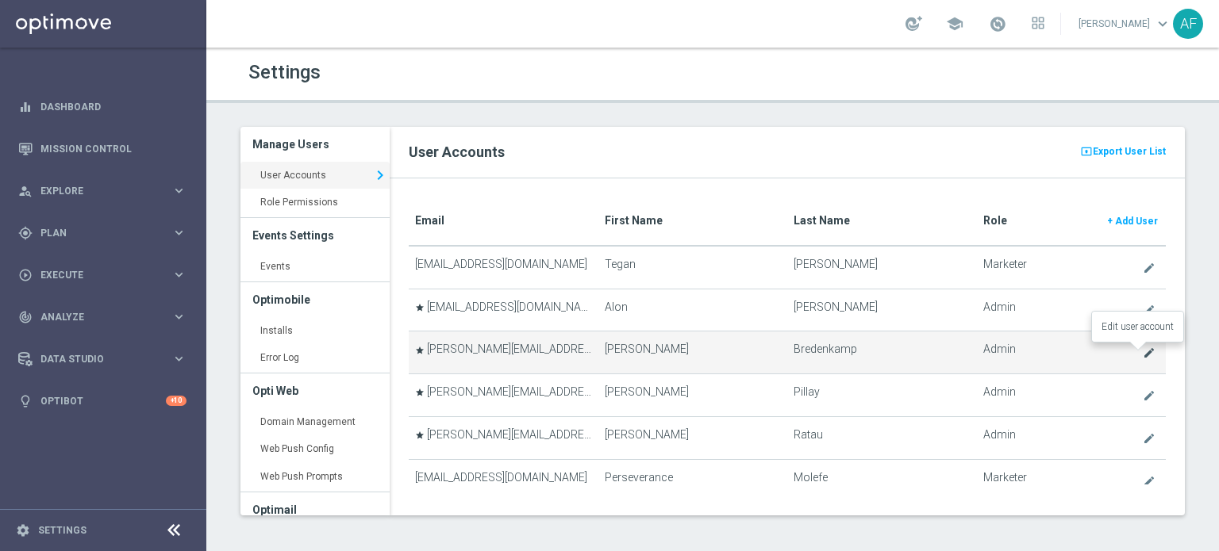
click at [1142, 351] on icon "create" at bounding box center [1148, 353] width 13 height 13
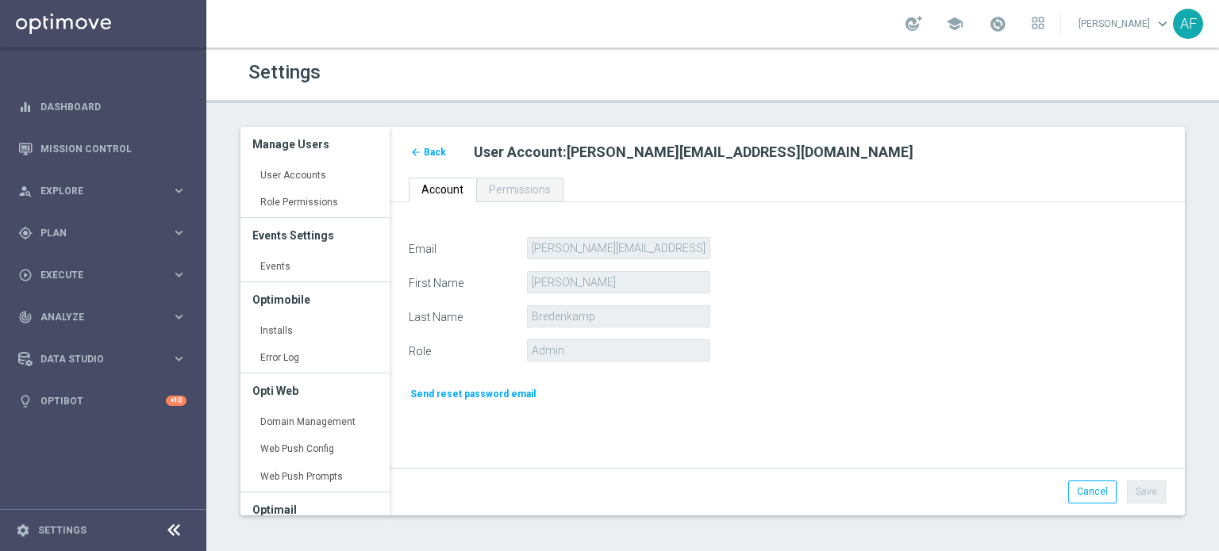
drag, startPoint x: 562, startPoint y: 364, endPoint x: 562, endPoint y: 374, distance: 10.3
click at [562, 367] on form "Email emile@goldmedialab.com First Name Emile Last Name Bredenkamp Role Admin S…" at bounding box center [787, 320] width 757 height 166
click at [562, 374] on div "Send reset password email" at bounding box center [592, 388] width 390 height 29
click at [420, 150] on icon "arrow_back" at bounding box center [415, 152] width 11 height 11
